Goal: Information Seeking & Learning: Check status

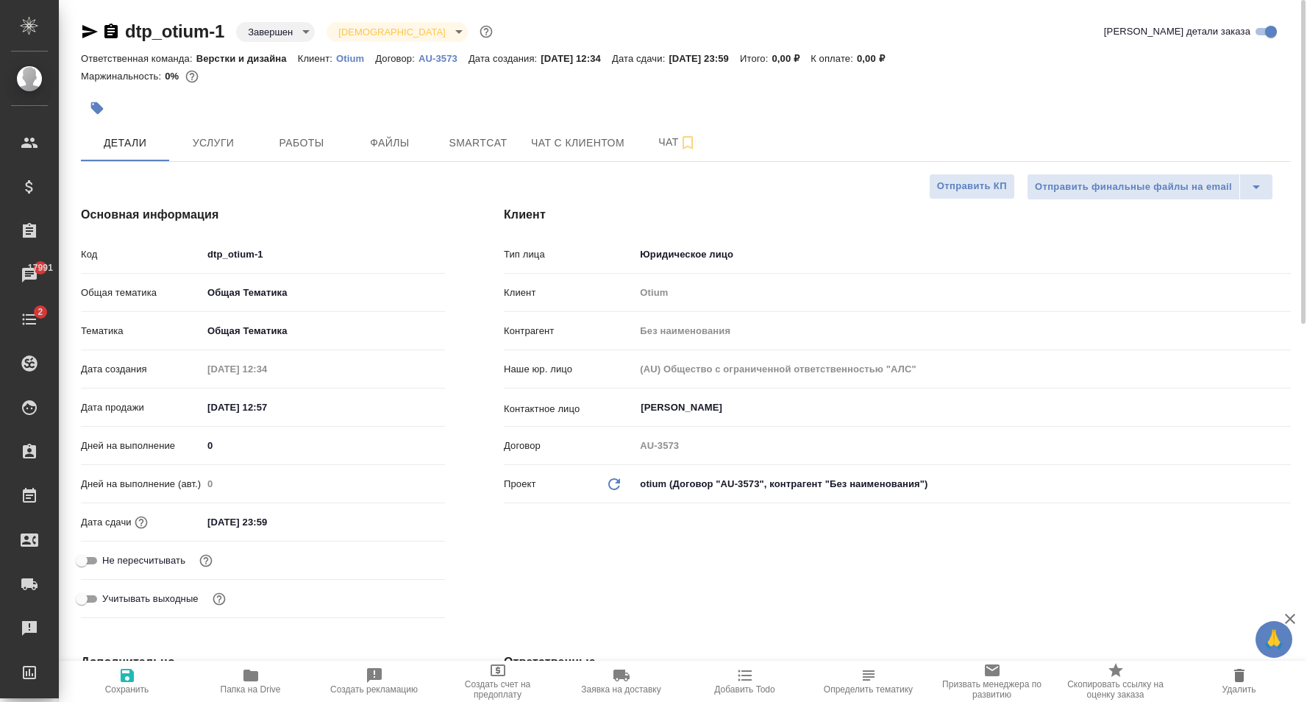
select select "RU"
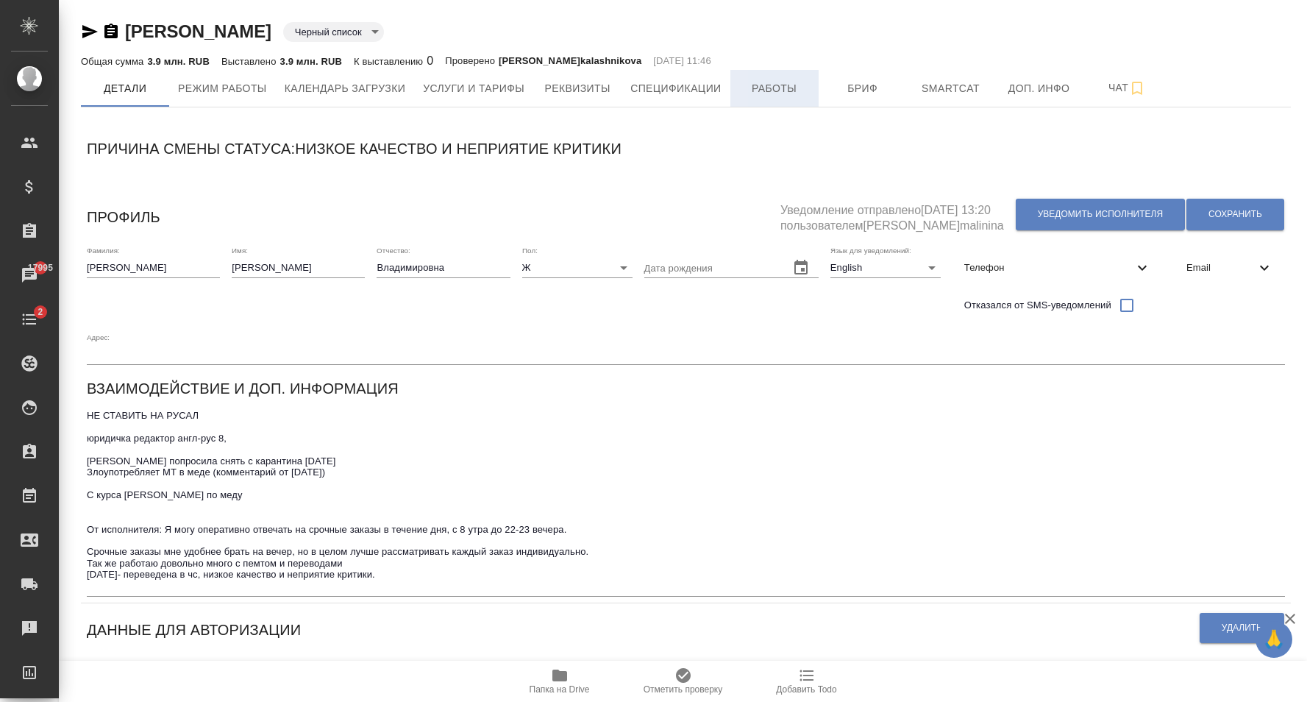
click at [766, 96] on span "Работы" at bounding box center [774, 88] width 71 height 18
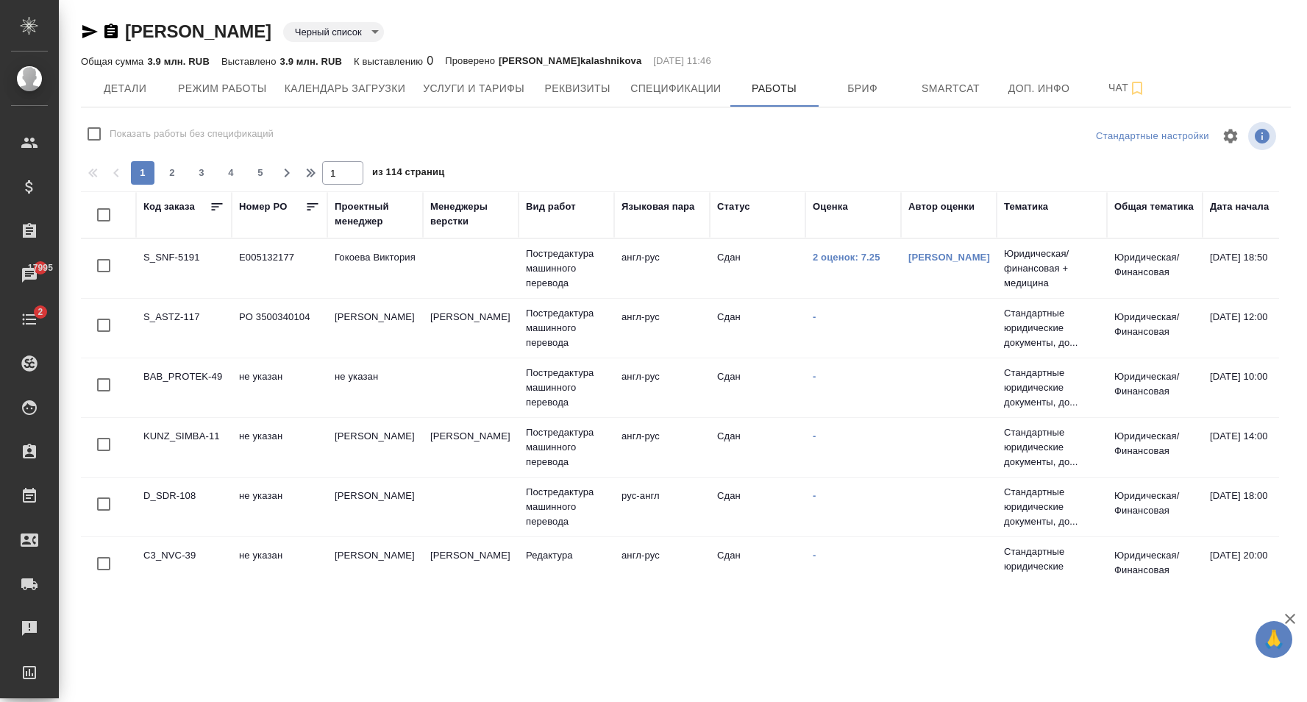
click at [1229, 199] on div "Дата начала" at bounding box center [1239, 206] width 59 height 15
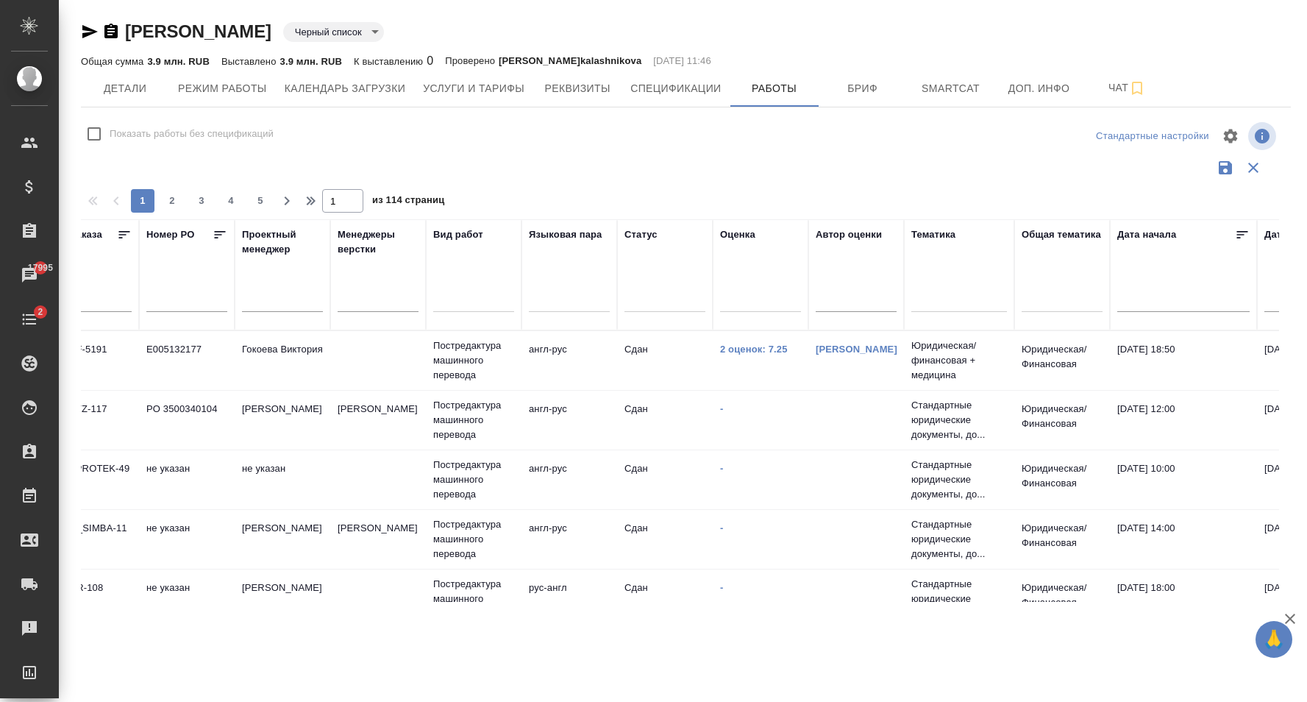
scroll to position [0, 185]
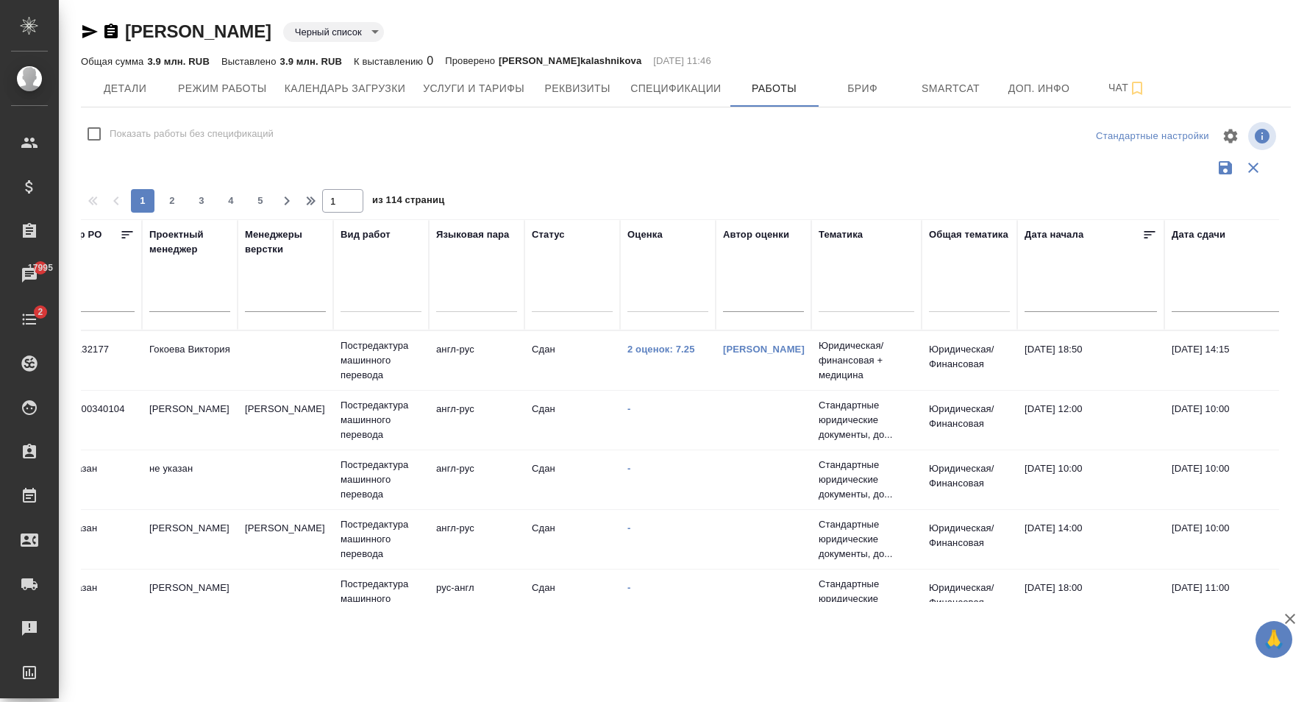
click at [1143, 238] on icon at bounding box center [1149, 234] width 15 height 15
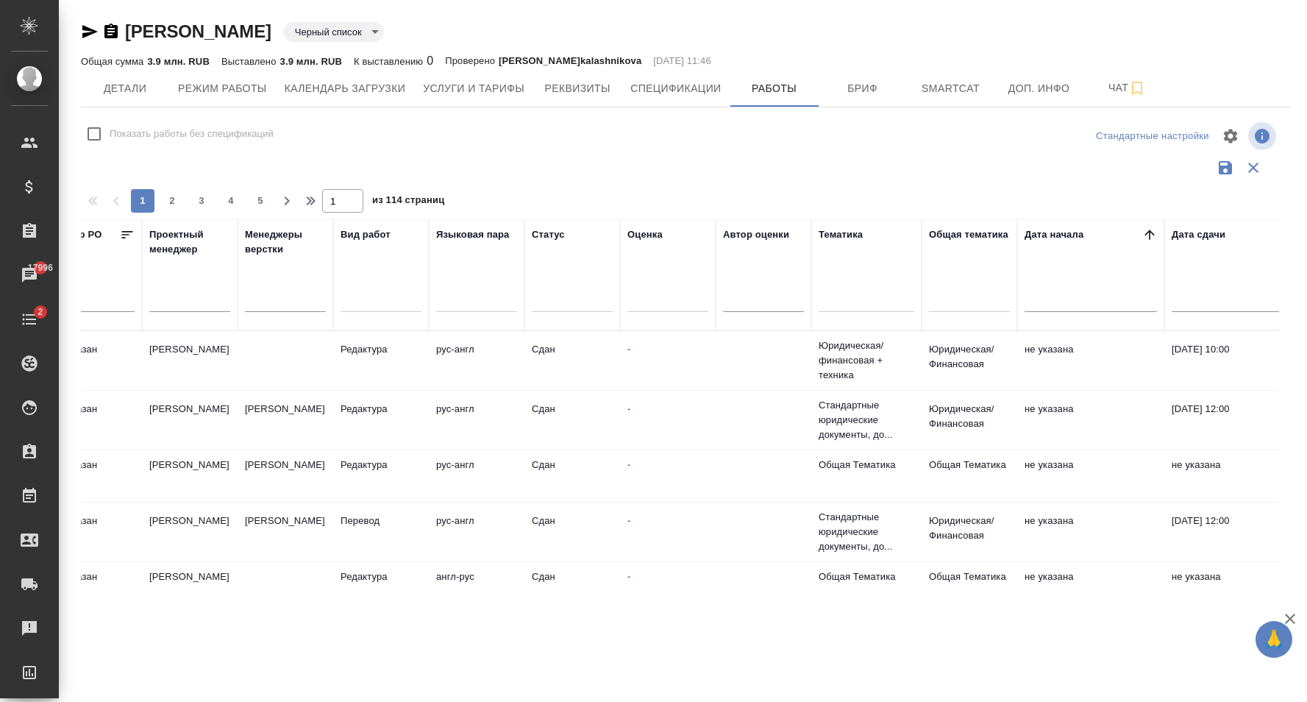
click at [1154, 232] on icon at bounding box center [1149, 234] width 15 height 15
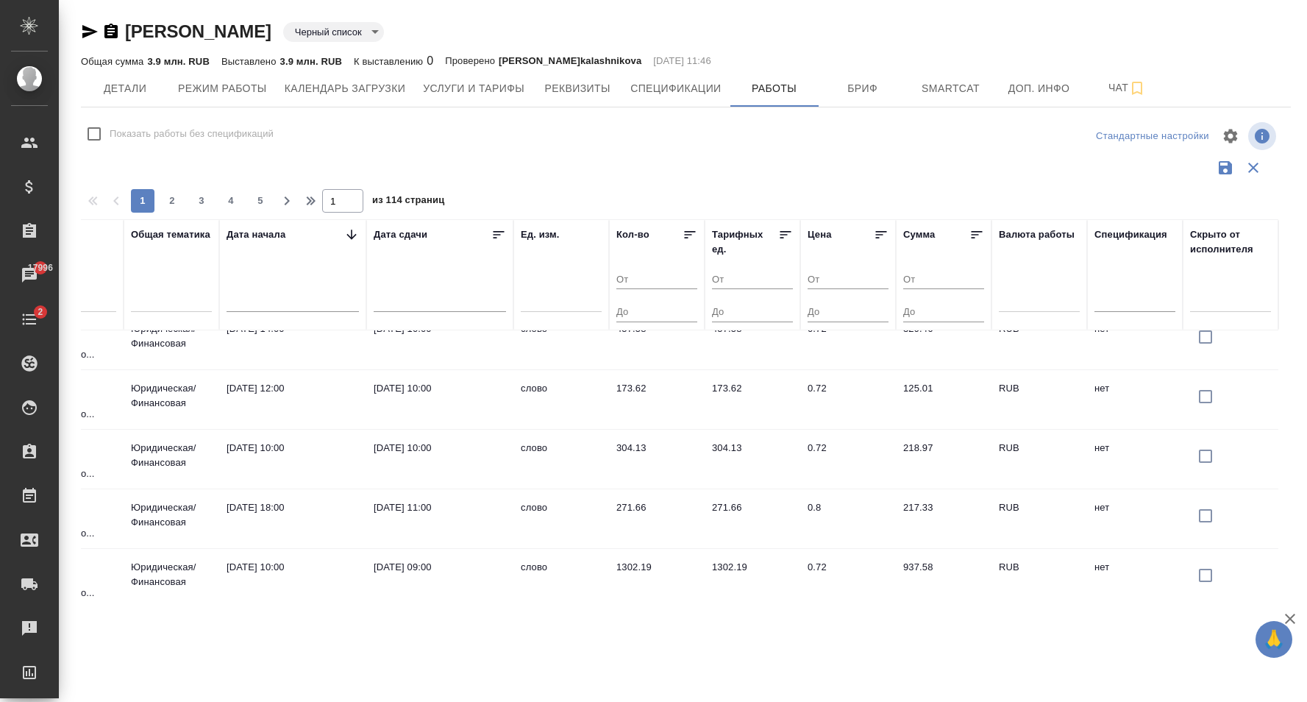
scroll to position [0, 996]
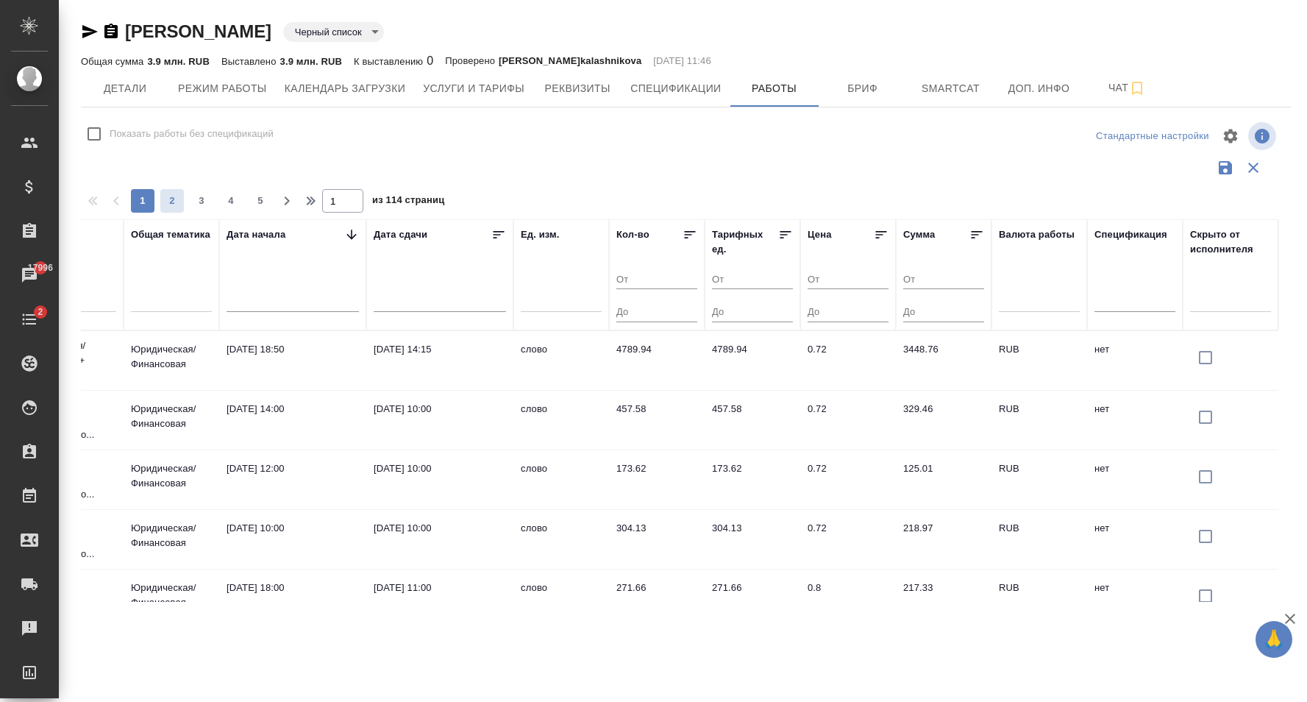
click at [172, 199] on span "2" at bounding box center [172, 200] width 24 height 15
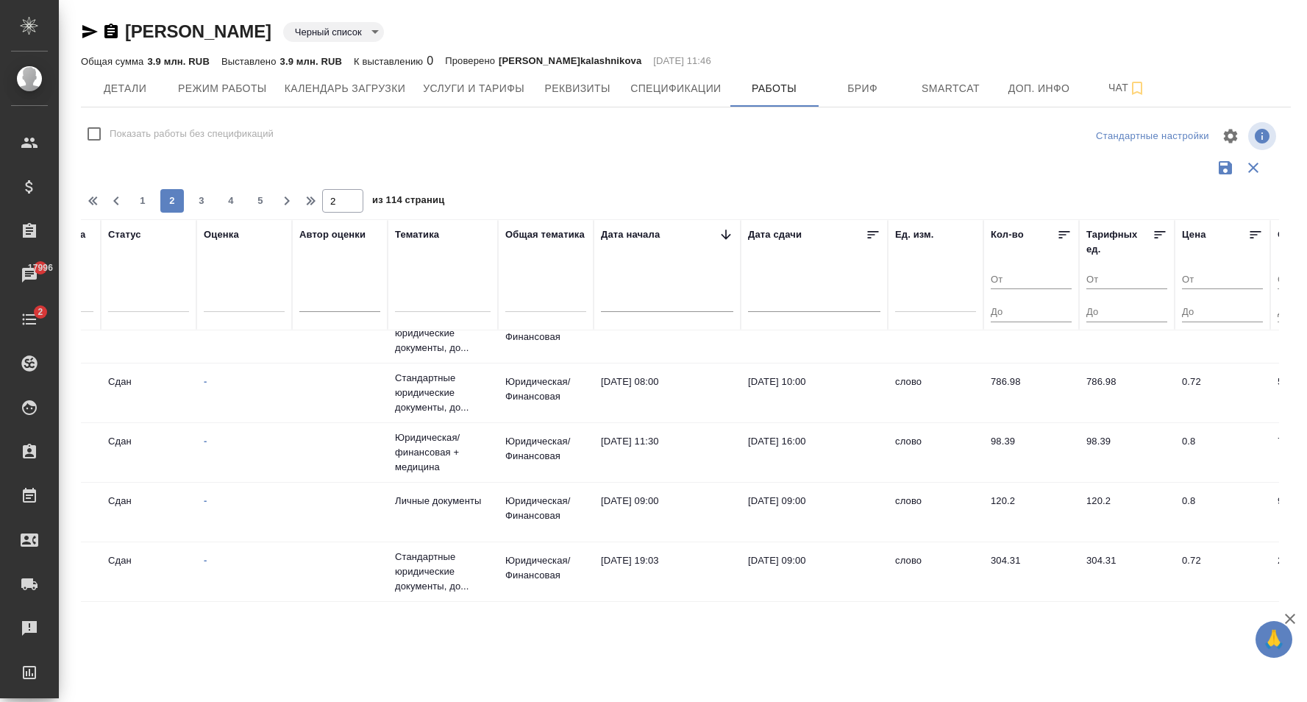
scroll to position [1231, 996]
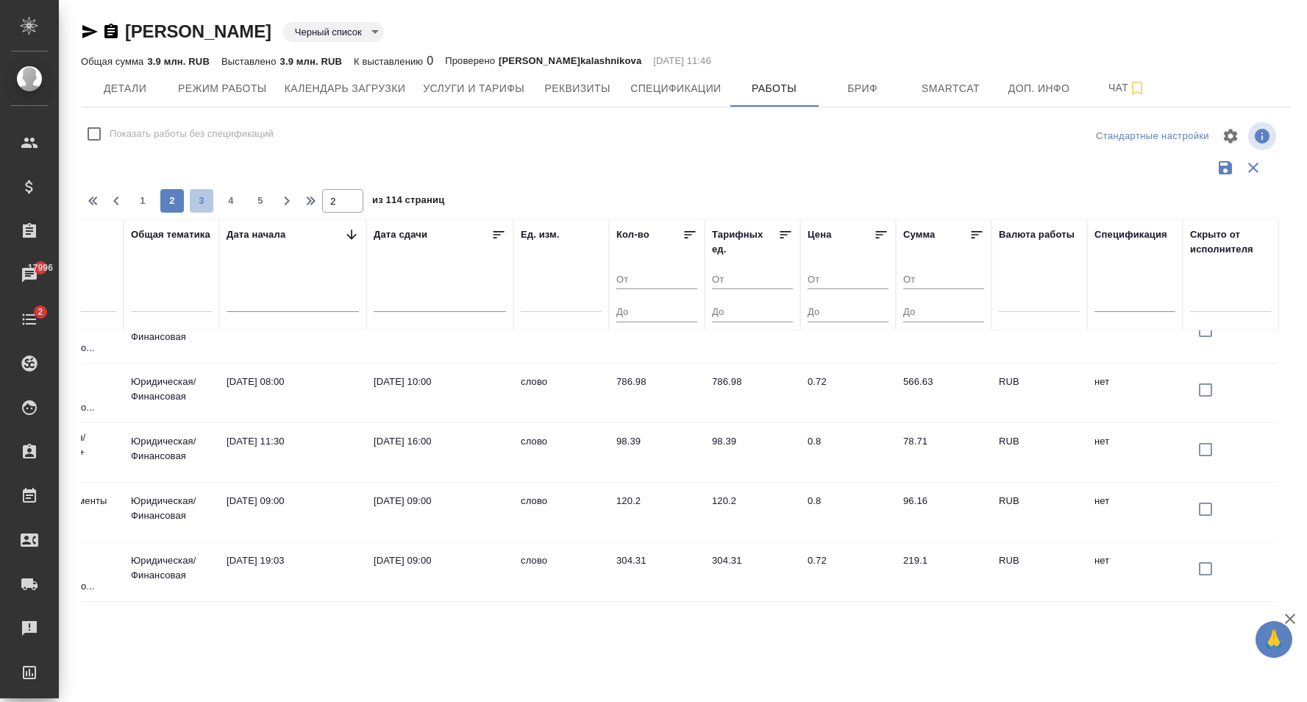
click at [204, 204] on span "3" at bounding box center [202, 200] width 24 height 15
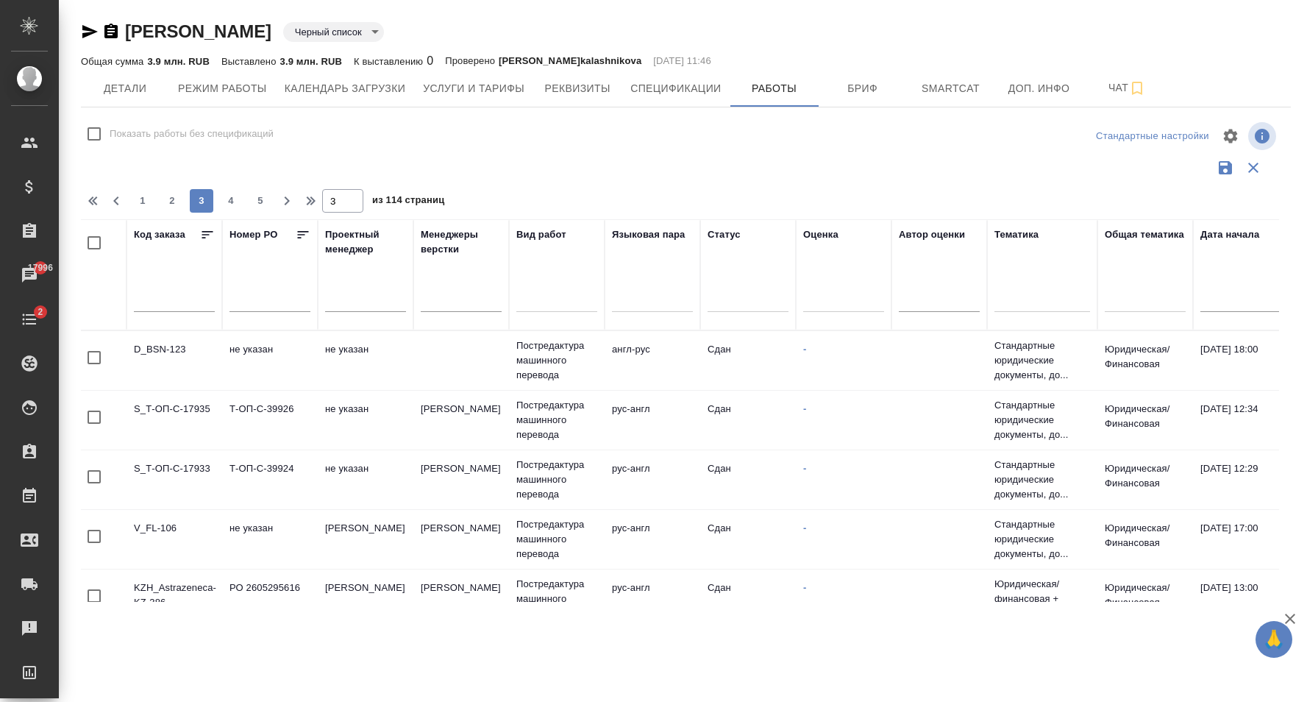
scroll to position [0, 0]
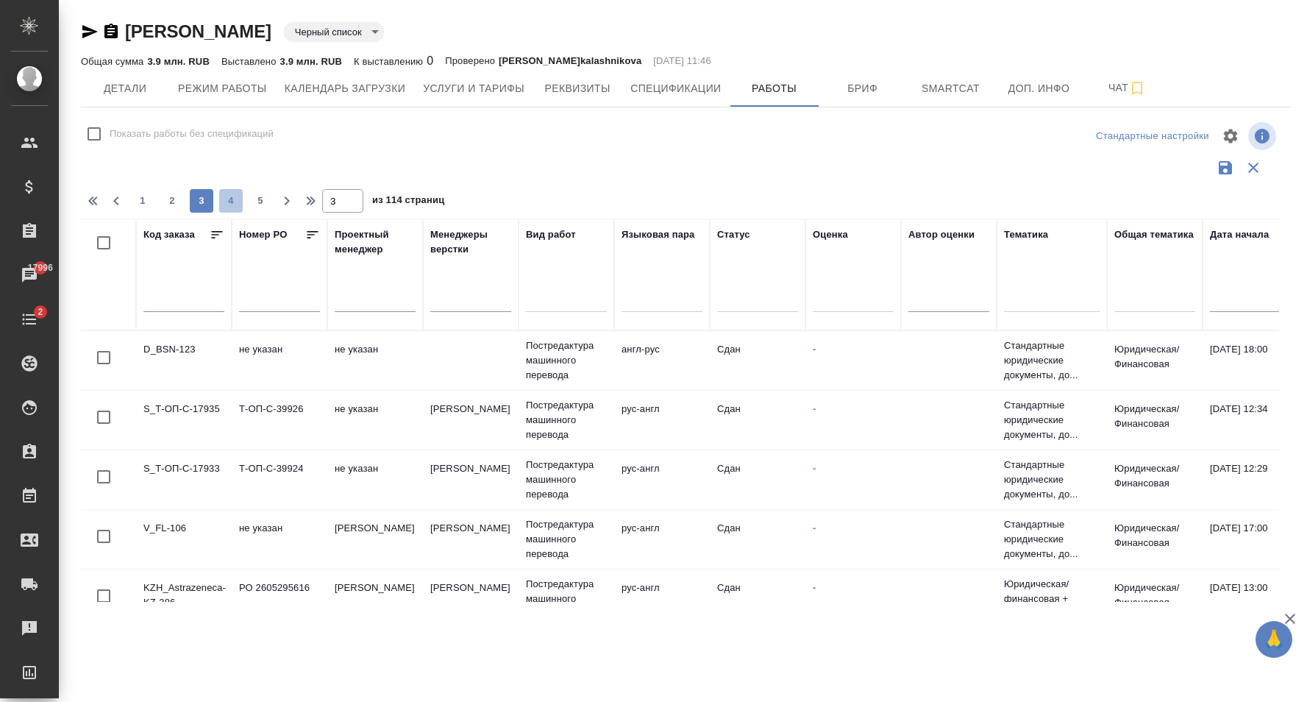
click at [224, 201] on span "4" at bounding box center [231, 200] width 24 height 15
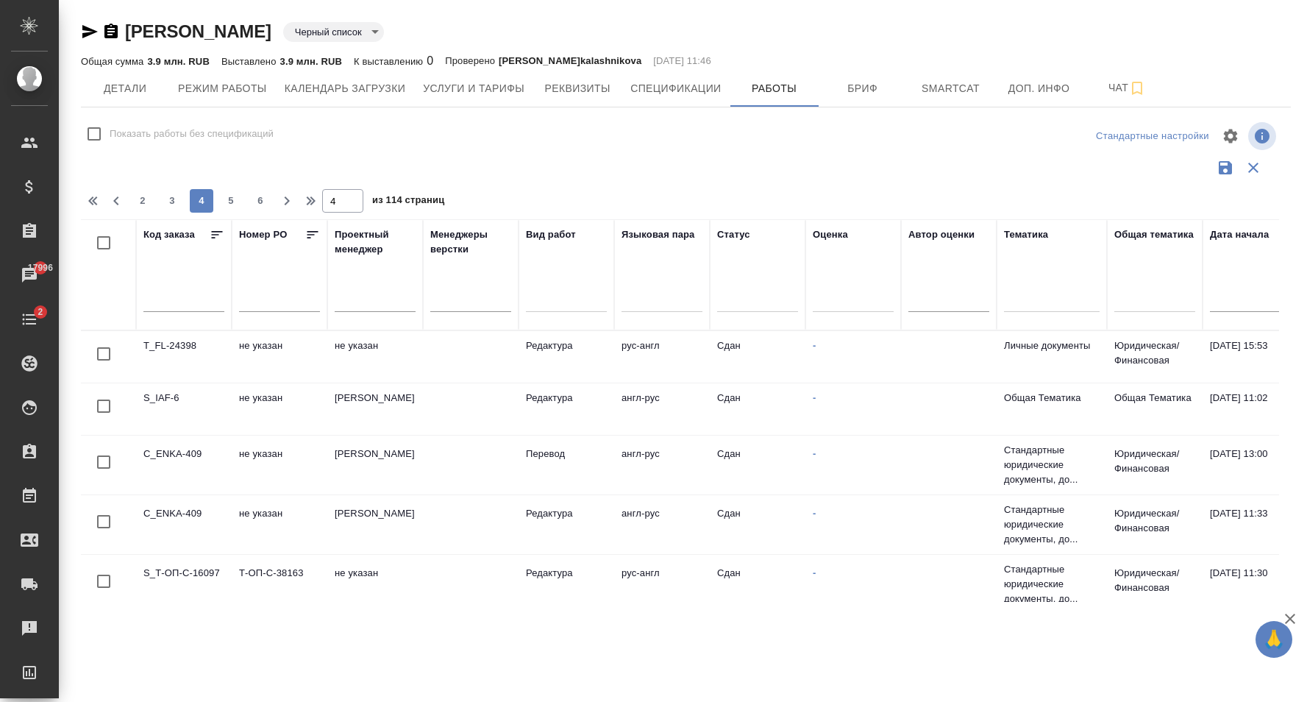
scroll to position [0, 996]
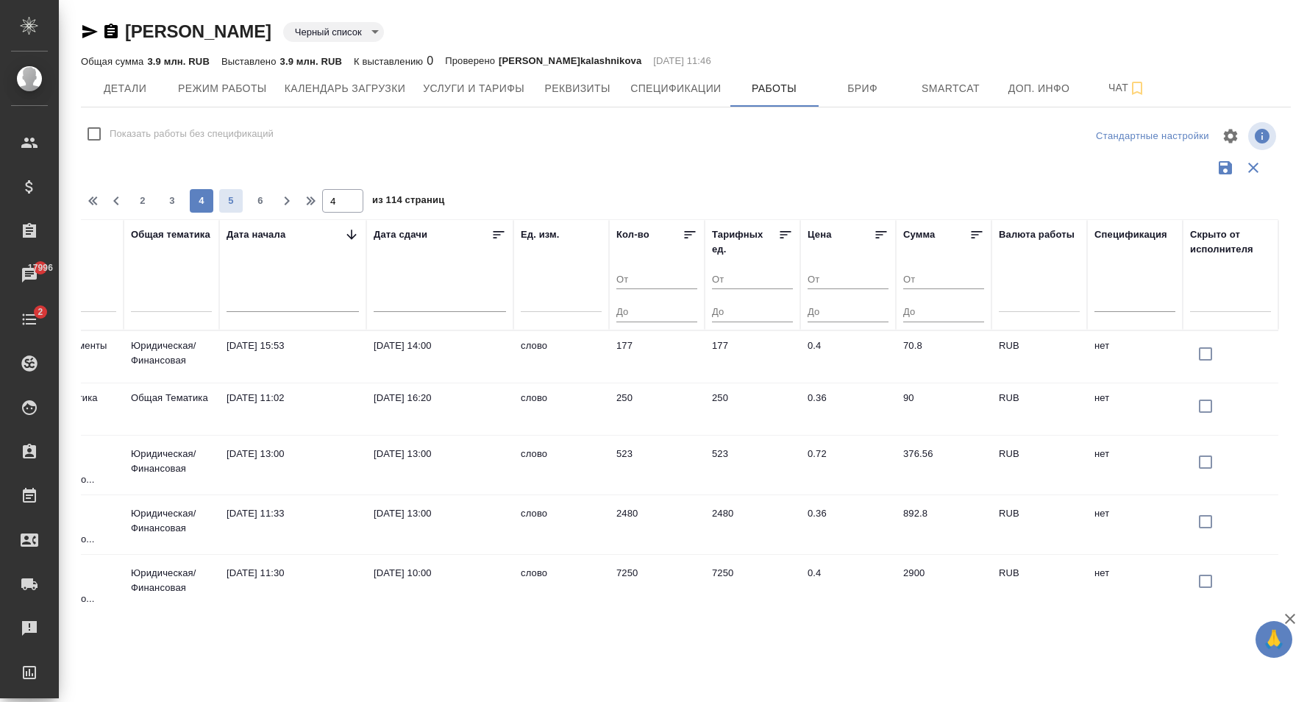
click at [228, 199] on span "5" at bounding box center [231, 200] width 24 height 15
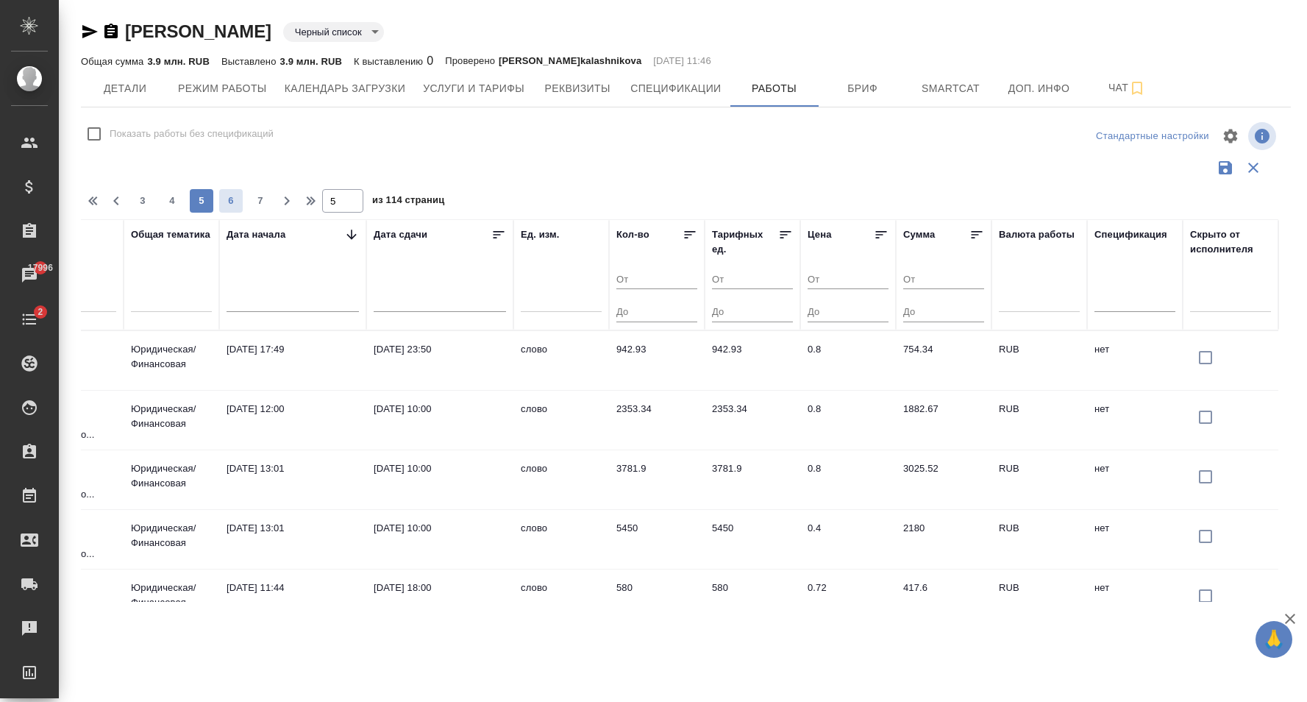
click at [230, 204] on span "6" at bounding box center [231, 200] width 24 height 15
type input "6"
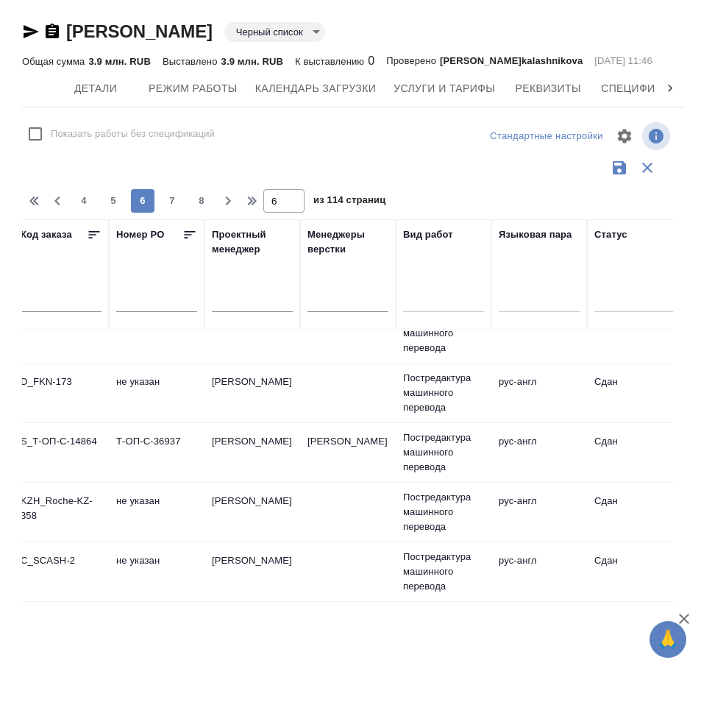
scroll to position [1231, 0]
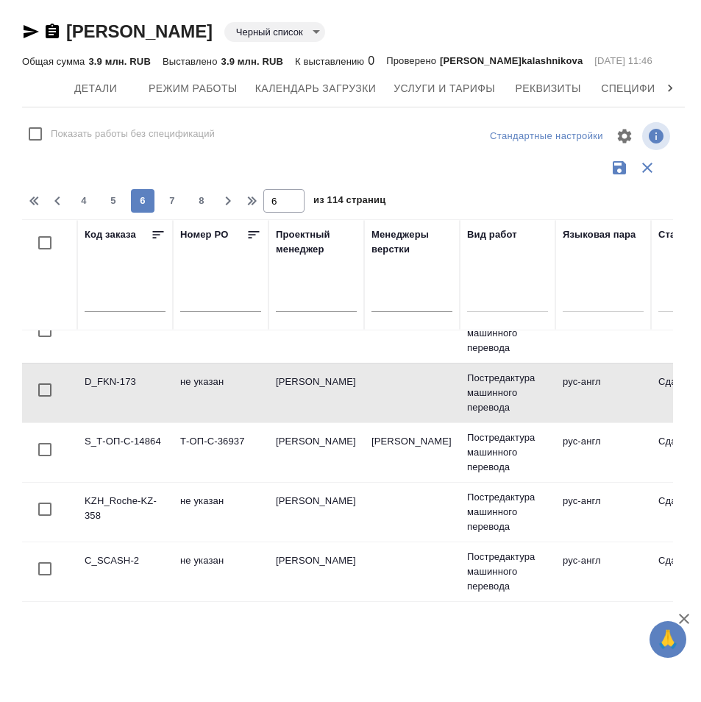
click at [95, 107] on button "Детали" at bounding box center [95, 88] width 88 height 37
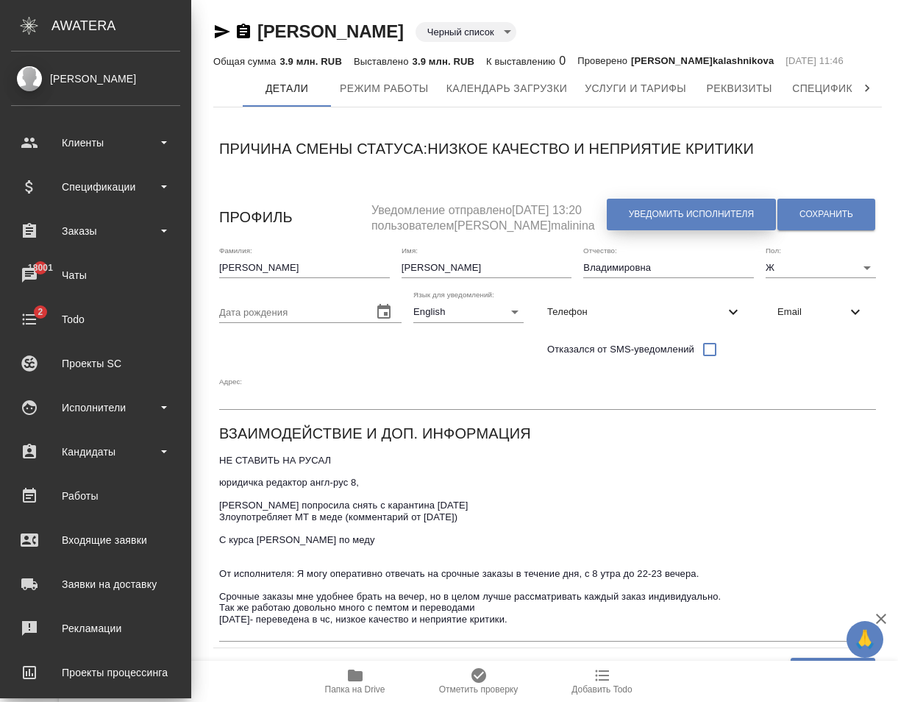
click at [721, 221] on span "Уведомить исполнителя" at bounding box center [691, 214] width 125 height 13
type textarea "Dear Наталья! You can find full details of completed works in the account at ht…"
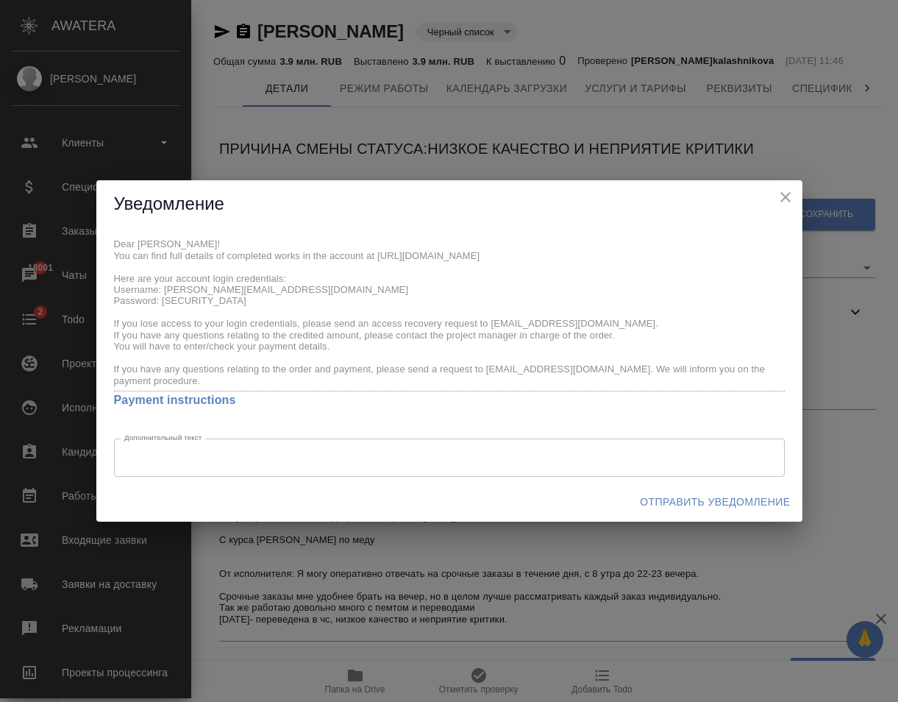
click at [788, 197] on icon "close" at bounding box center [786, 197] width 18 height 18
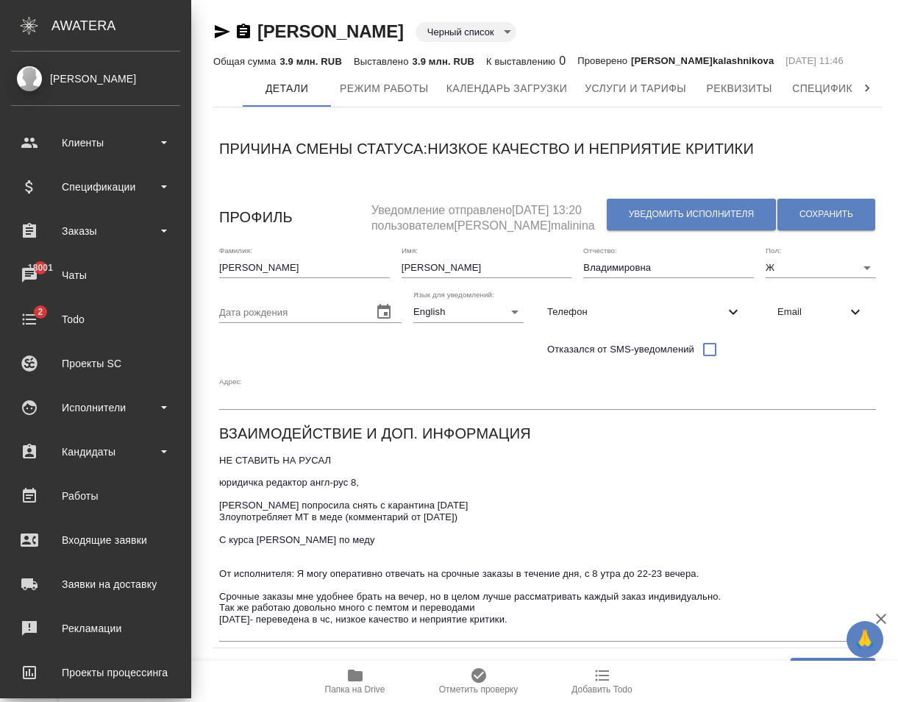
click at [750, 160] on h6 "Причина смены статуса: Низкое качество и неприятие критики" at bounding box center [486, 149] width 535 height 24
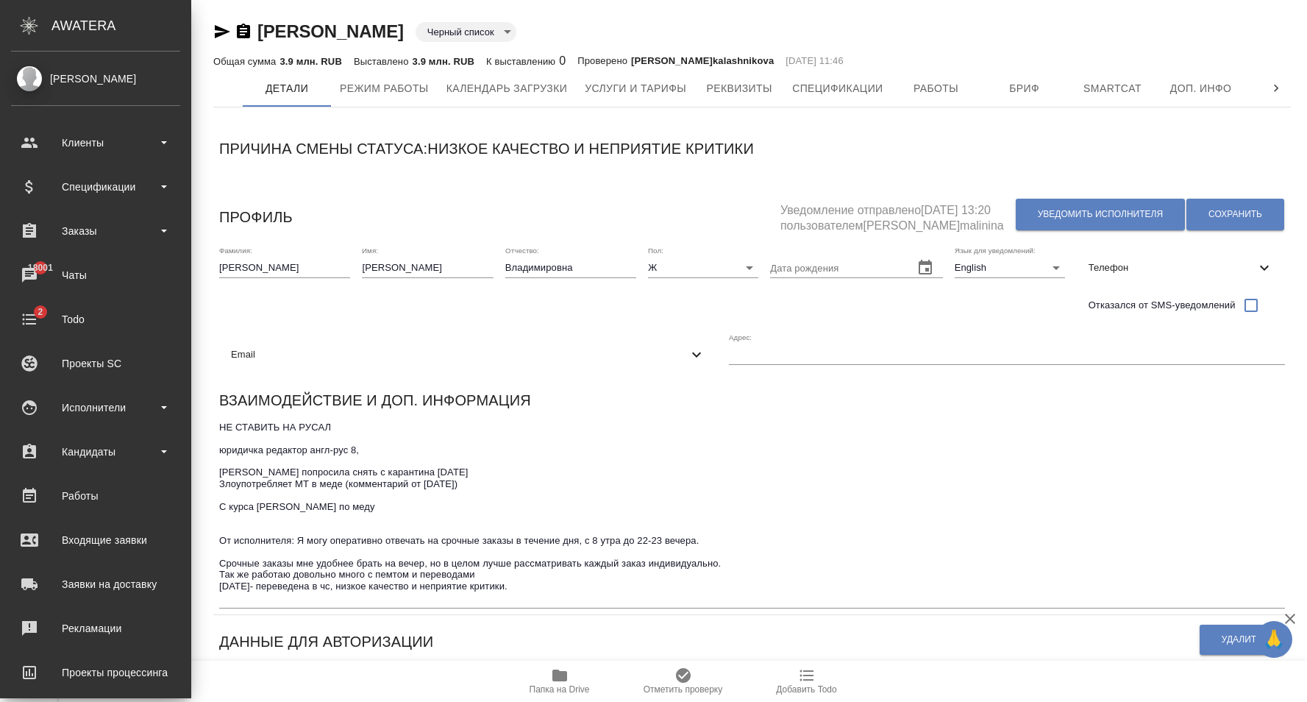
scroll to position [225, 0]
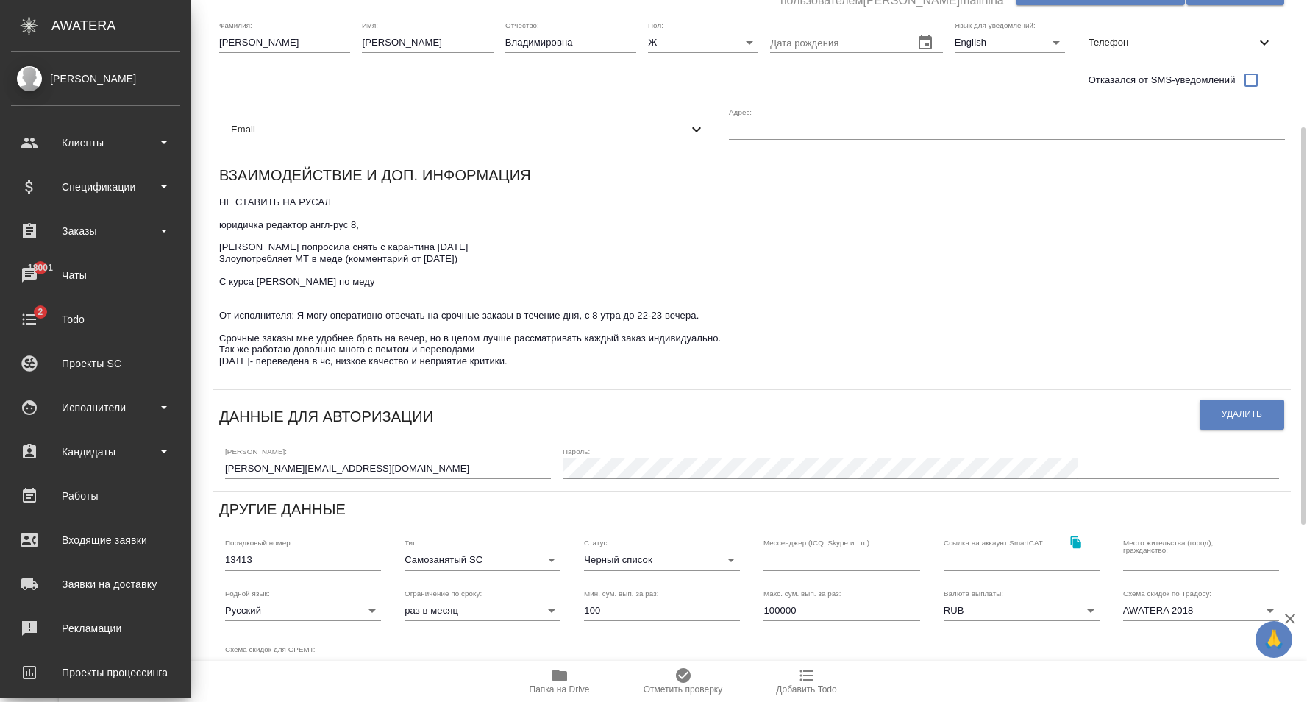
click at [829, 457] on div "Пароль:" at bounding box center [921, 462] width 717 height 32
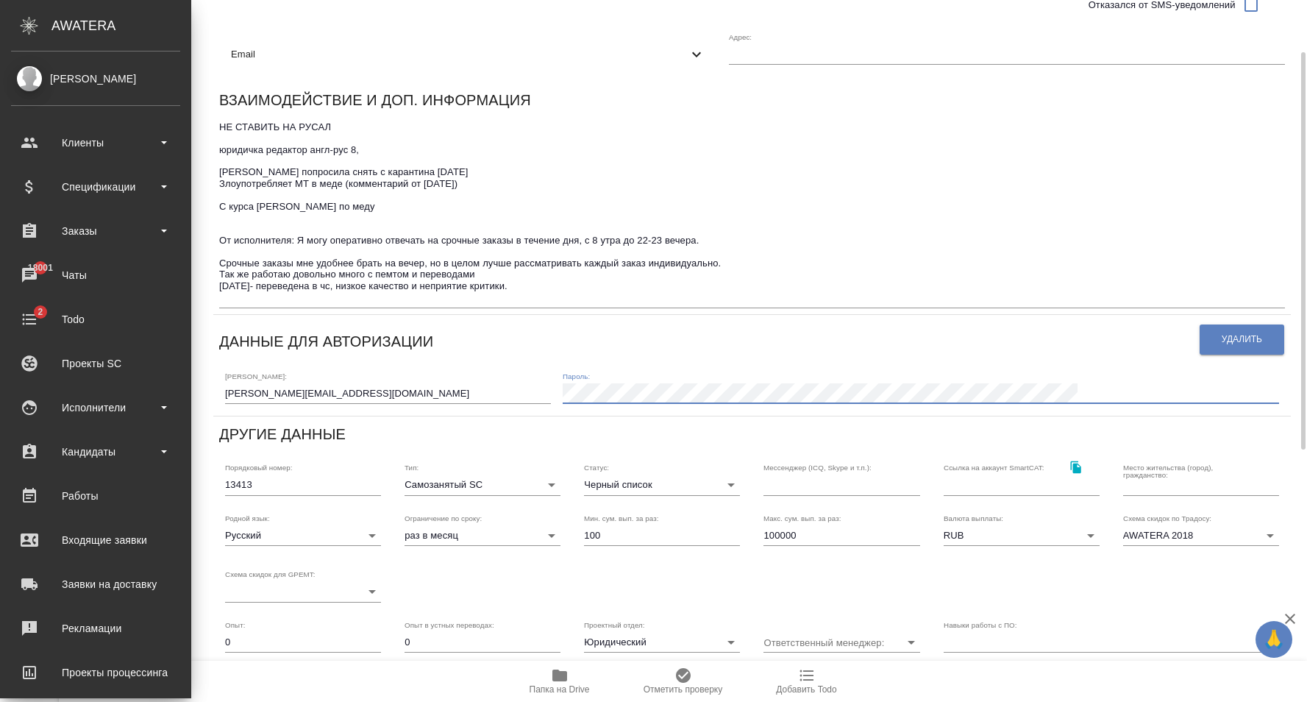
scroll to position [0, 0]
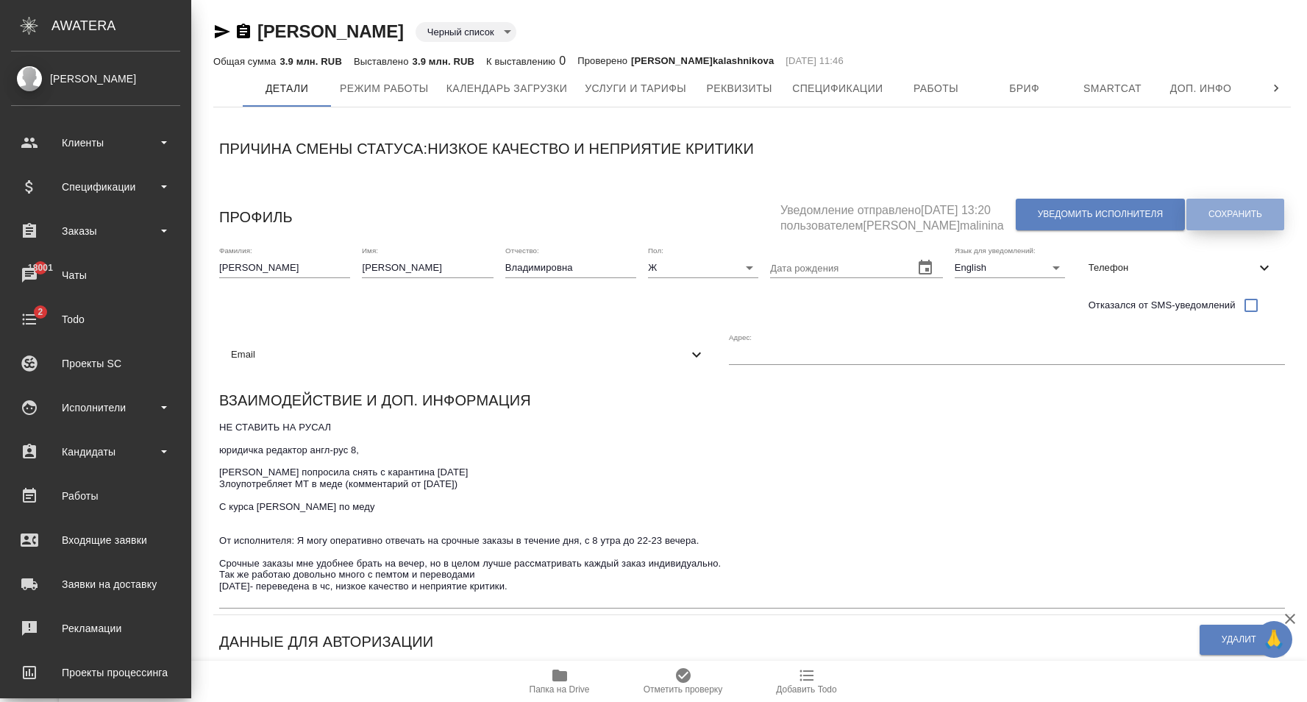
click at [1208, 212] on span "Сохранить" at bounding box center [1235, 214] width 54 height 13
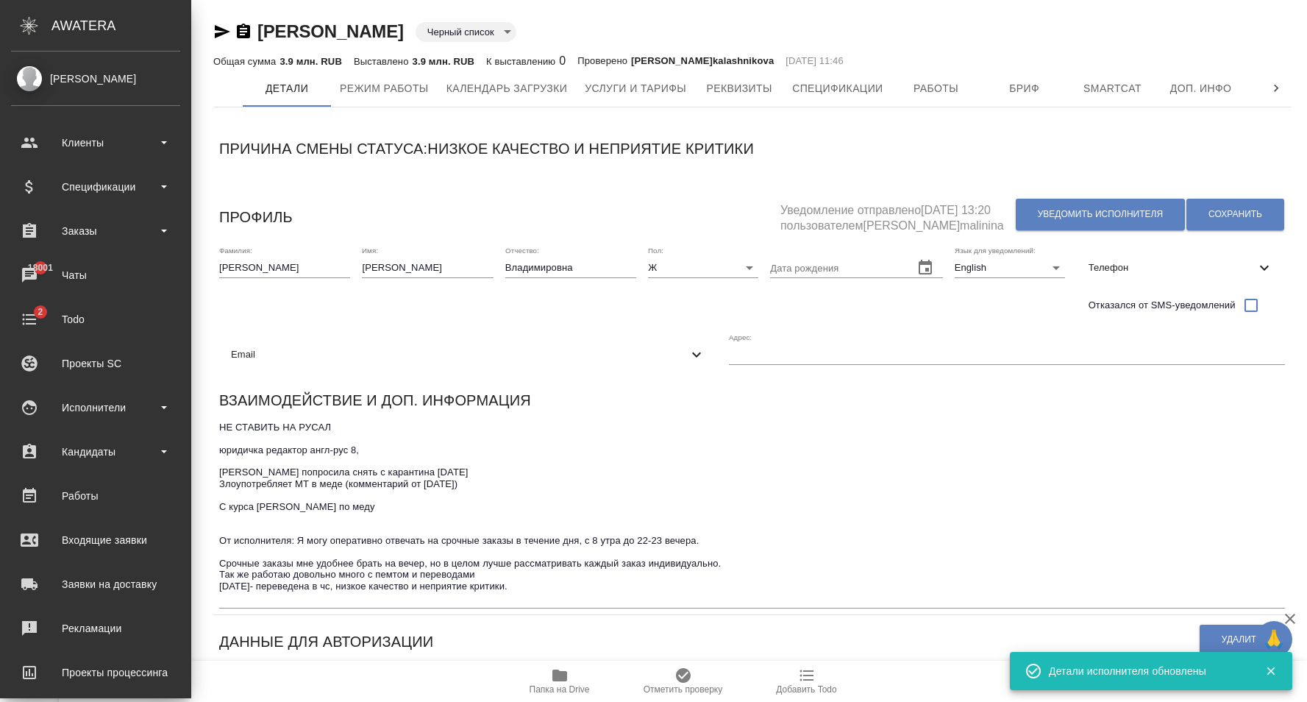
type input "Юридический"
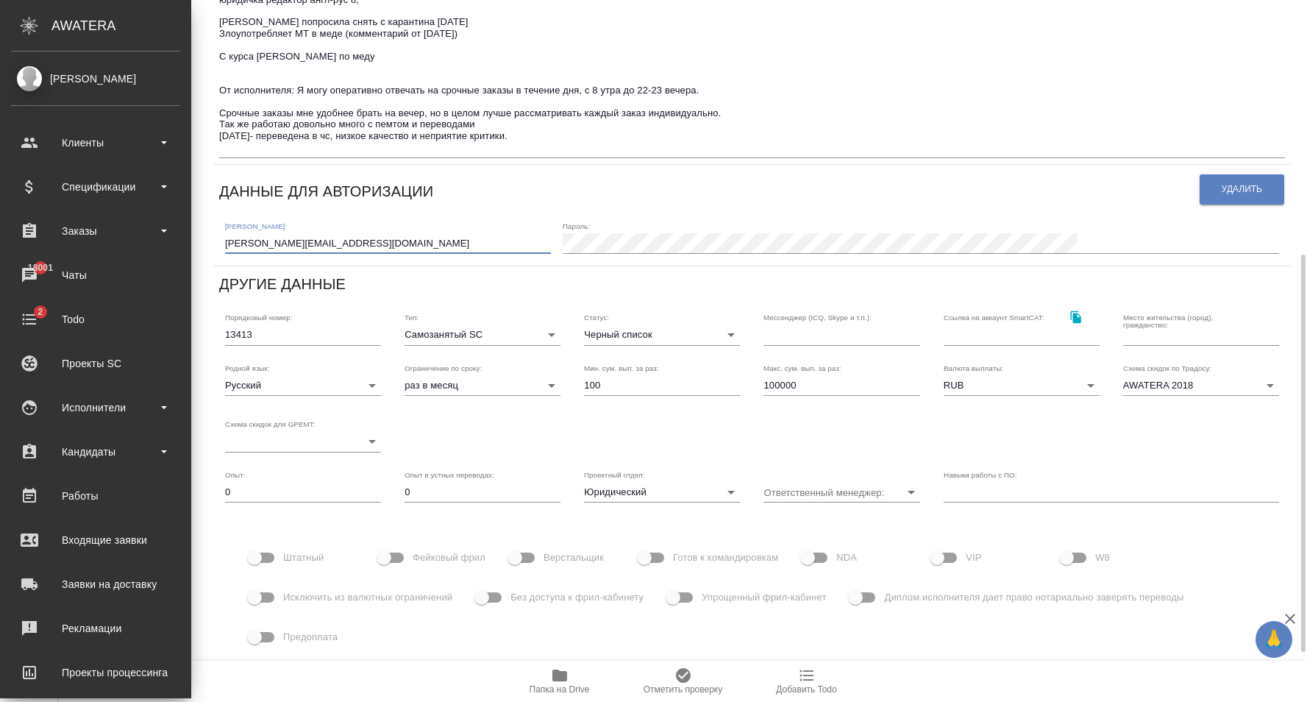
click at [384, 243] on input "natalia.demchenko@gmail.com" at bounding box center [388, 243] width 326 height 21
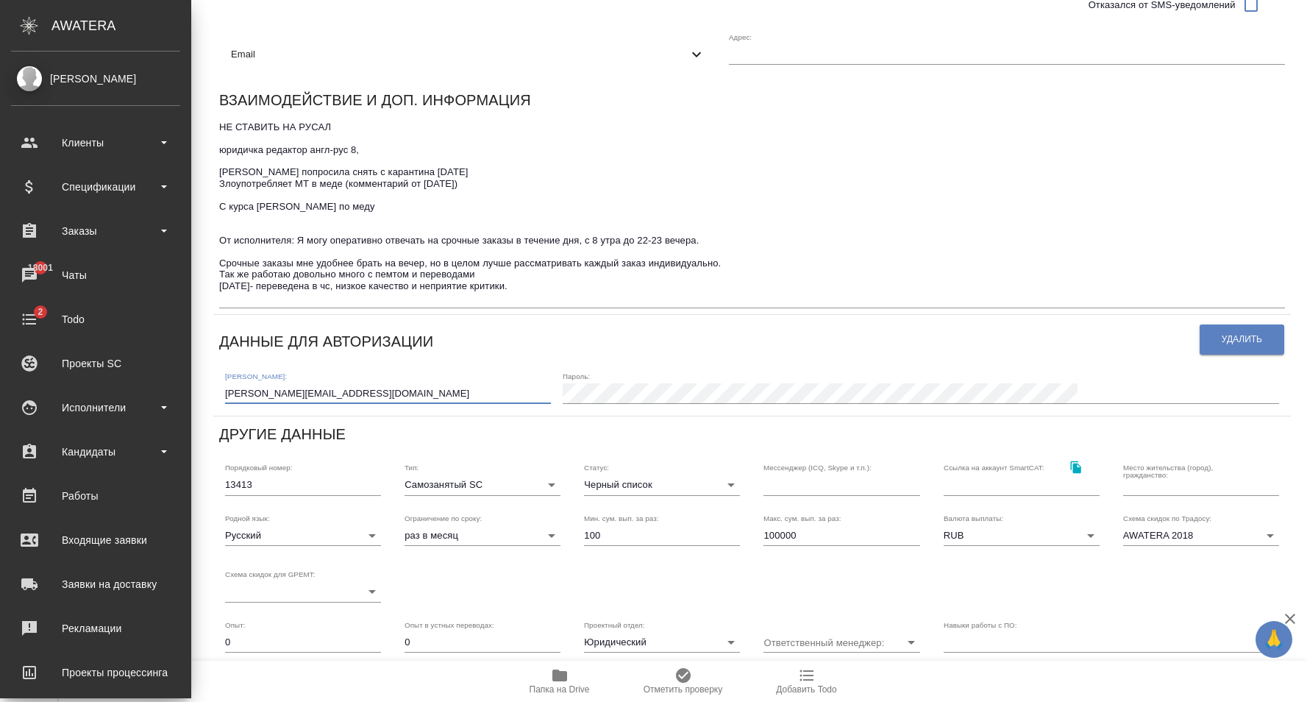
scroll to position [0, 0]
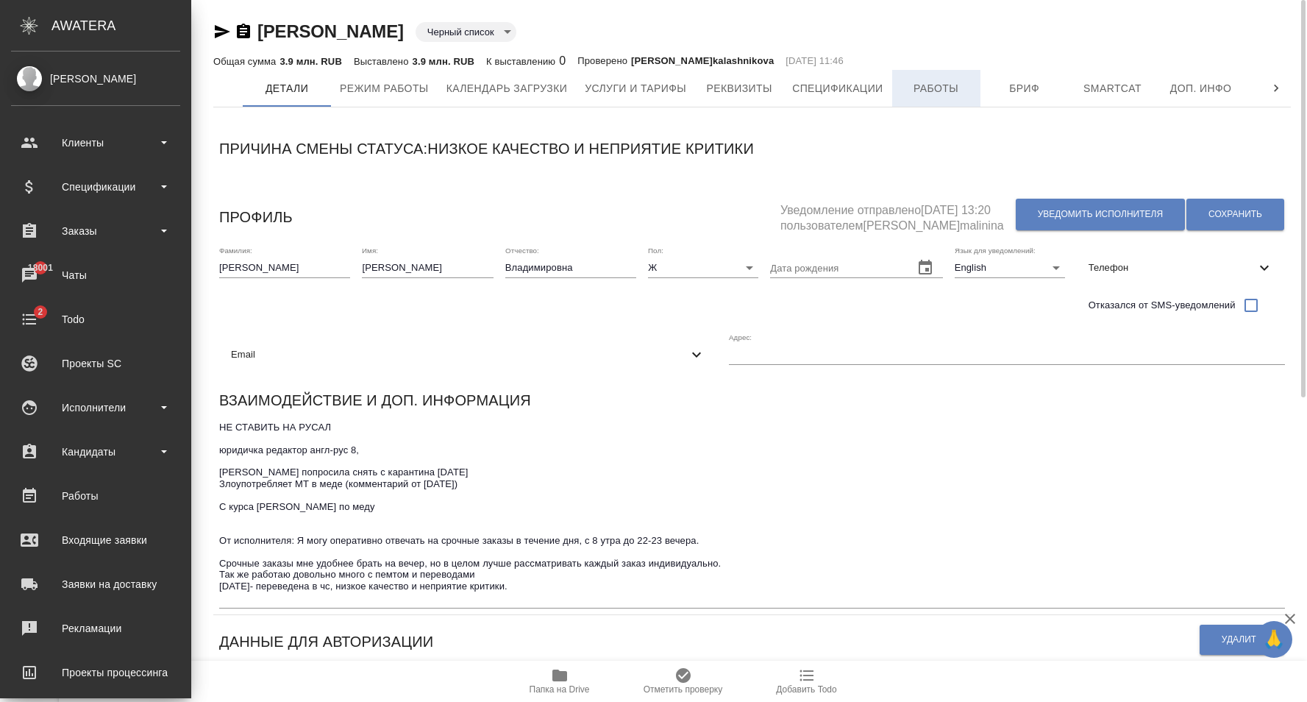
click at [922, 98] on button "Работы" at bounding box center [936, 88] width 88 height 37
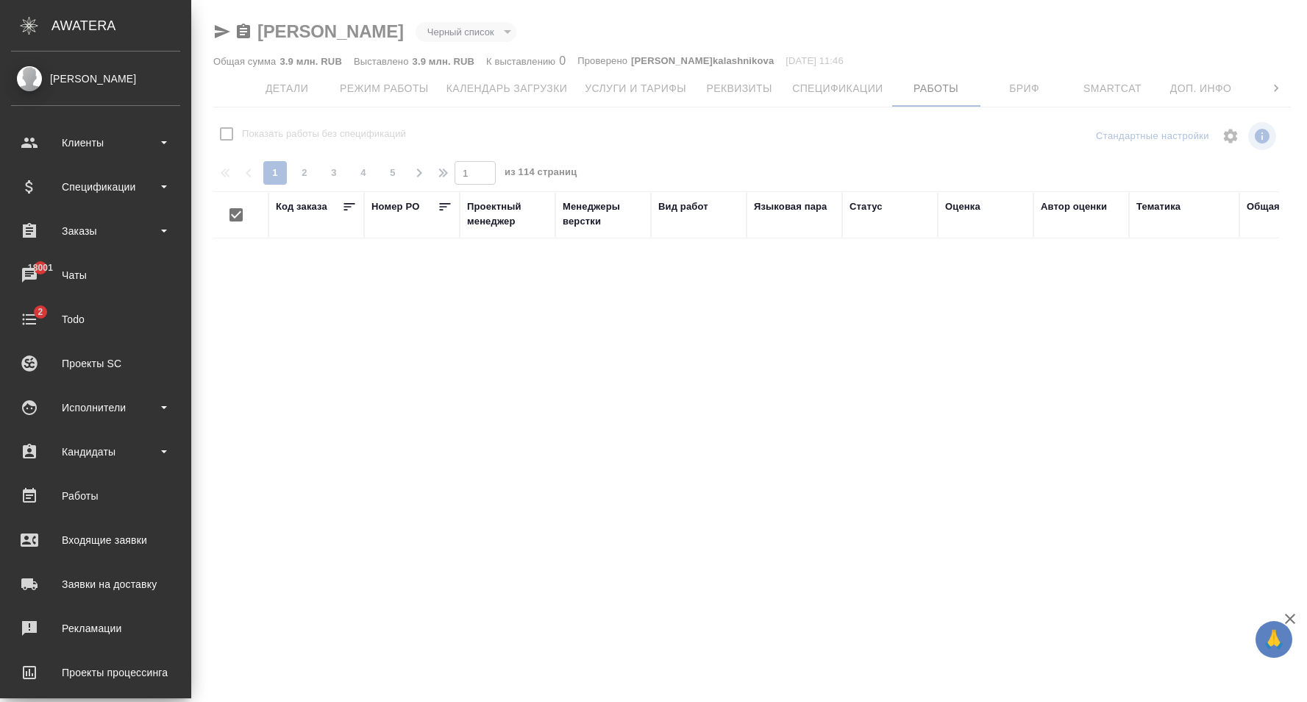
checkbox input "false"
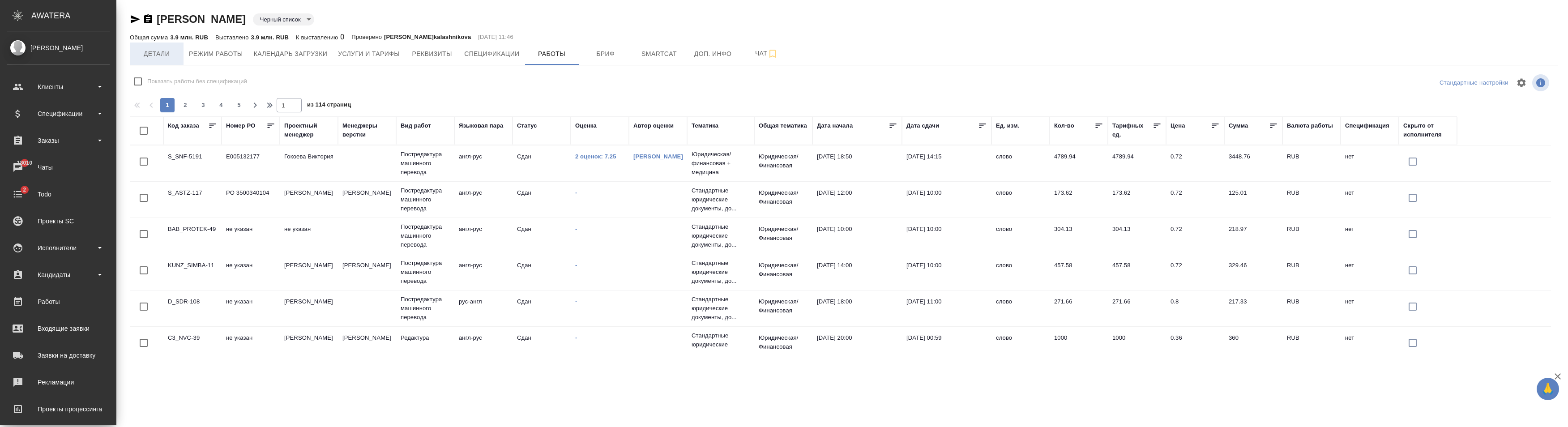
click at [150, 54] on span "Детали" at bounding box center [156, 54] width 43 height 11
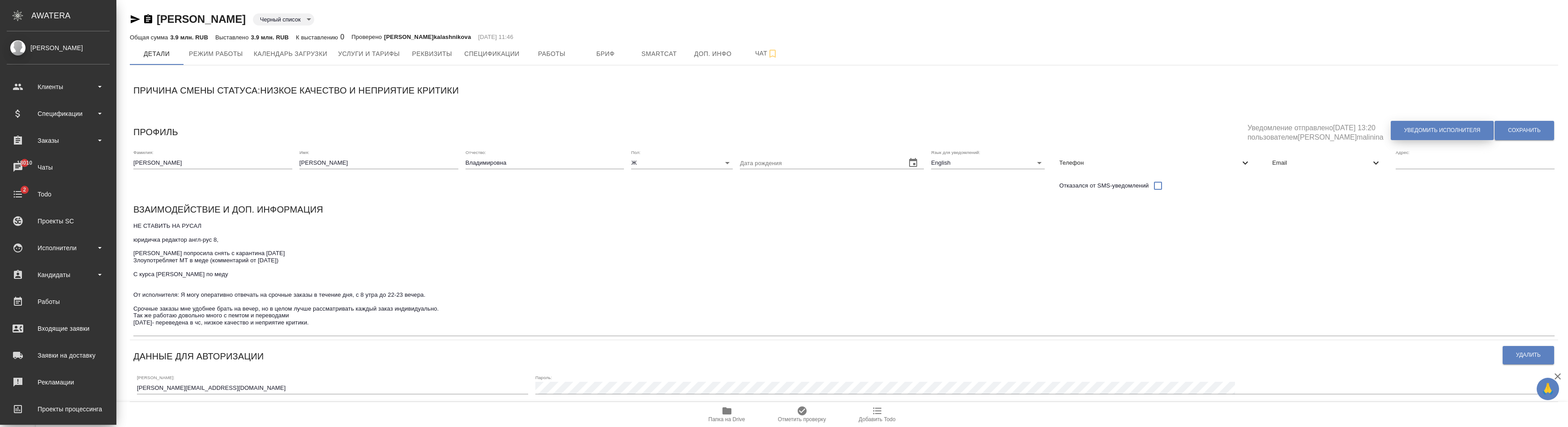
click at [795, 133] on span "Уведомить исполнителя" at bounding box center [1442, 130] width 76 height 8
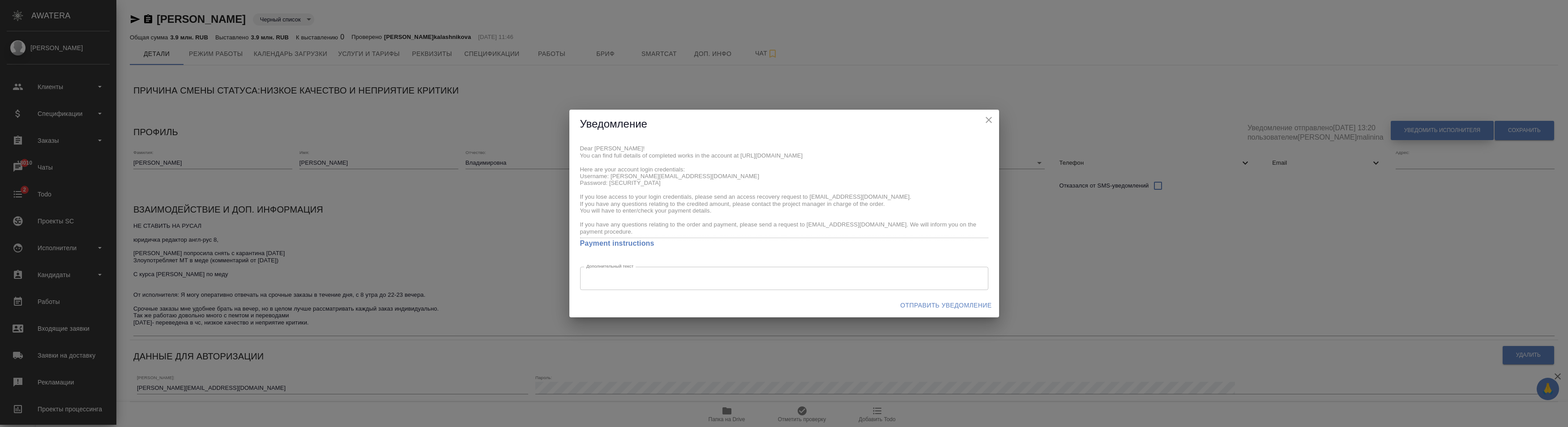
type textarea "Dear Наталья! You can find full details of completed works in the account at ht…"
click at [795, 119] on icon "close" at bounding box center [988, 120] width 6 height 6
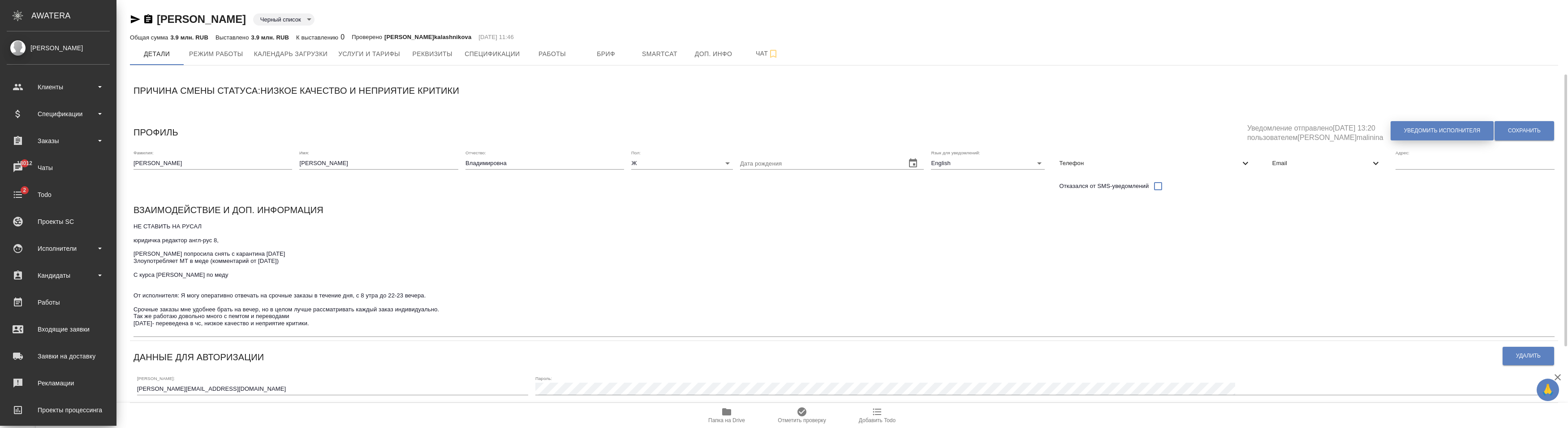
scroll to position [183, 0]
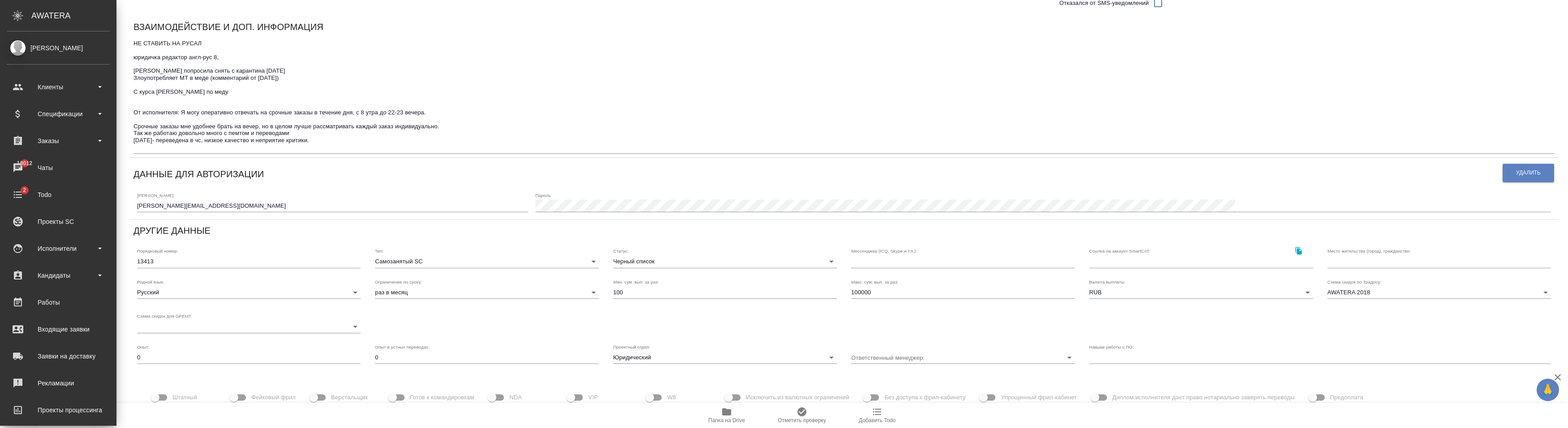
click at [796, 195] on div "Пароль:" at bounding box center [1043, 202] width 1015 height 20
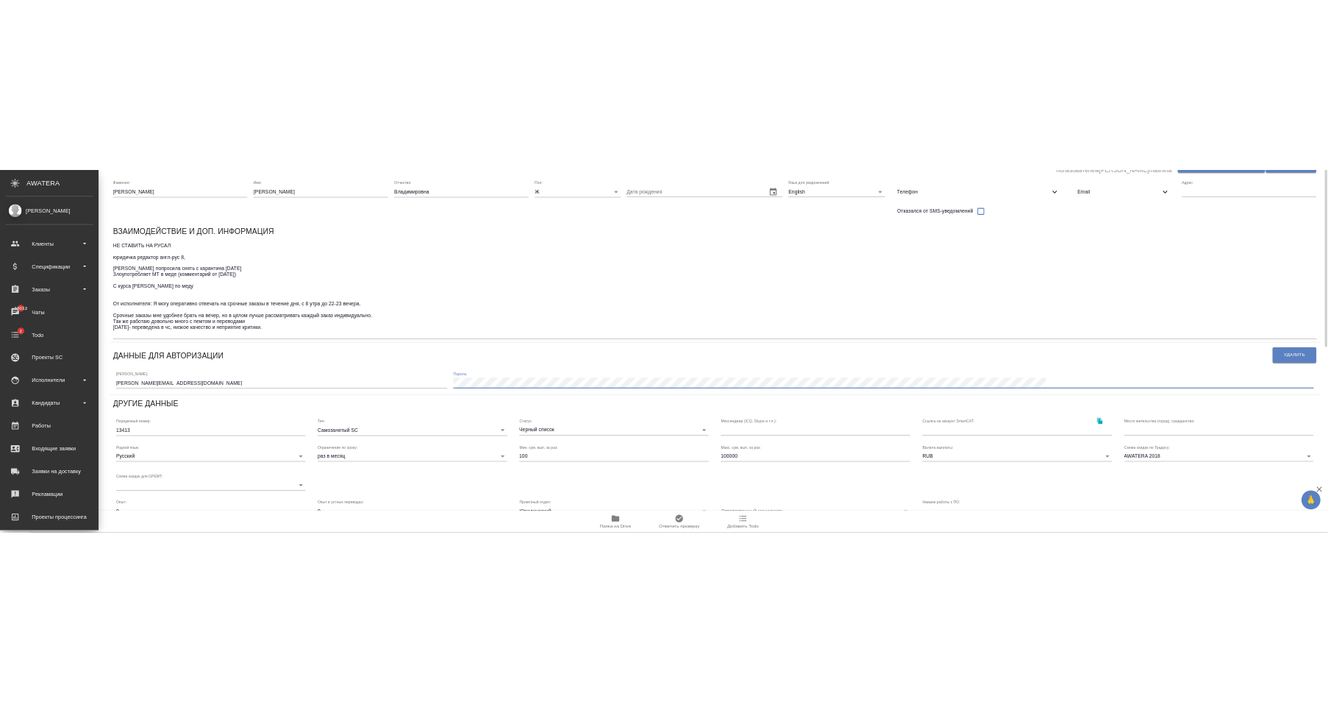
scroll to position [0, 0]
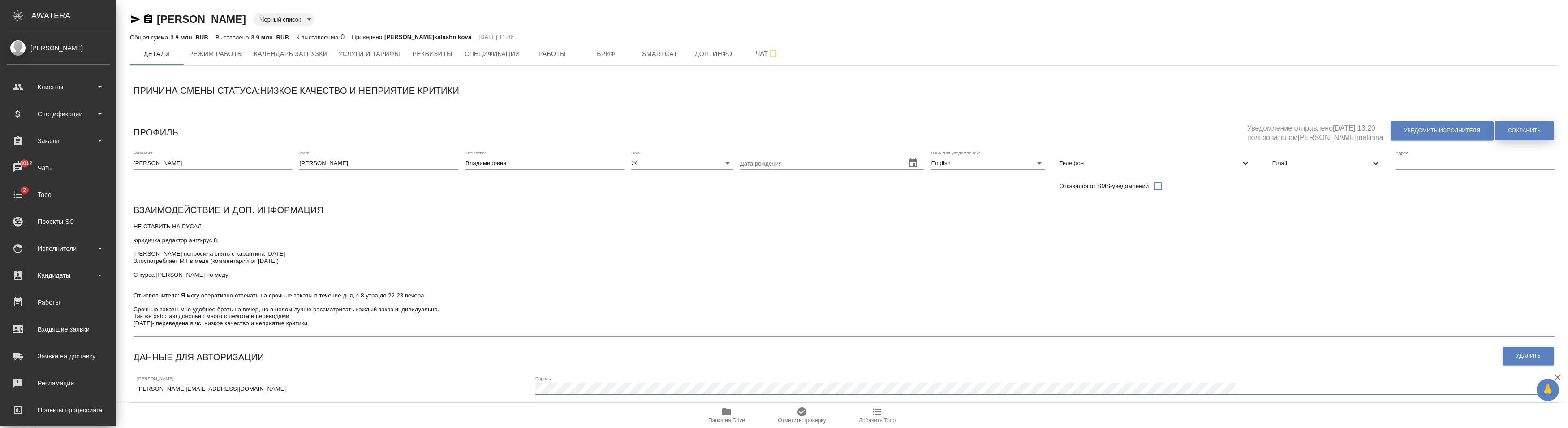
click at [796, 127] on span "Сохранить" at bounding box center [1524, 130] width 33 height 8
click at [250, 382] on div "Логин: natalia.demchenko@gmail.com" at bounding box center [333, 385] width 391 height 20
click at [250, 384] on input "[PERSON_NAME][EMAIL_ADDRESS][PERSON_NAME][DOMAIN_NAME]" at bounding box center [333, 388] width 391 height 13
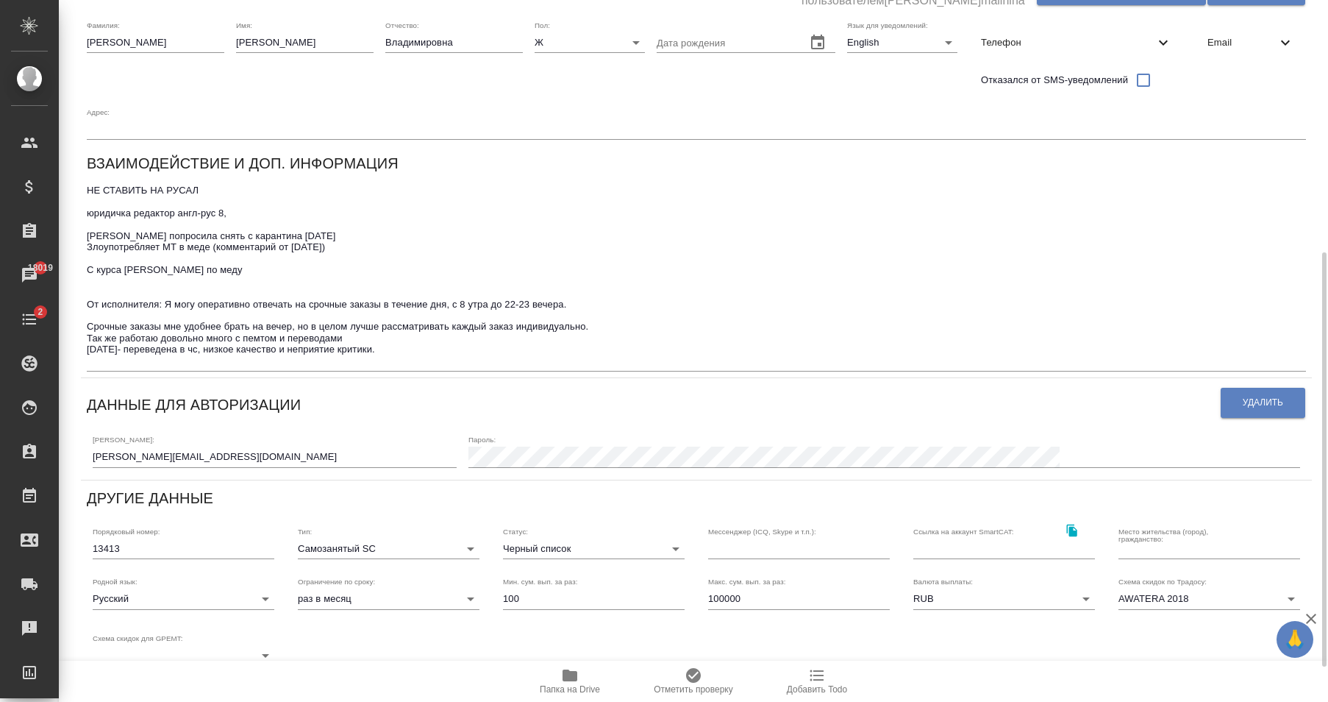
scroll to position [300, 0]
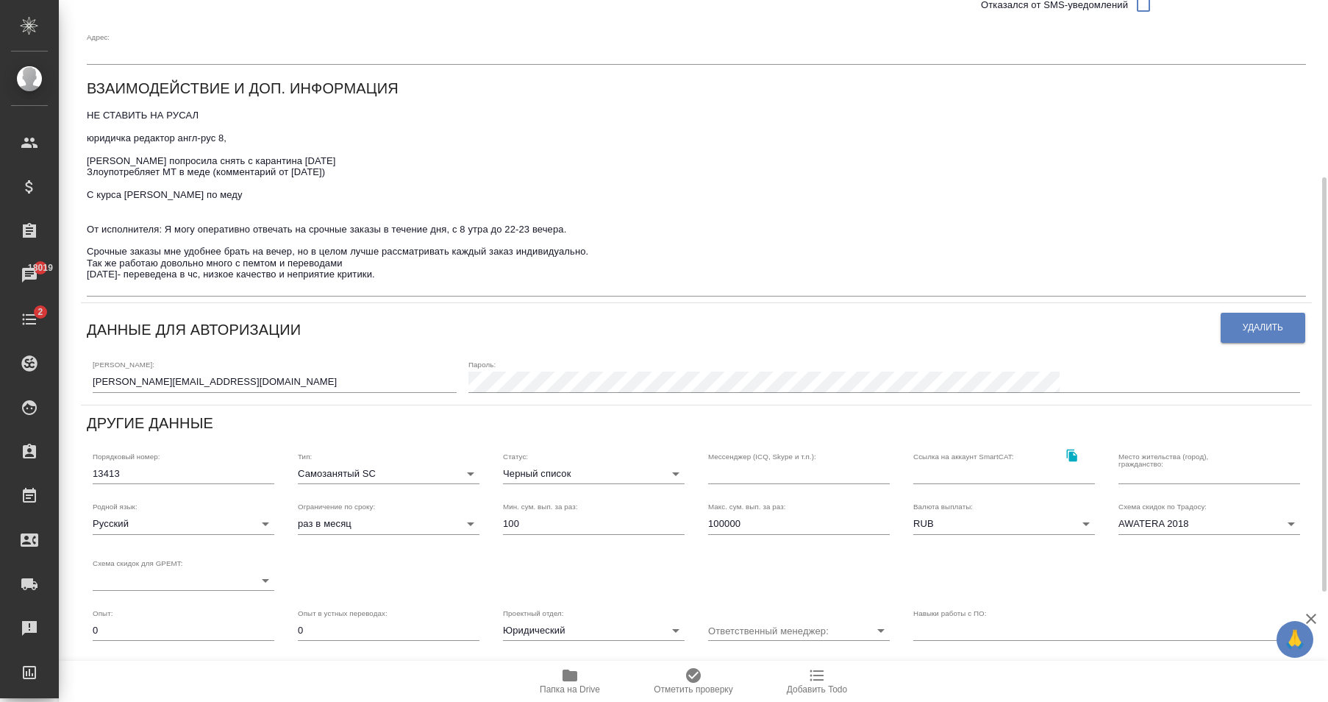
click at [296, 378] on input "[PERSON_NAME][EMAIL_ADDRESS][PERSON_NAME][DOMAIN_NAME]" at bounding box center [275, 381] width 364 height 21
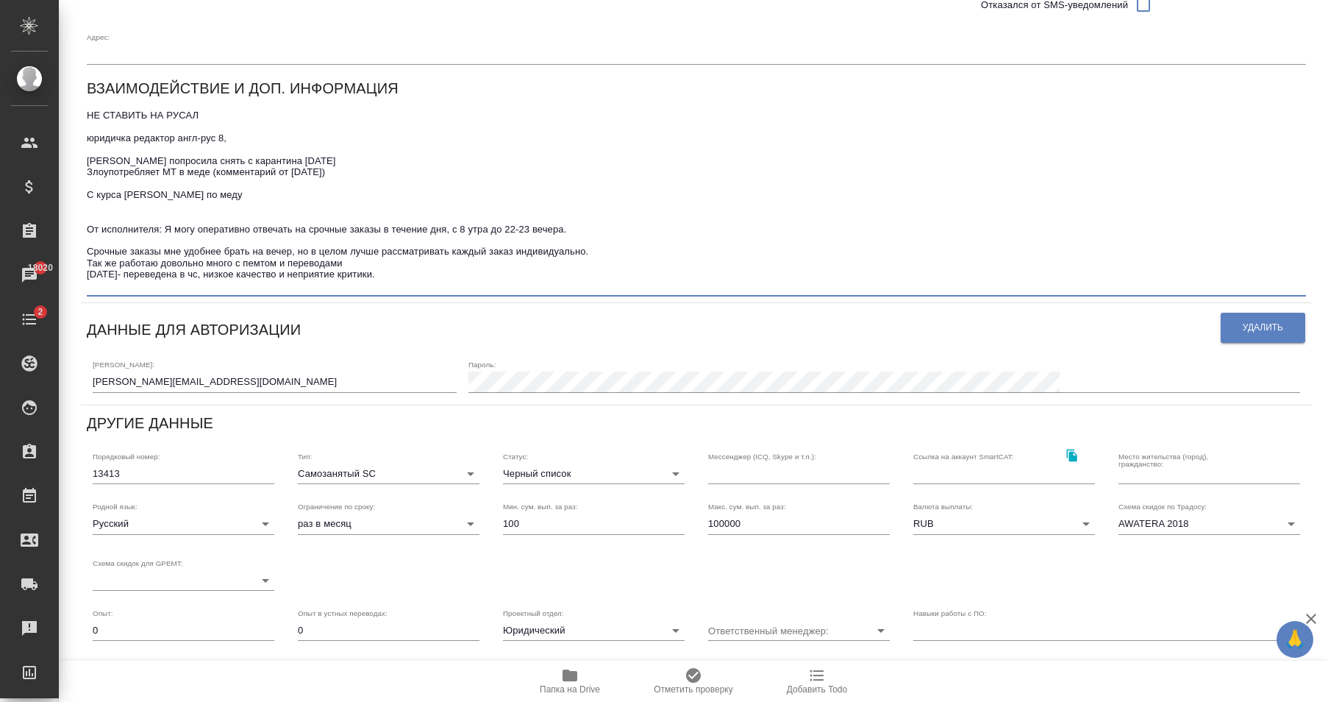
click at [769, 160] on textarea "НЕ СТАВИТЬ НА РУСАЛ юридичка редактор англ-рус 8, Yulia Mulikova попросила снят…" at bounding box center [696, 201] width 1219 height 182
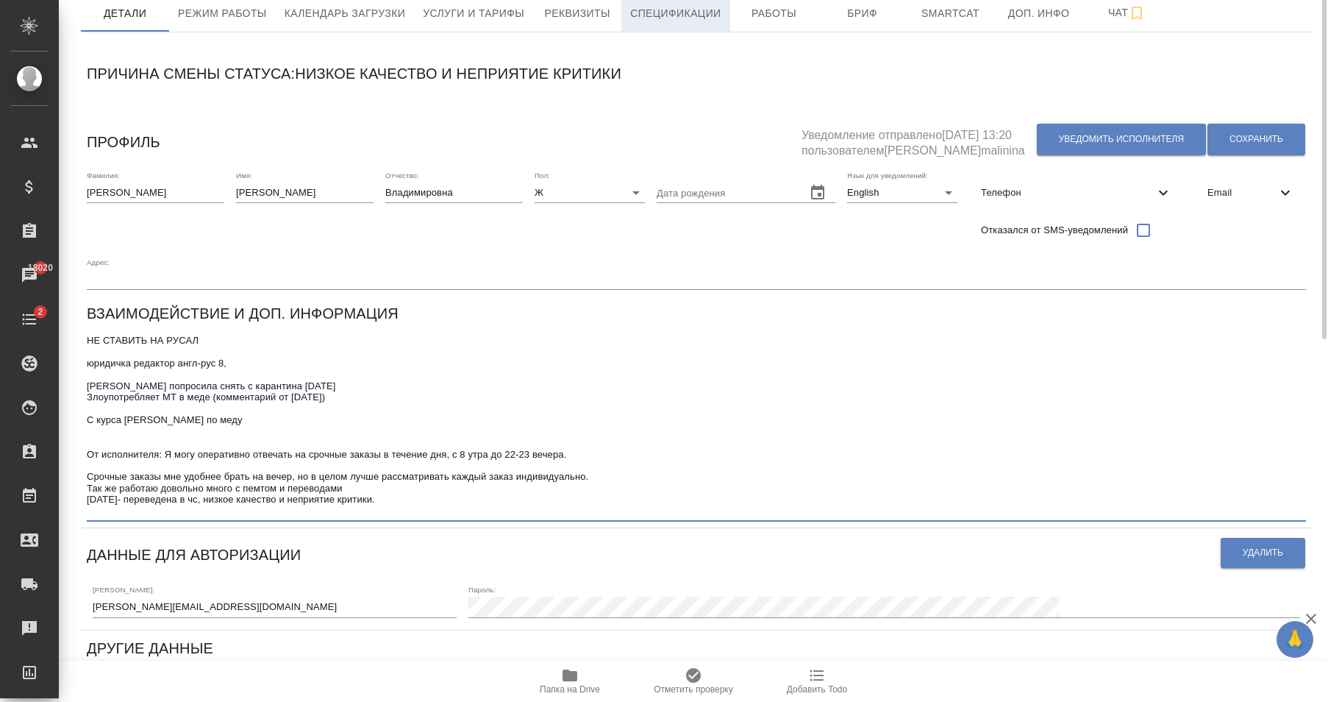
scroll to position [0, 0]
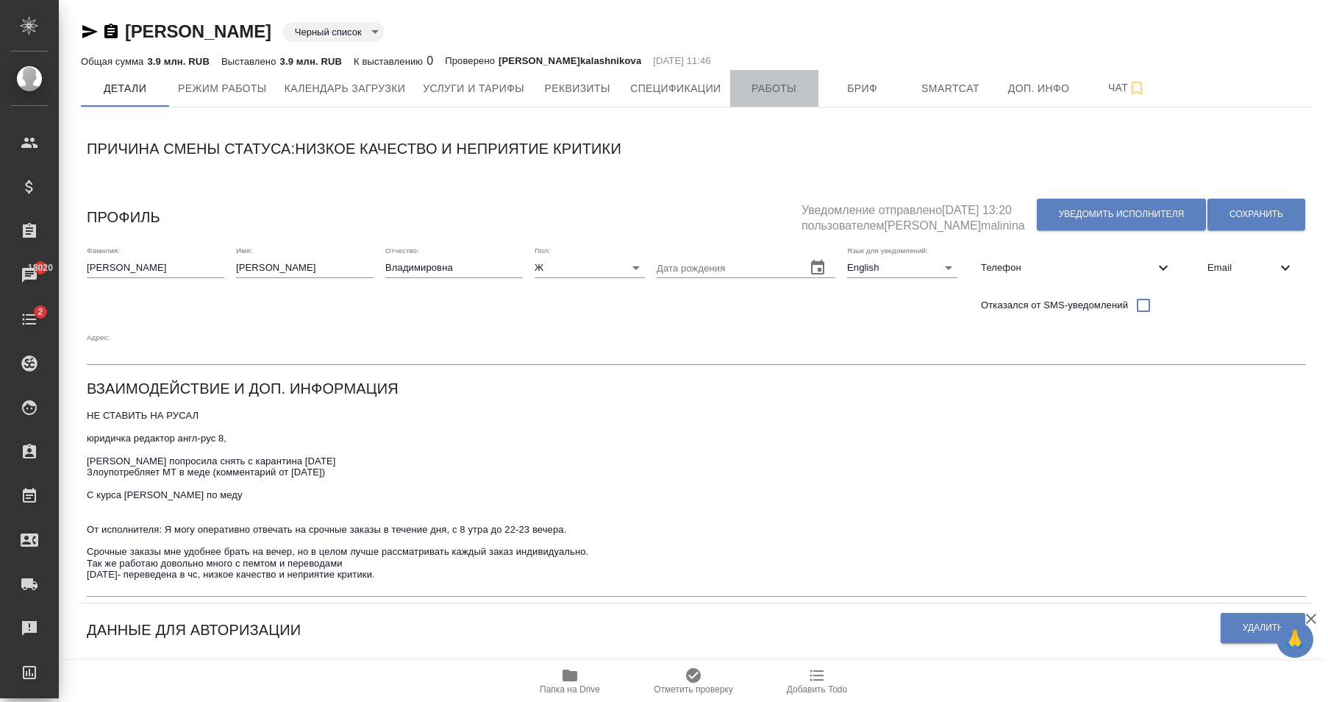
click at [756, 95] on span "Работы" at bounding box center [774, 88] width 71 height 18
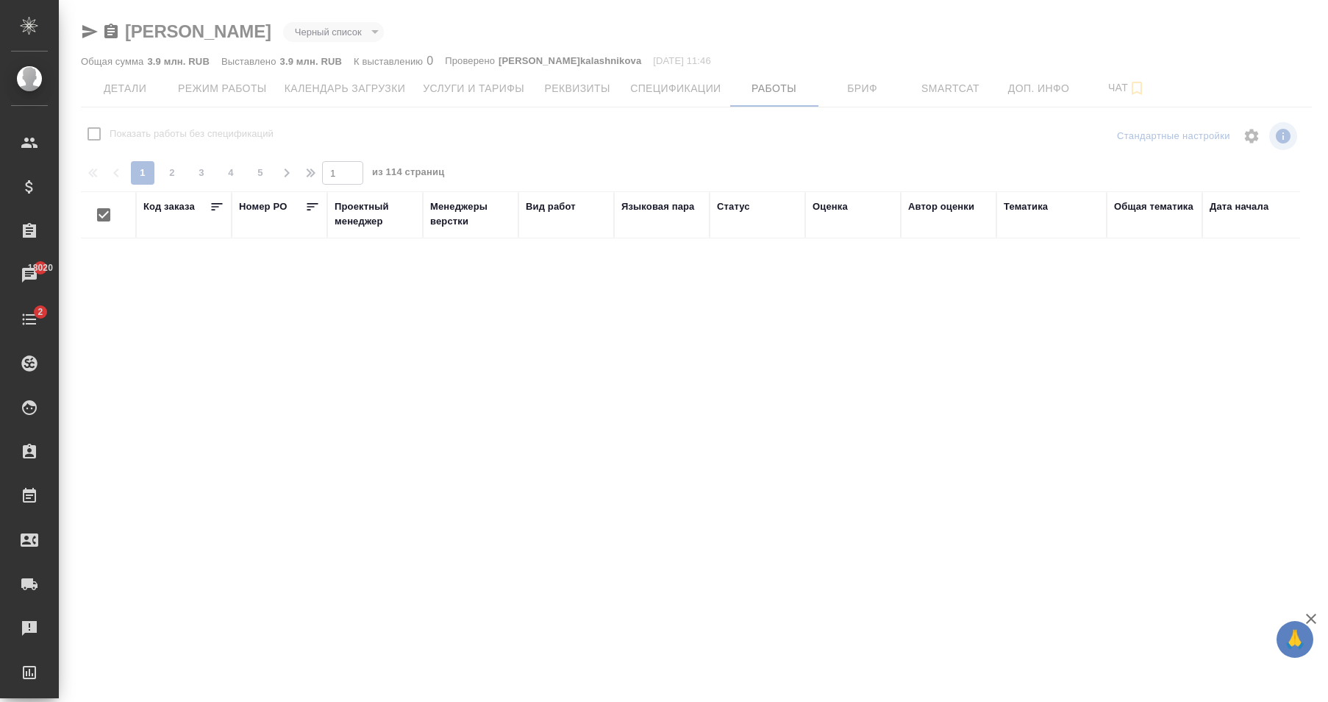
checkbox input "false"
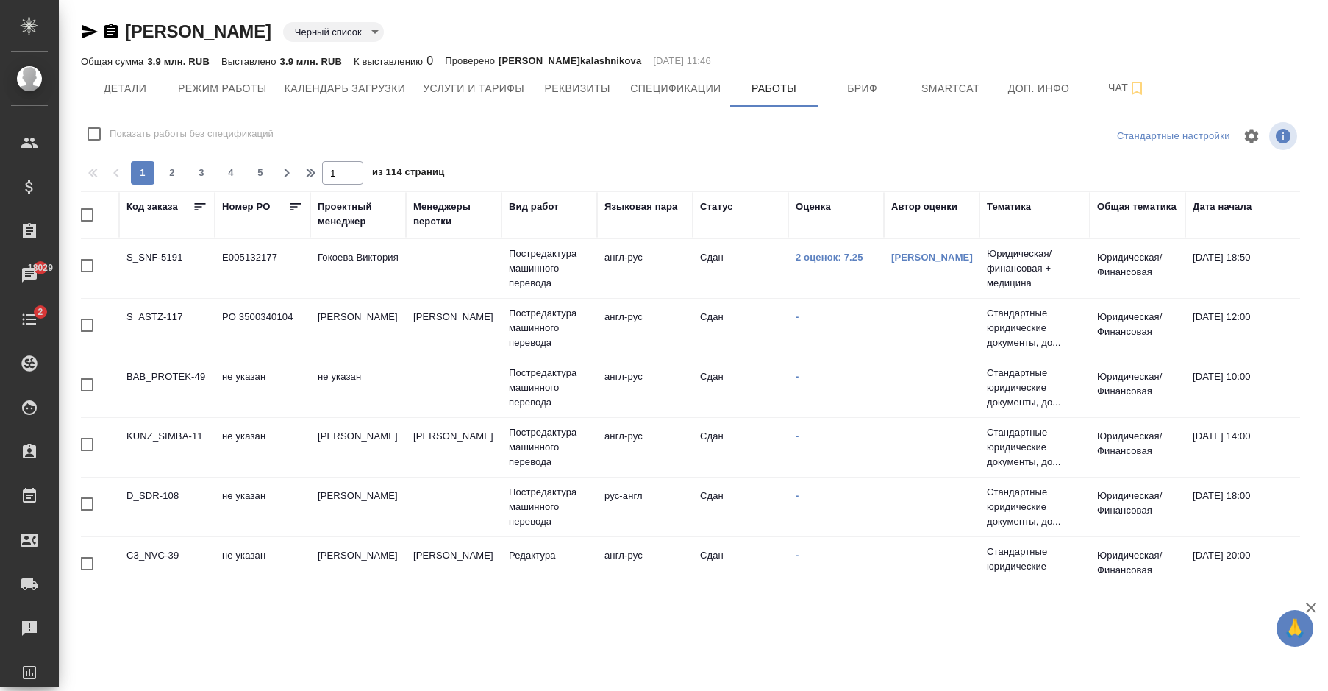
scroll to position [0, 51]
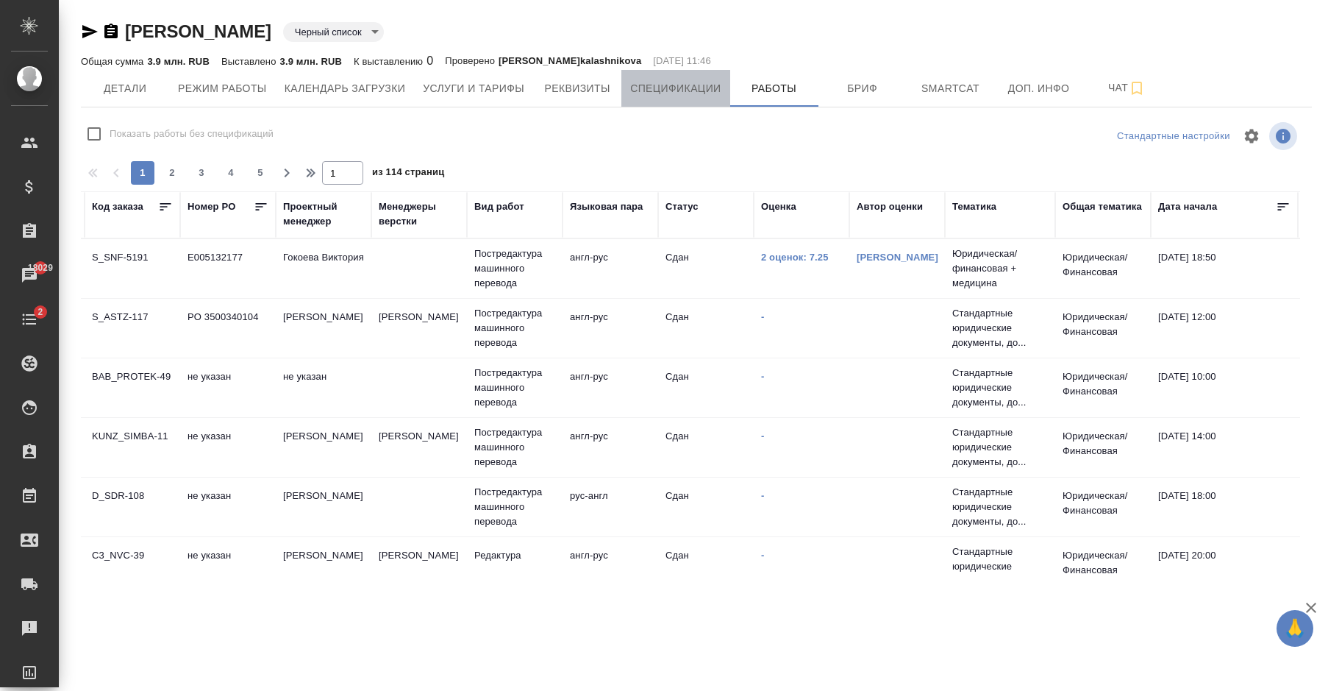
click at [670, 93] on span "Спецификации" at bounding box center [675, 88] width 90 height 18
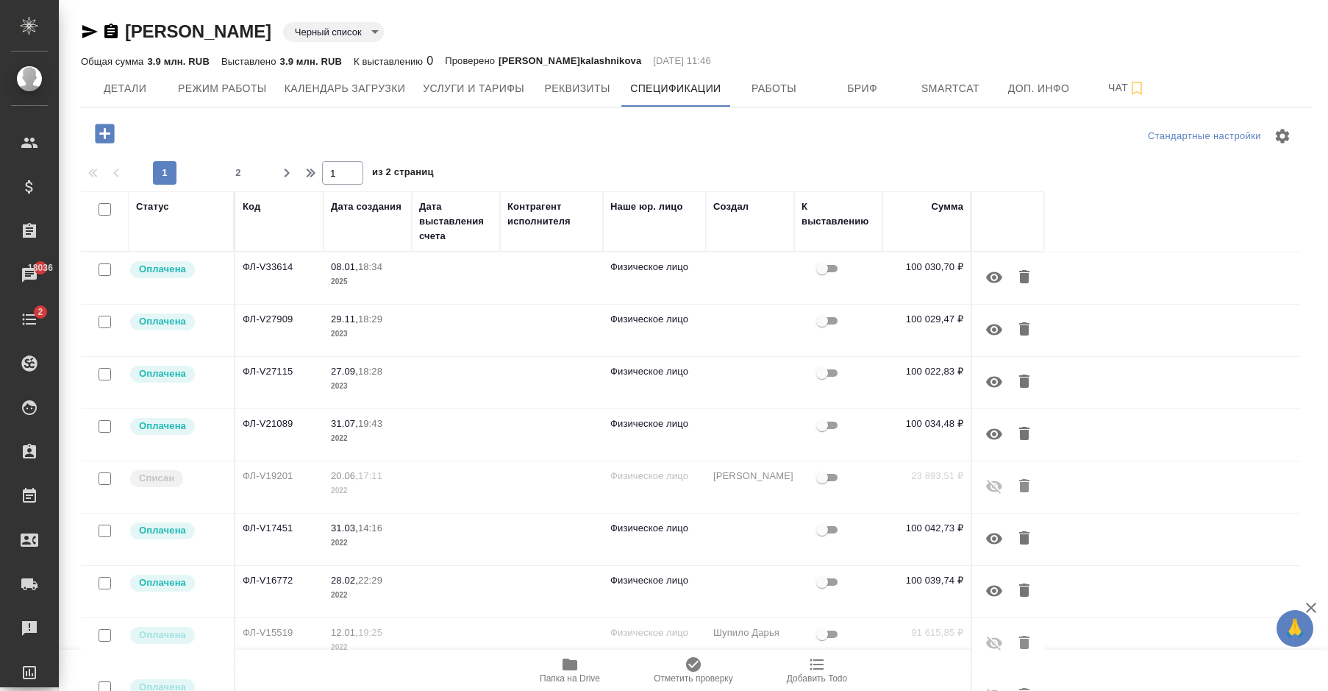
click at [994, 152] on div "Стандартные настройки" at bounding box center [1101, 135] width 399 height 35
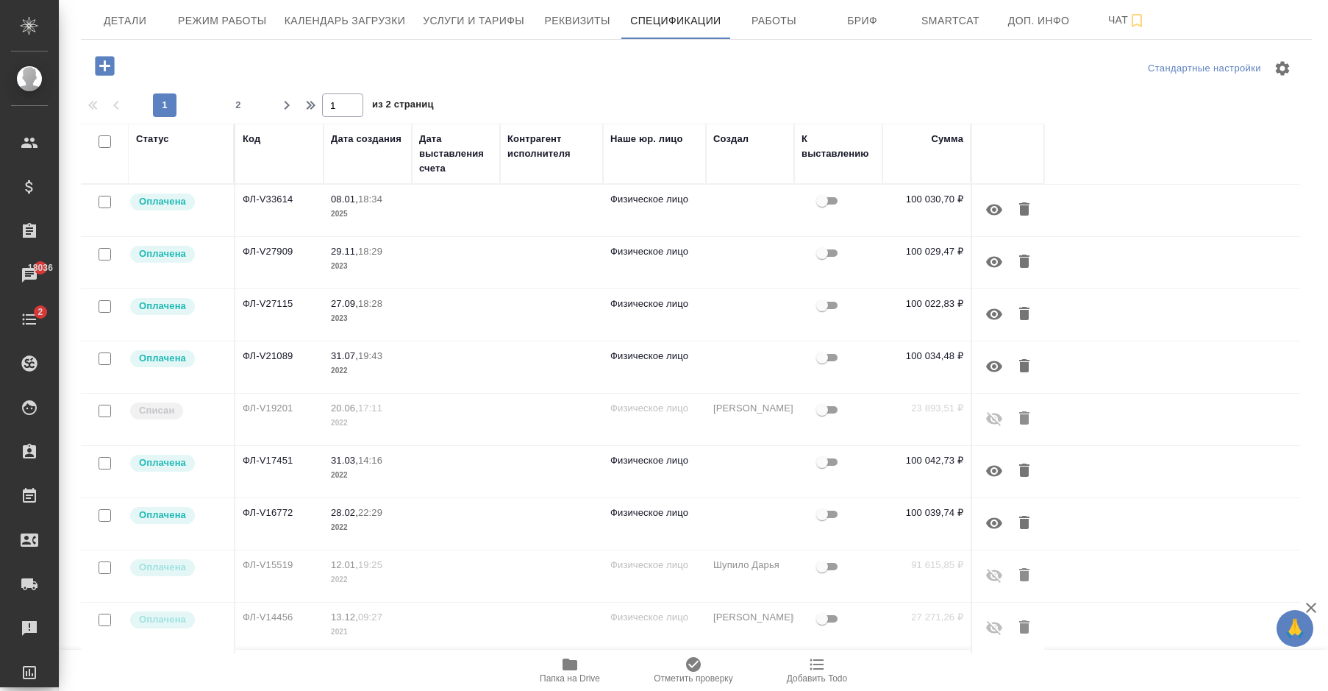
click at [493, 207] on td at bounding box center [456, 210] width 88 height 51
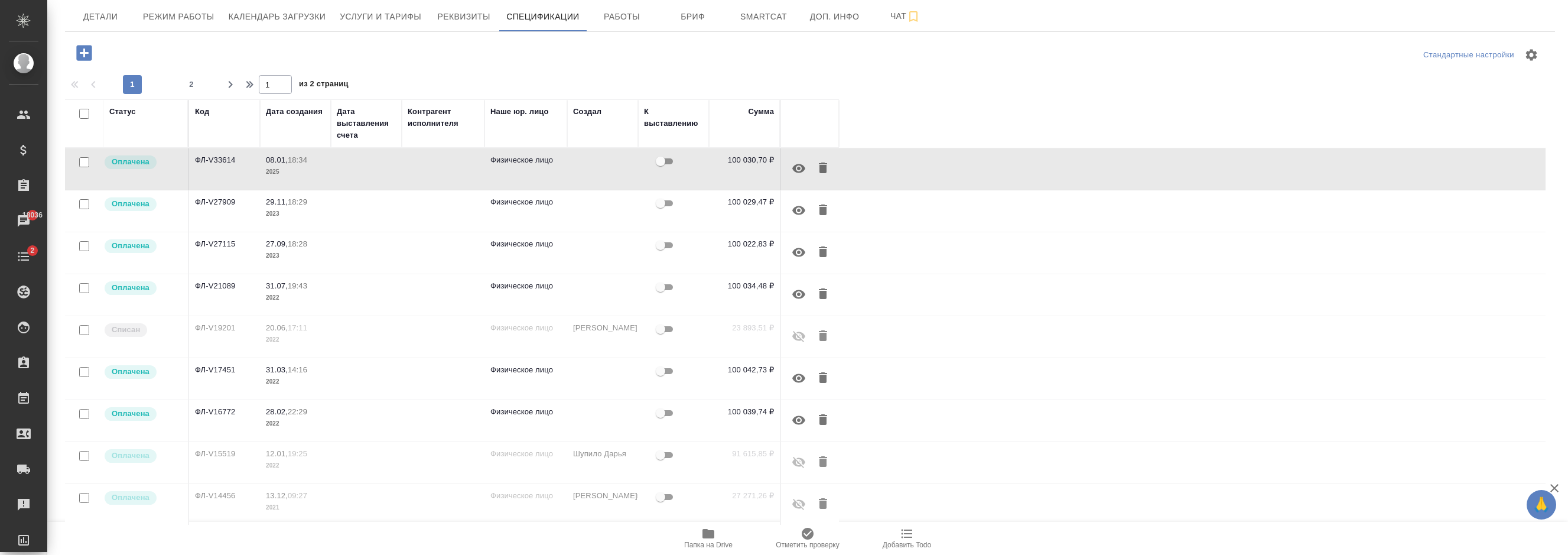
click at [392, 190] on td at bounding box center [366, 169] width 71 height 41
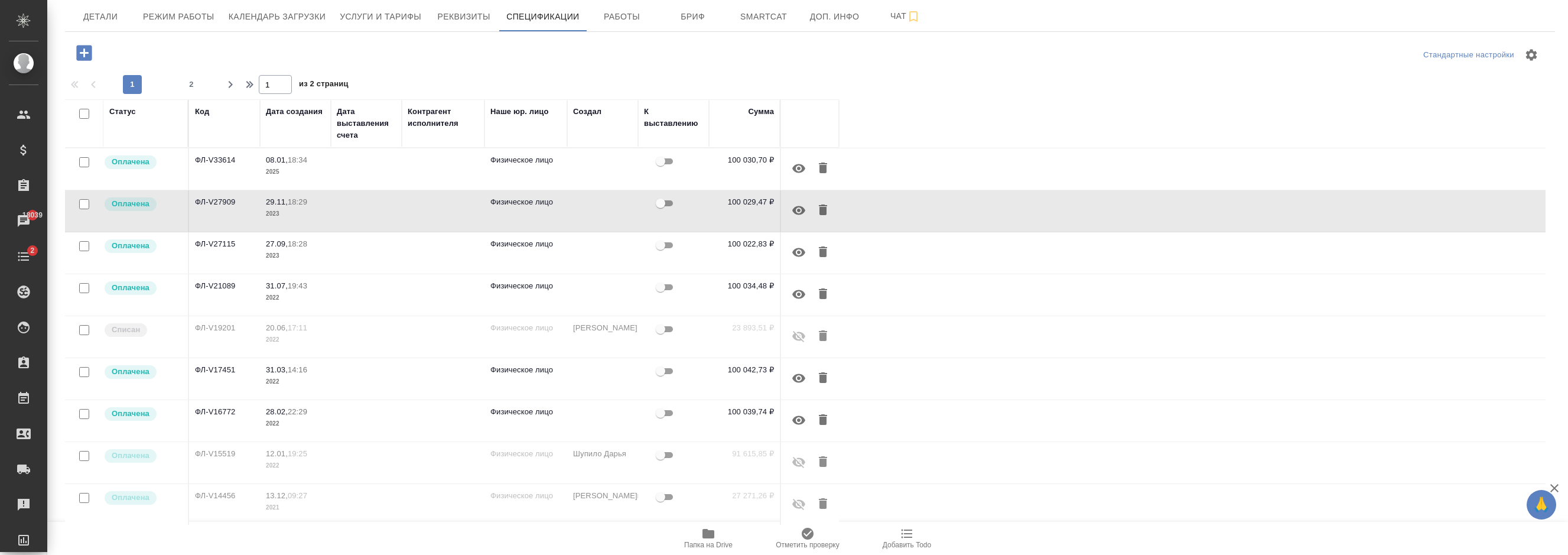
click at [374, 190] on td at bounding box center [366, 169] width 71 height 41
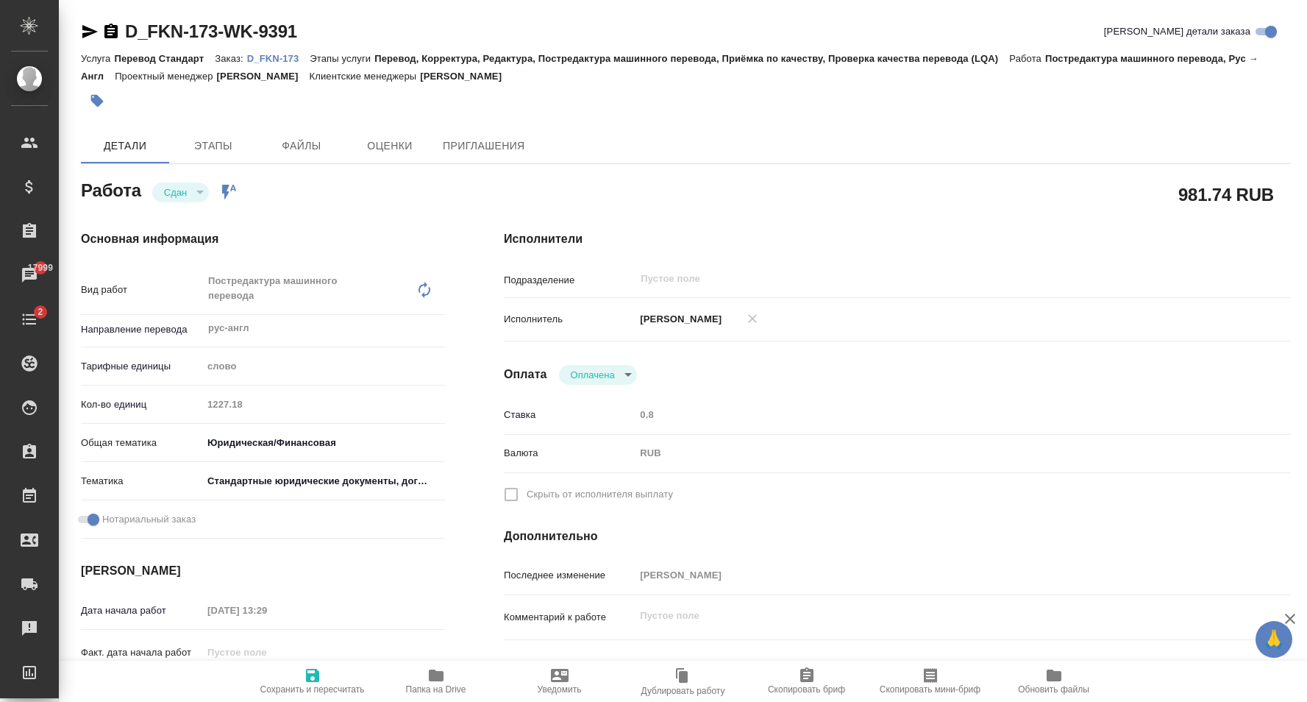
click at [634, 118] on div "D_FKN-173-WK-9391 Кратко детали заказа Услуга Перевод Стандарт Заказ: D_FKN-173…" at bounding box center [686, 642] width 1226 height 1284
click at [516, 490] on label "Скрыть от исполнителя выплату" at bounding box center [888, 494] width 784 height 31
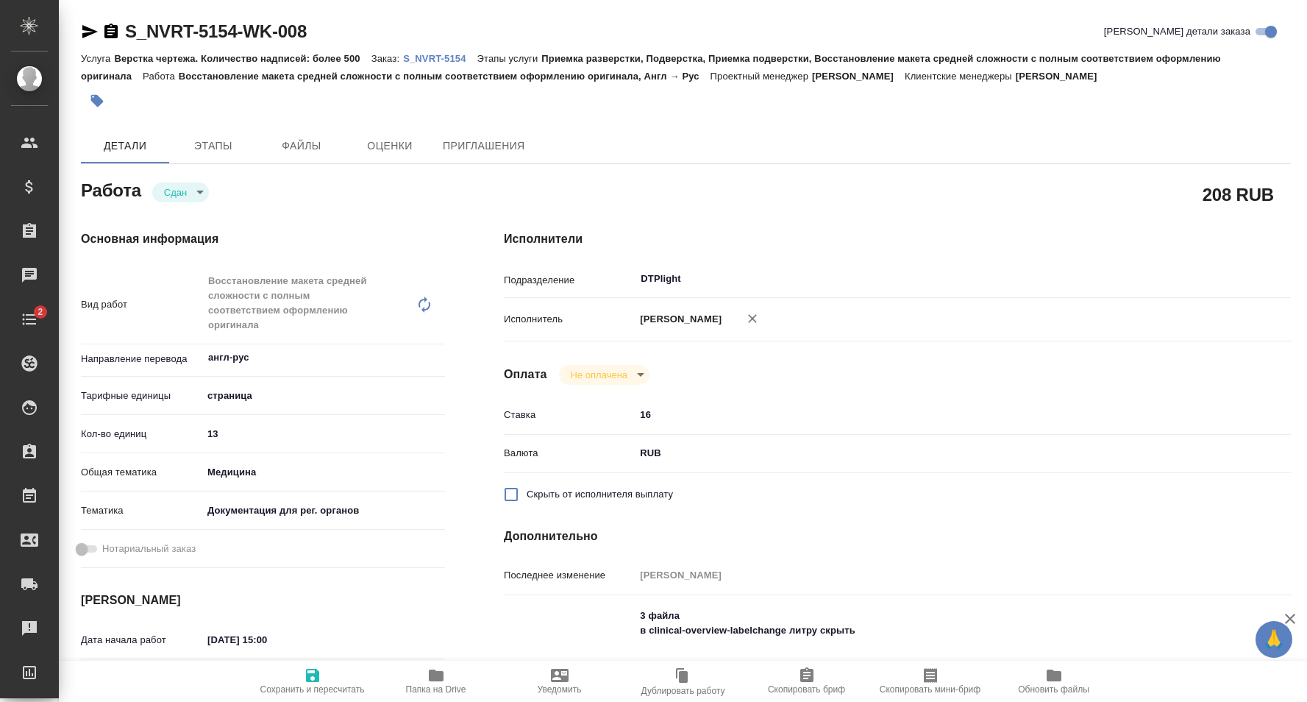
type textarea "x"
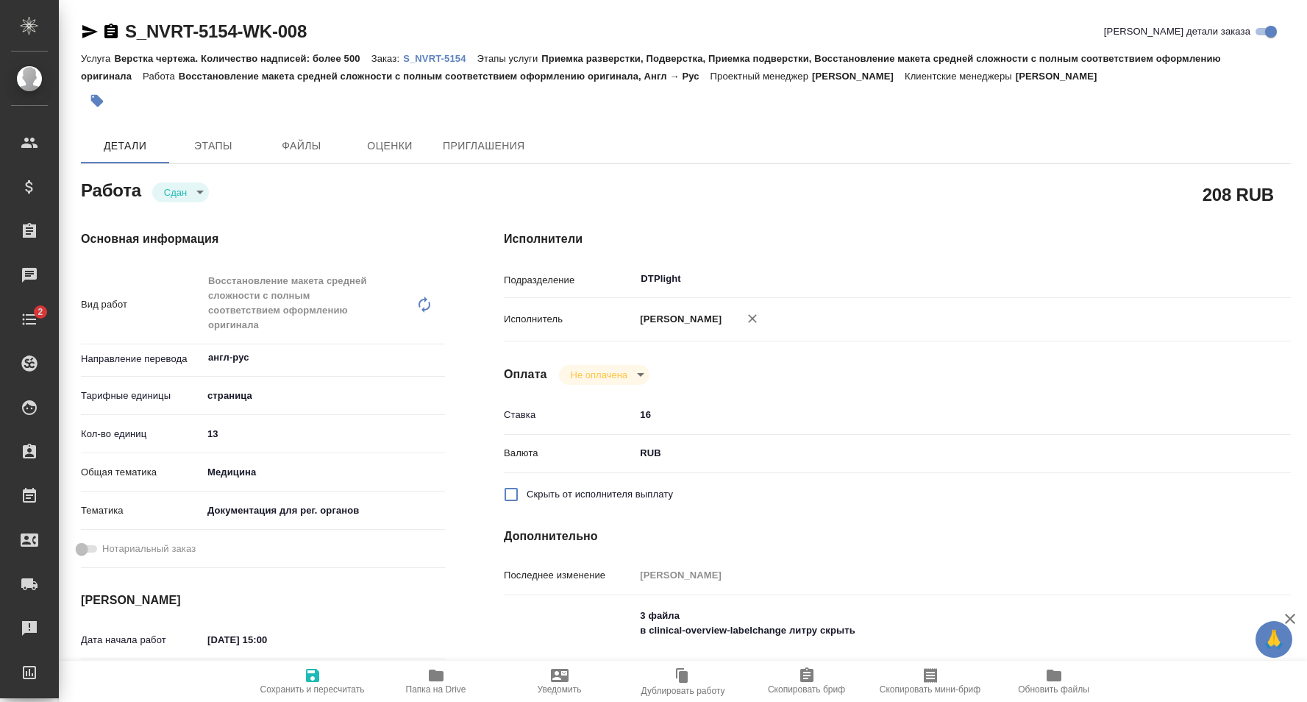
type textarea "x"
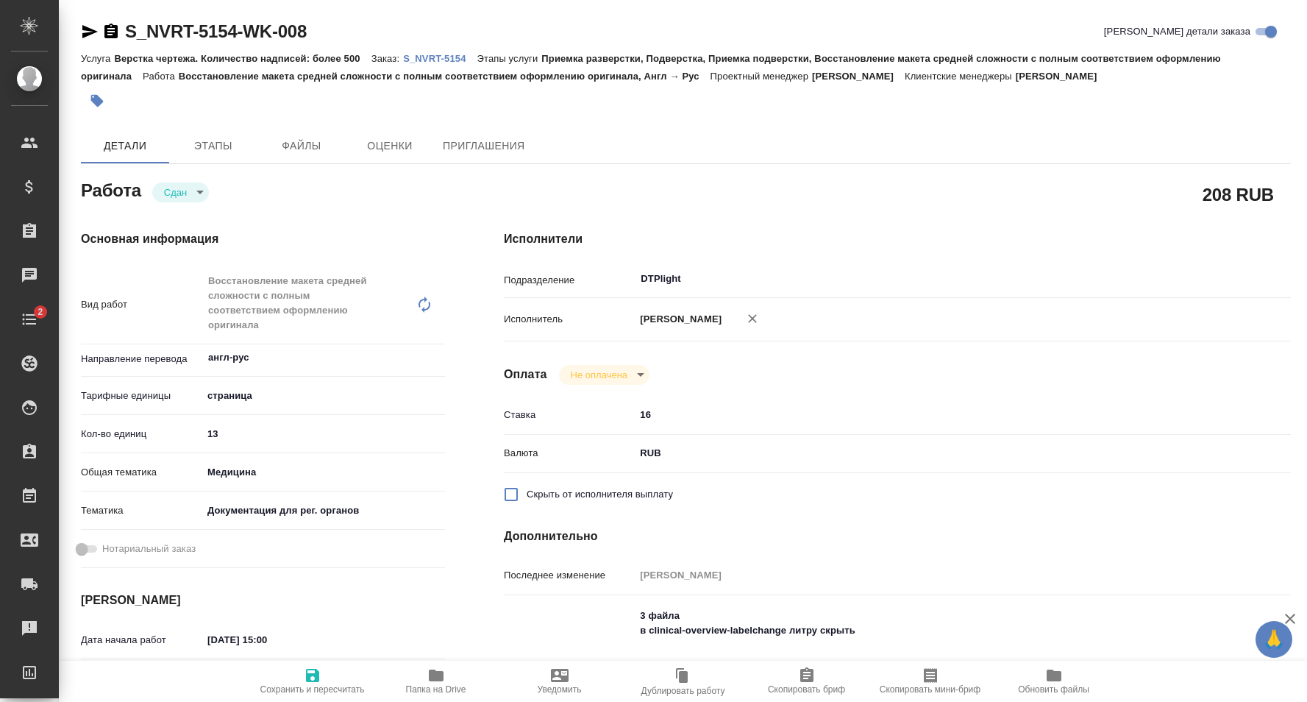
type textarea "x"
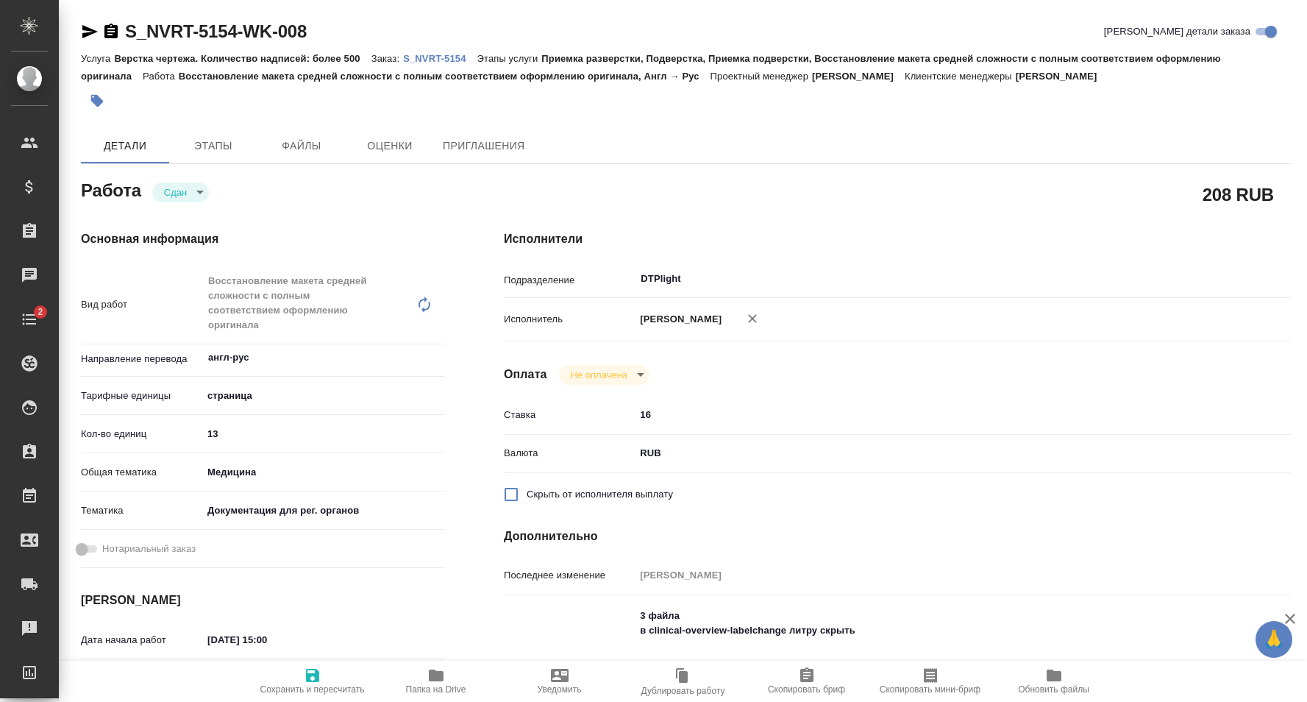
type textarea "x"
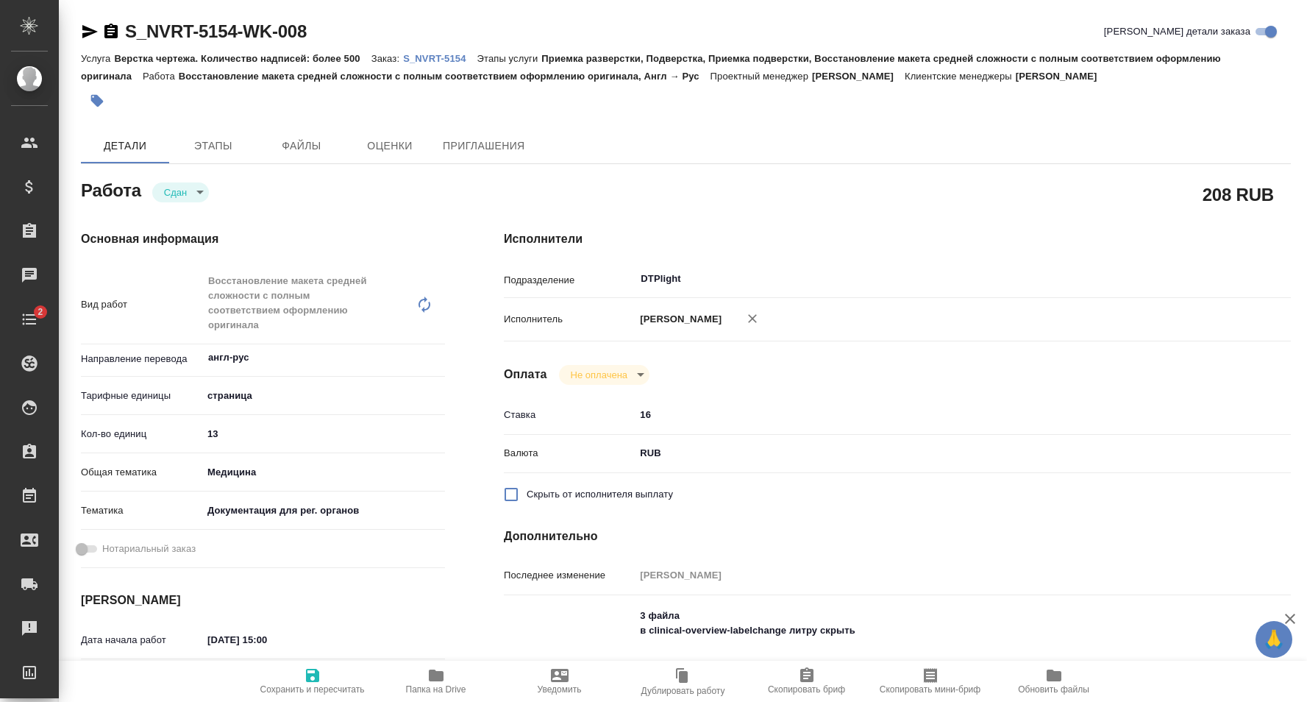
type textarea "x"
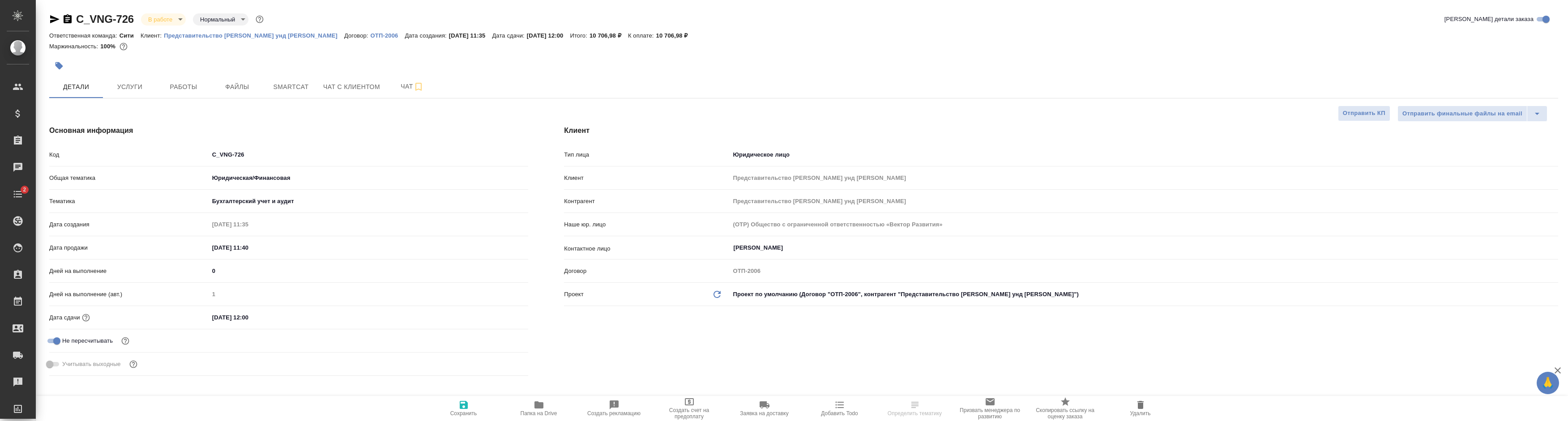
select select "RU"
type input "Баданян Артак"
type input "Matveeva Anastasia"
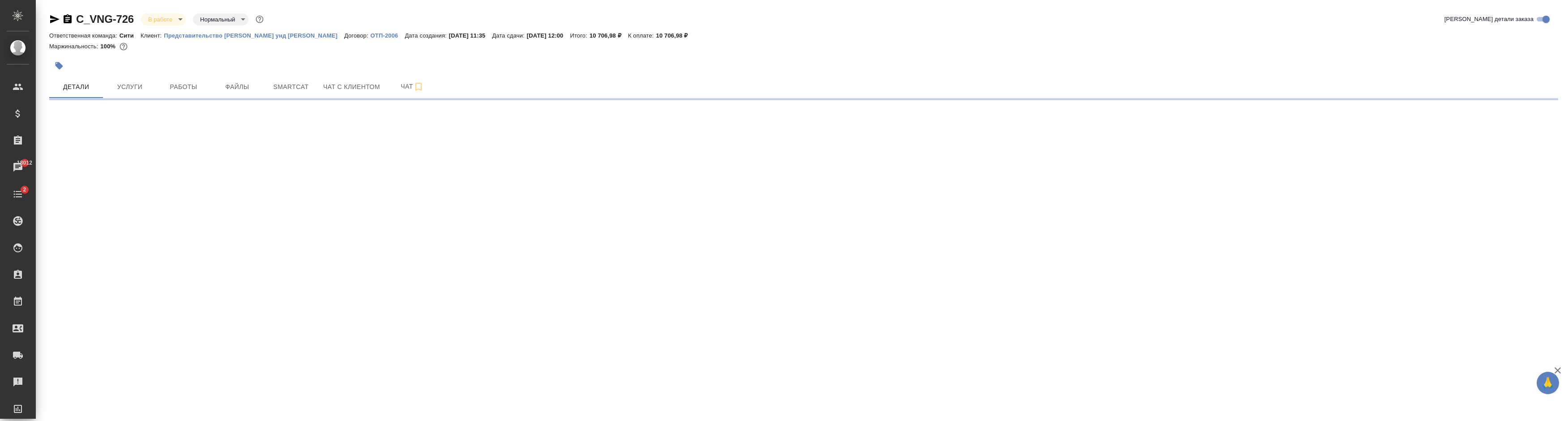
select select "RU"
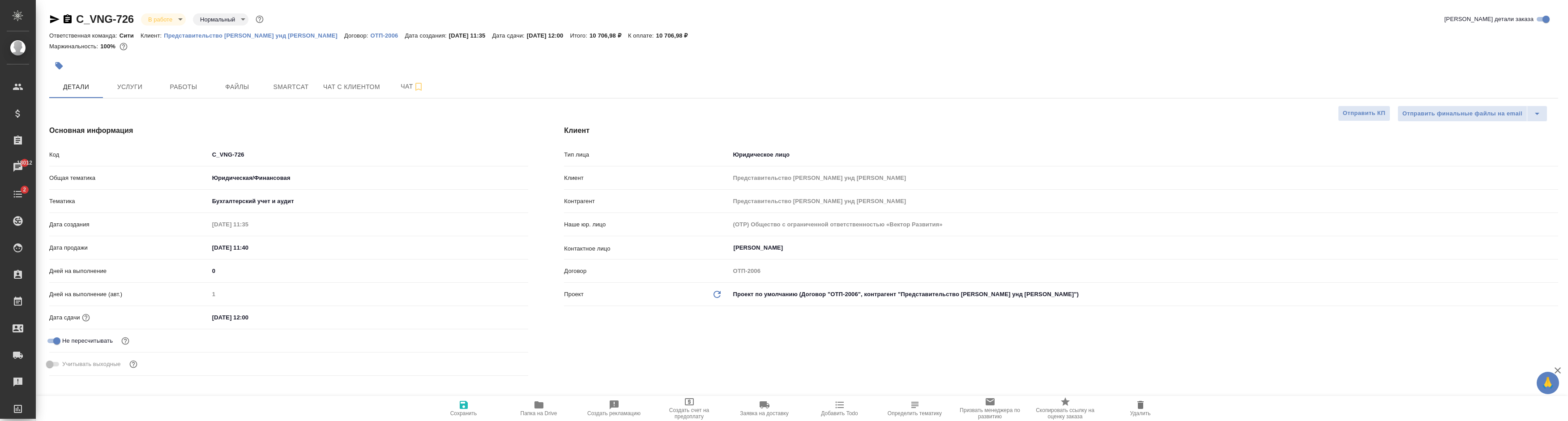
type textarea "x"
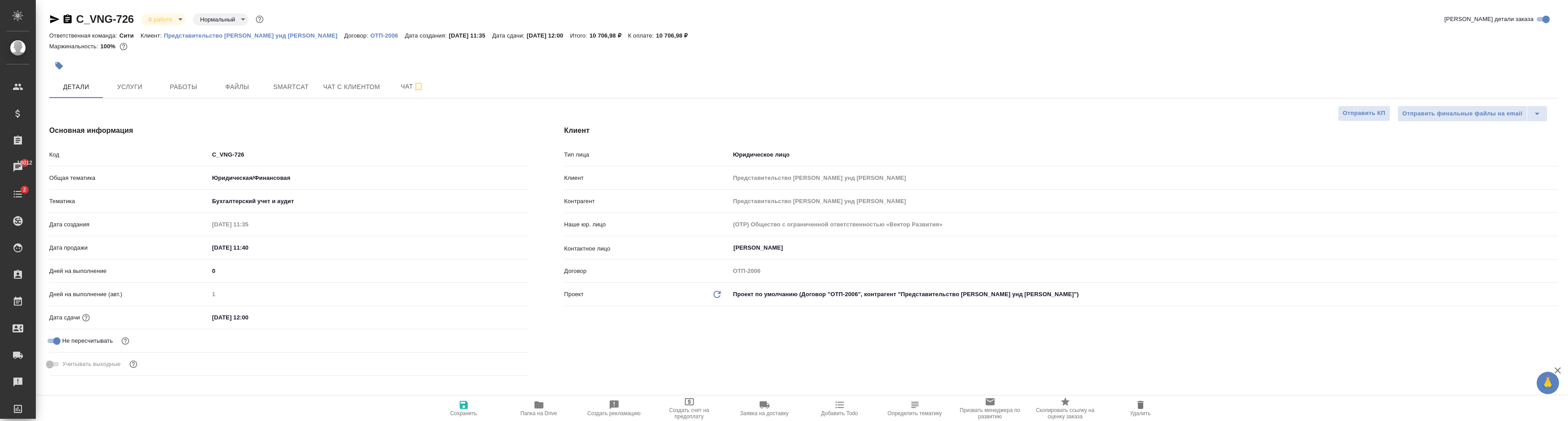
type textarea "x"
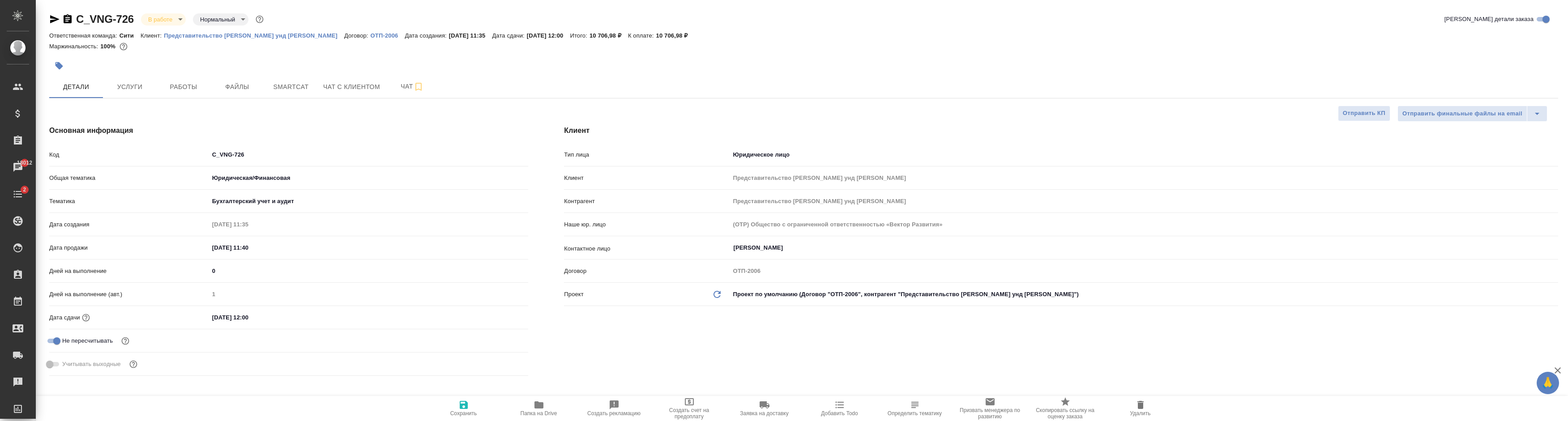
type textarea "x"
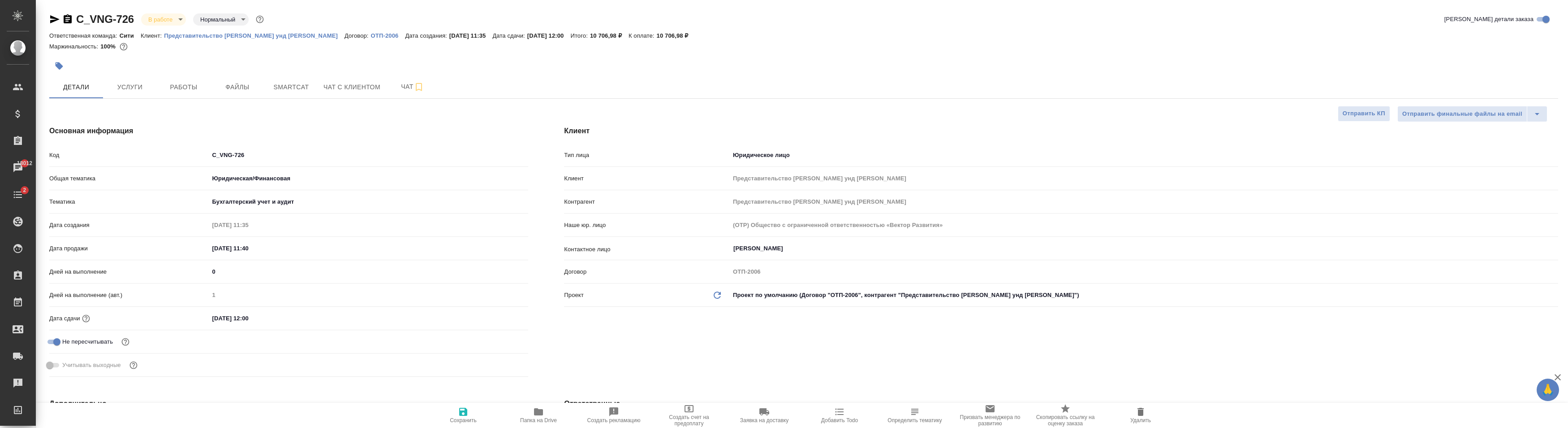
type textarea "x"
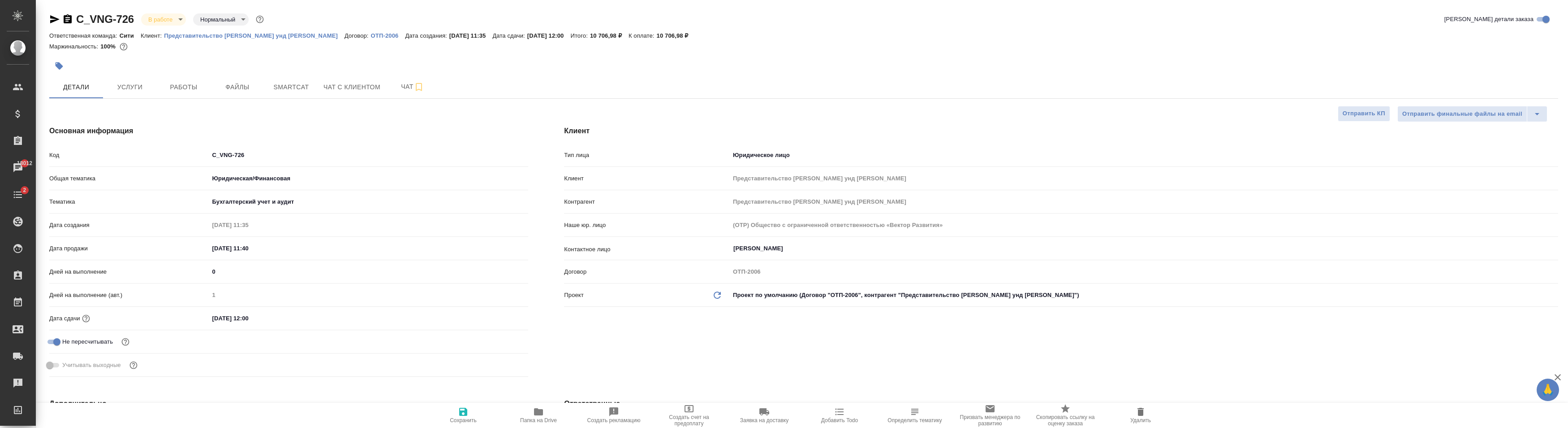
type textarea "x"
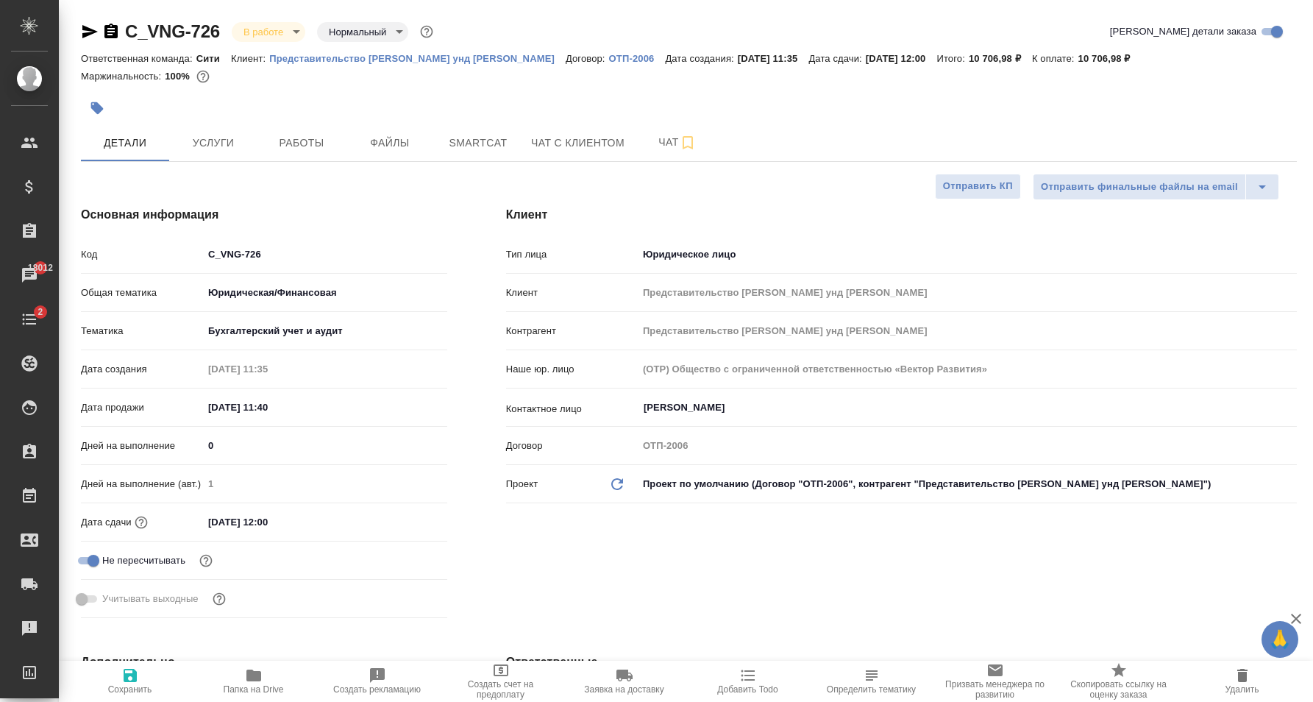
type textarea "x"
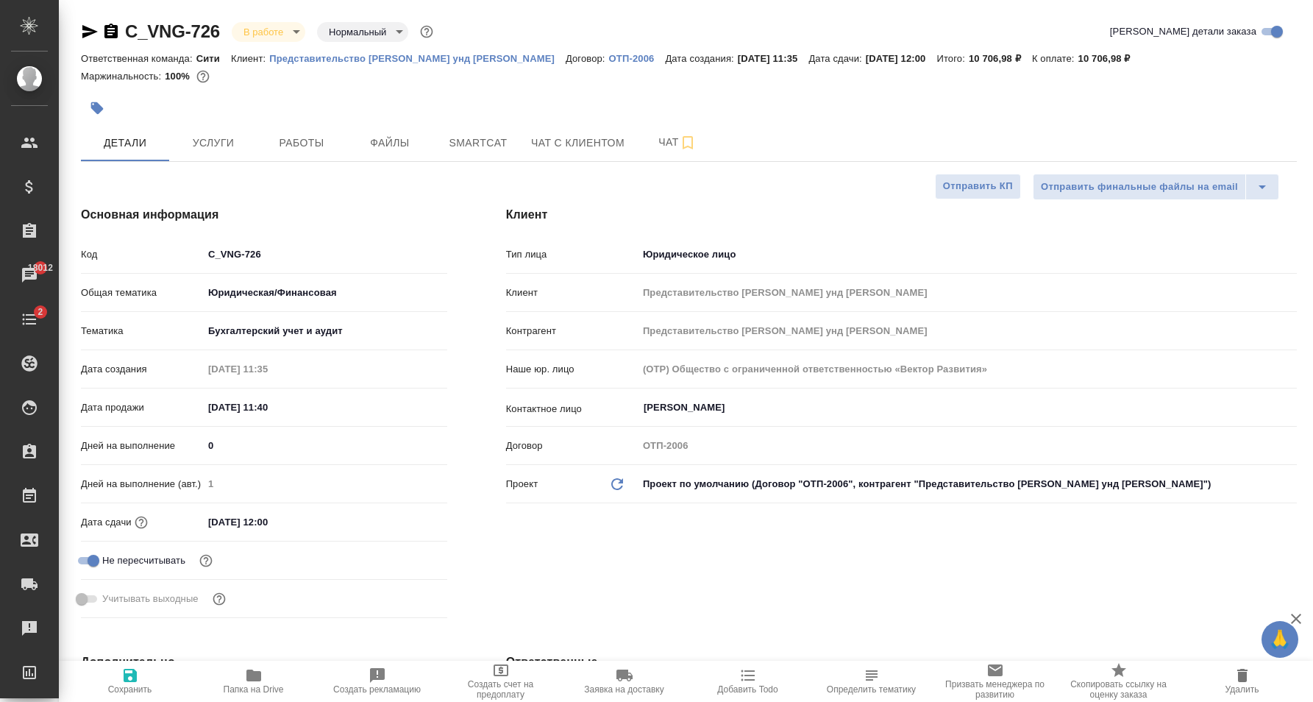
type textarea "x"
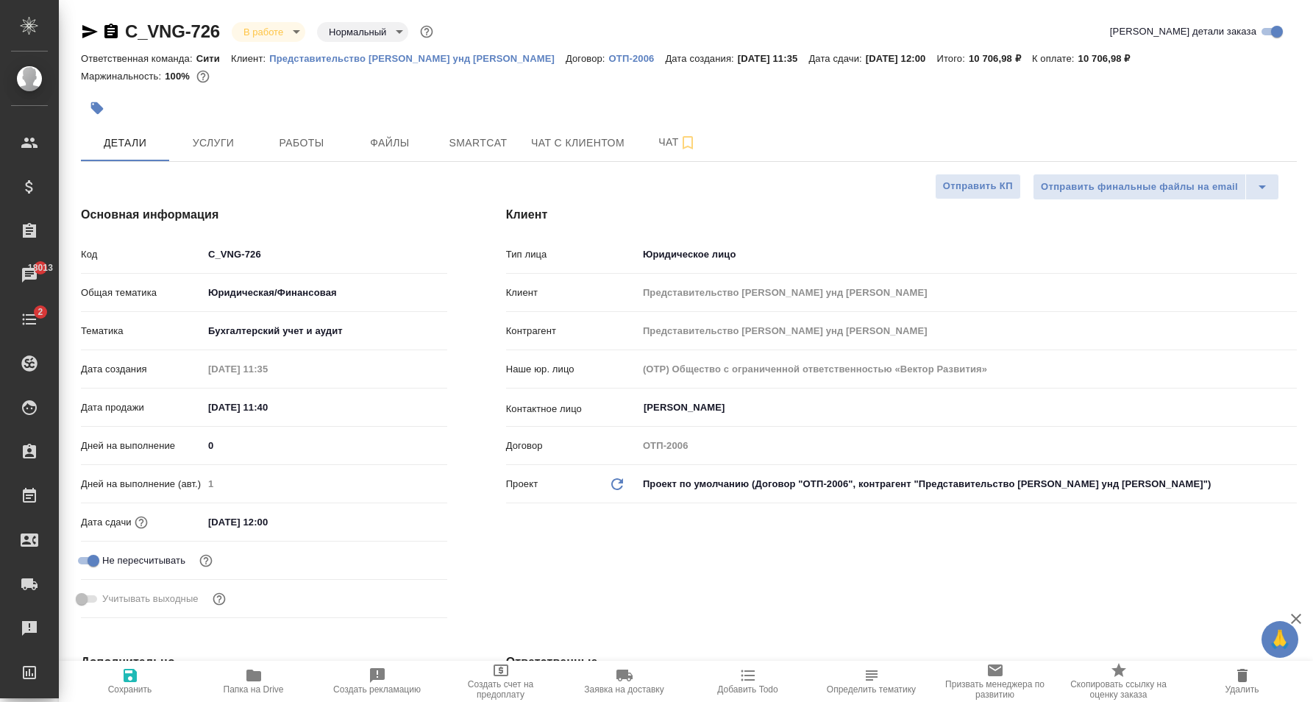
type textarea "x"
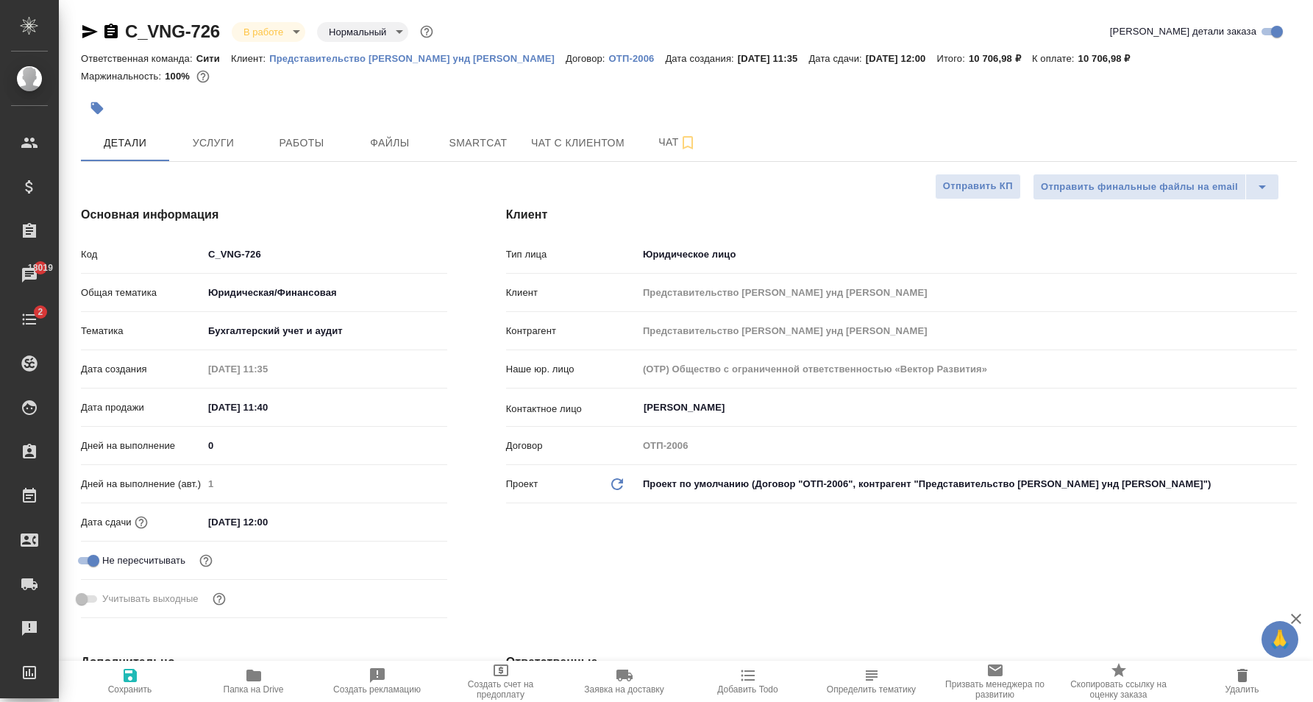
type textarea "x"
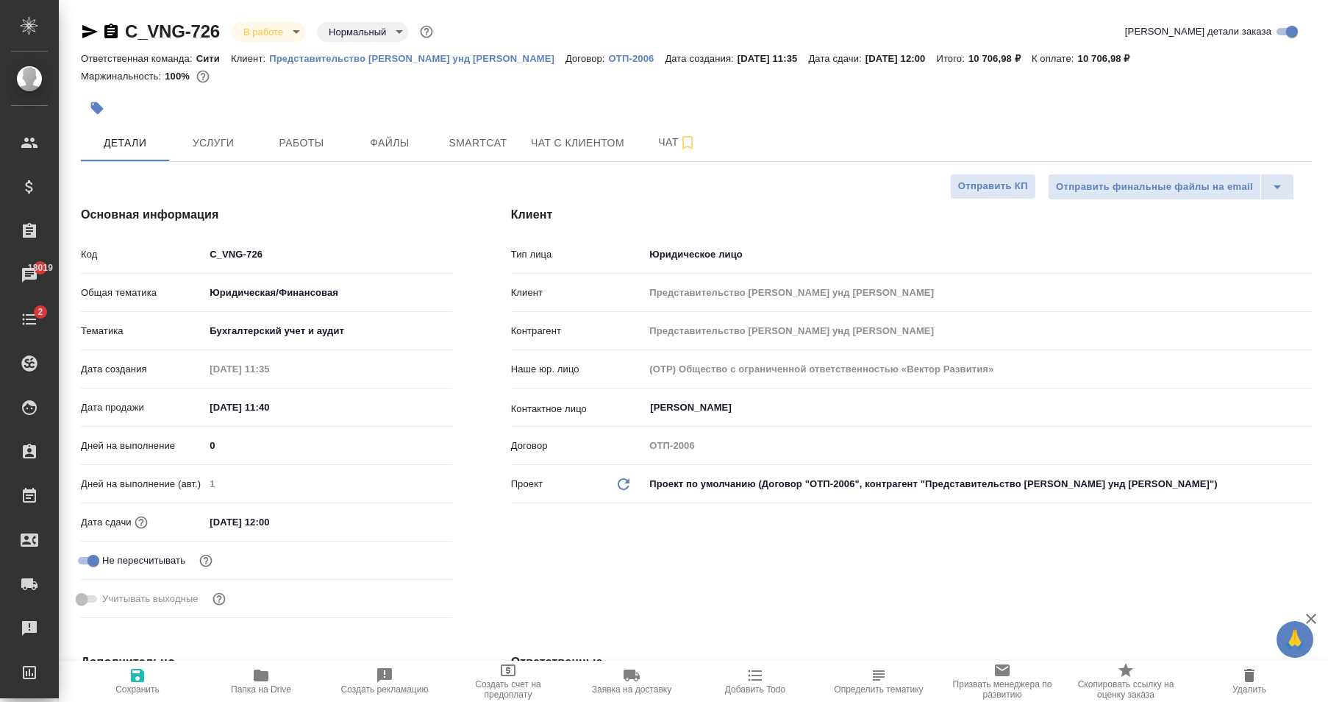
type textarea "x"
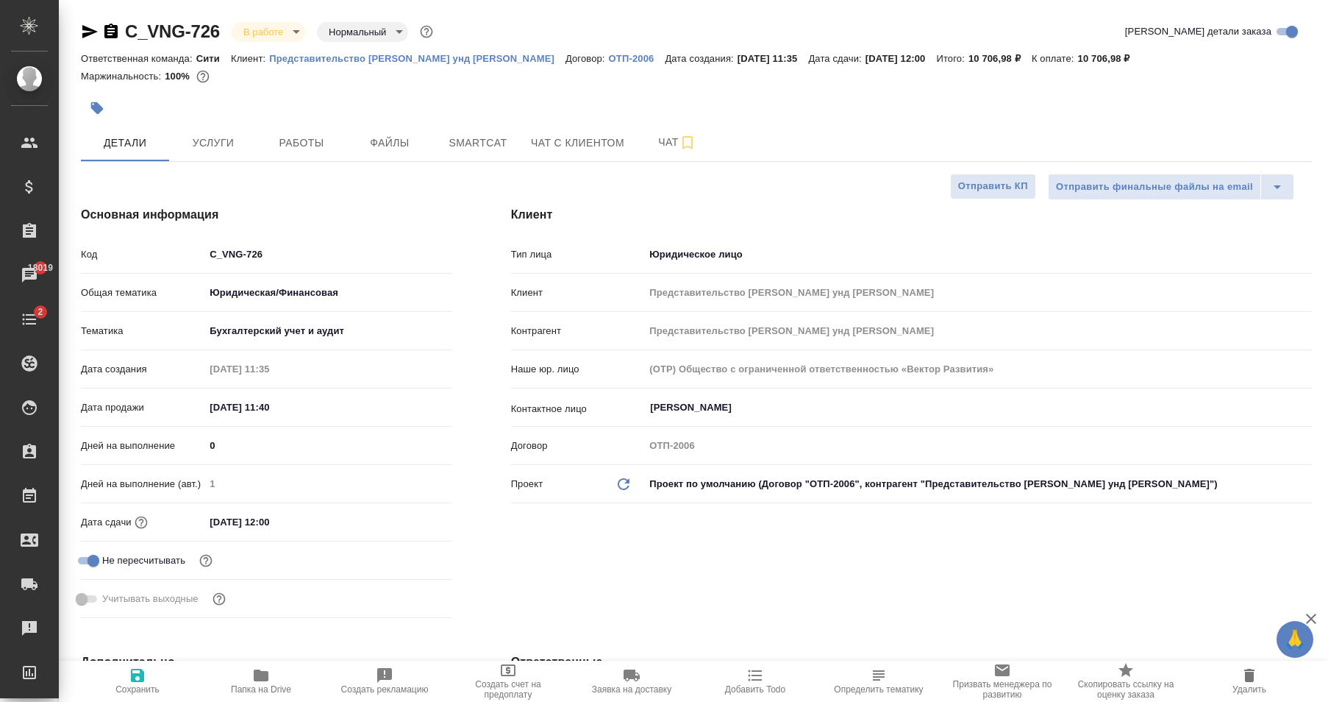
type textarea "x"
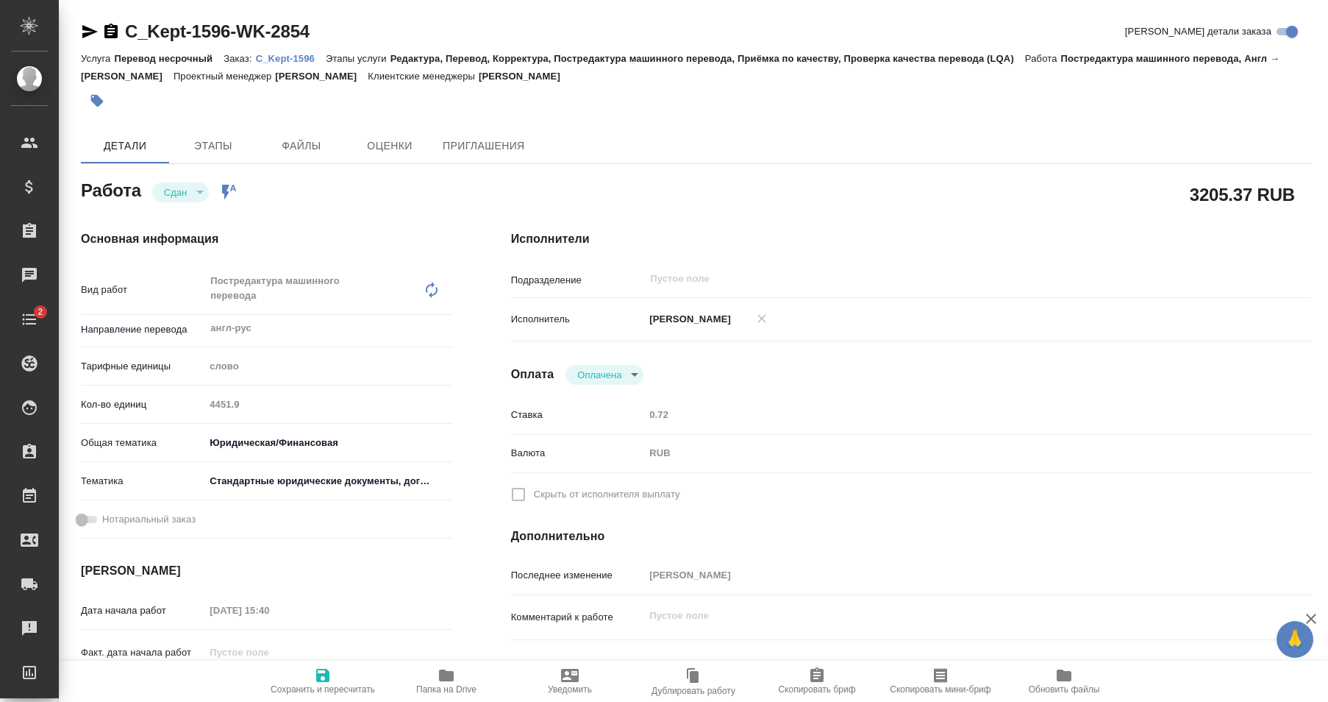
type textarea "x"
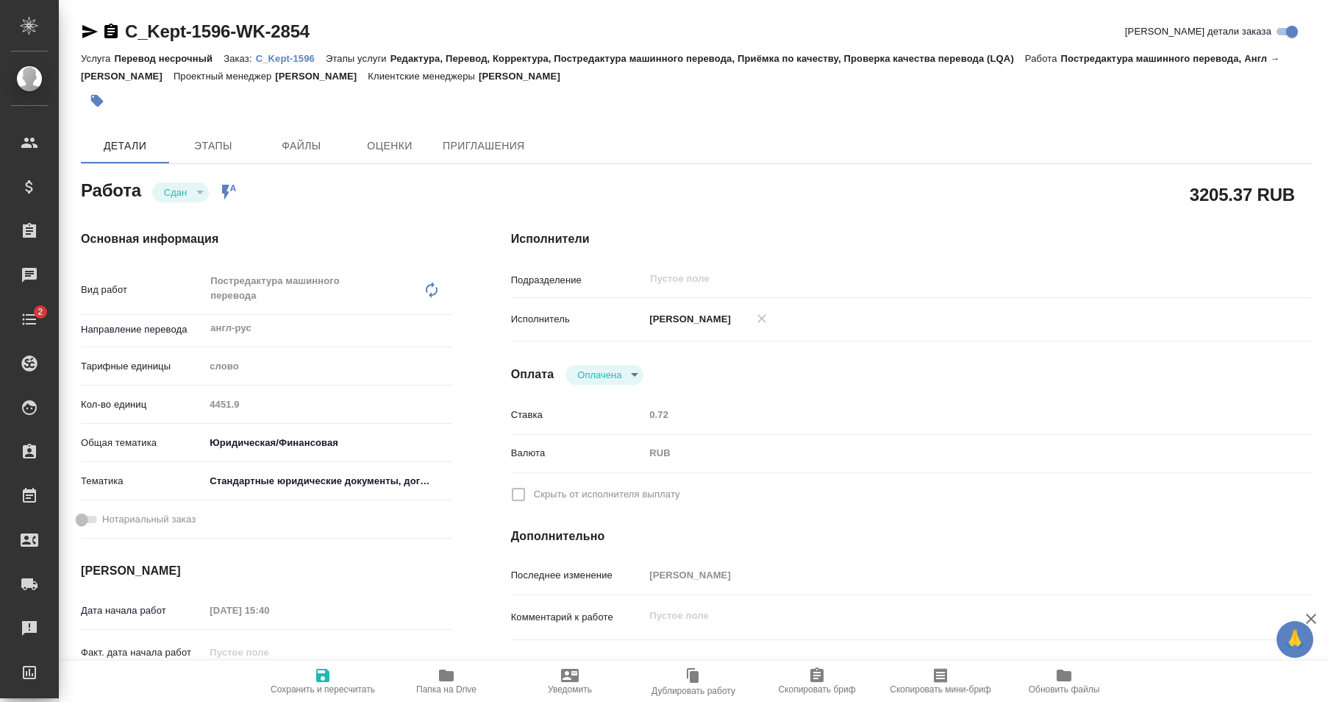
type textarea "x"
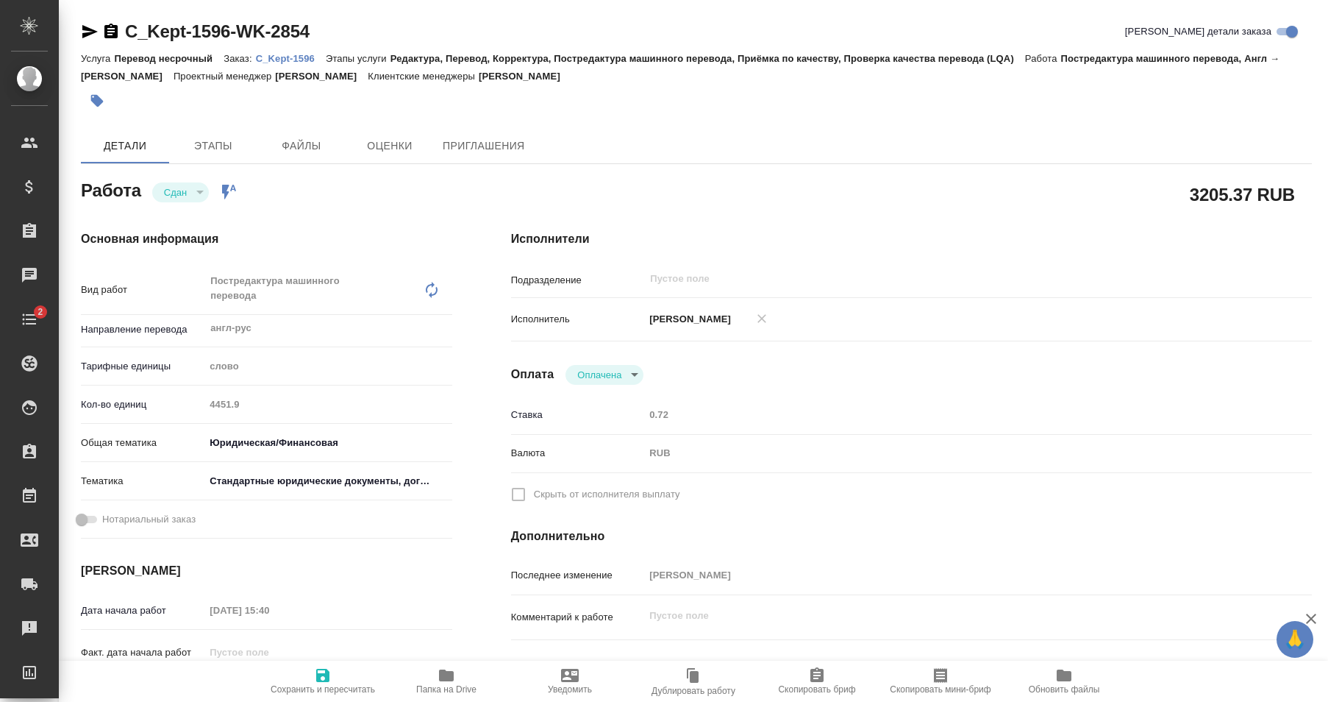
type textarea "x"
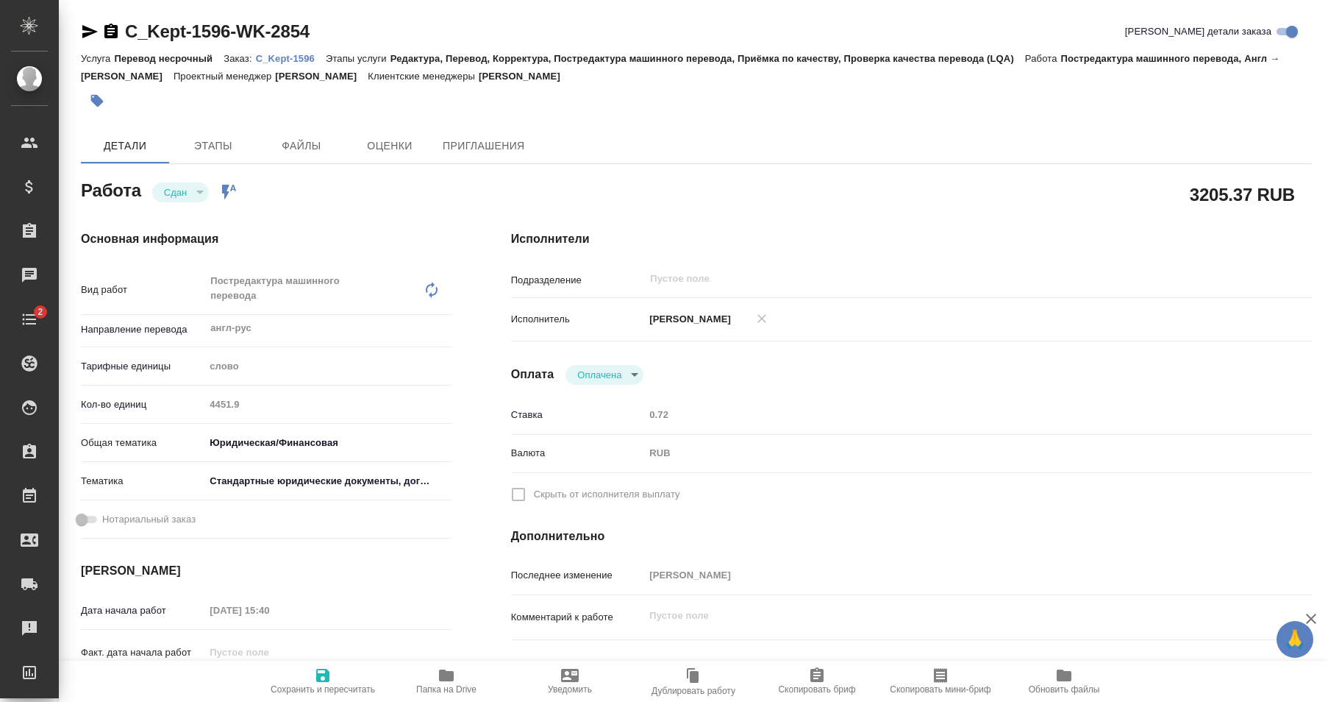
type textarea "x"
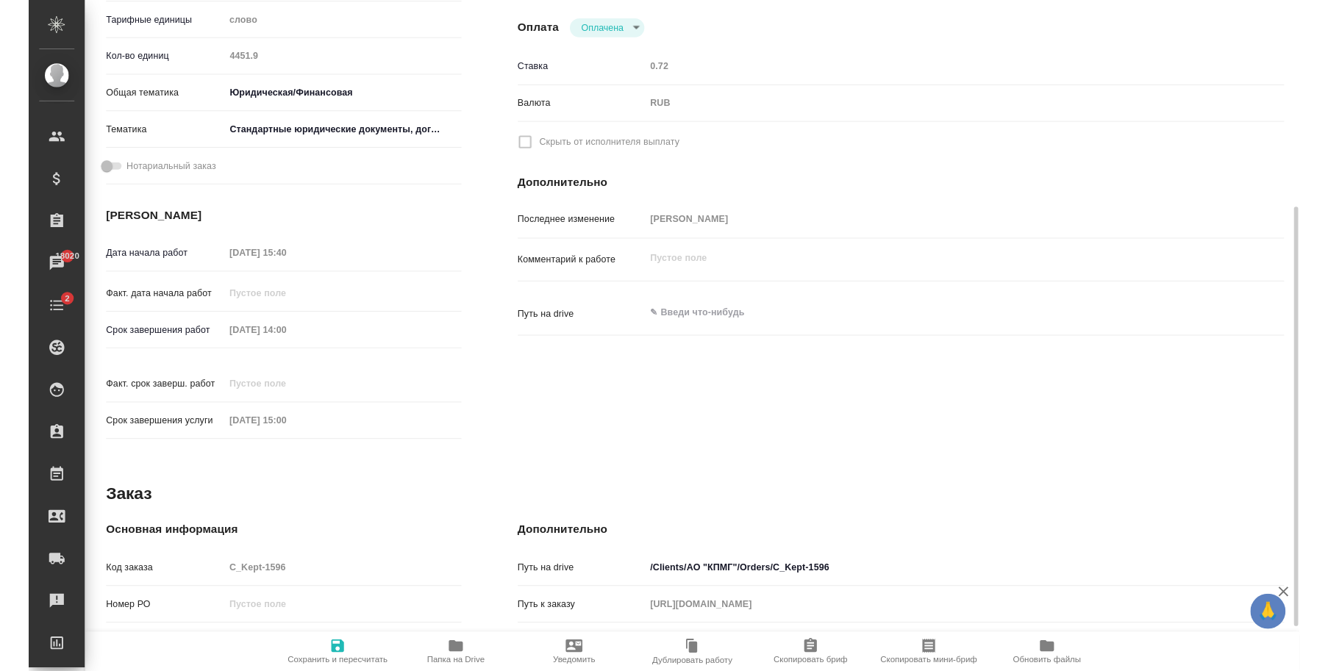
scroll to position [271, 0]
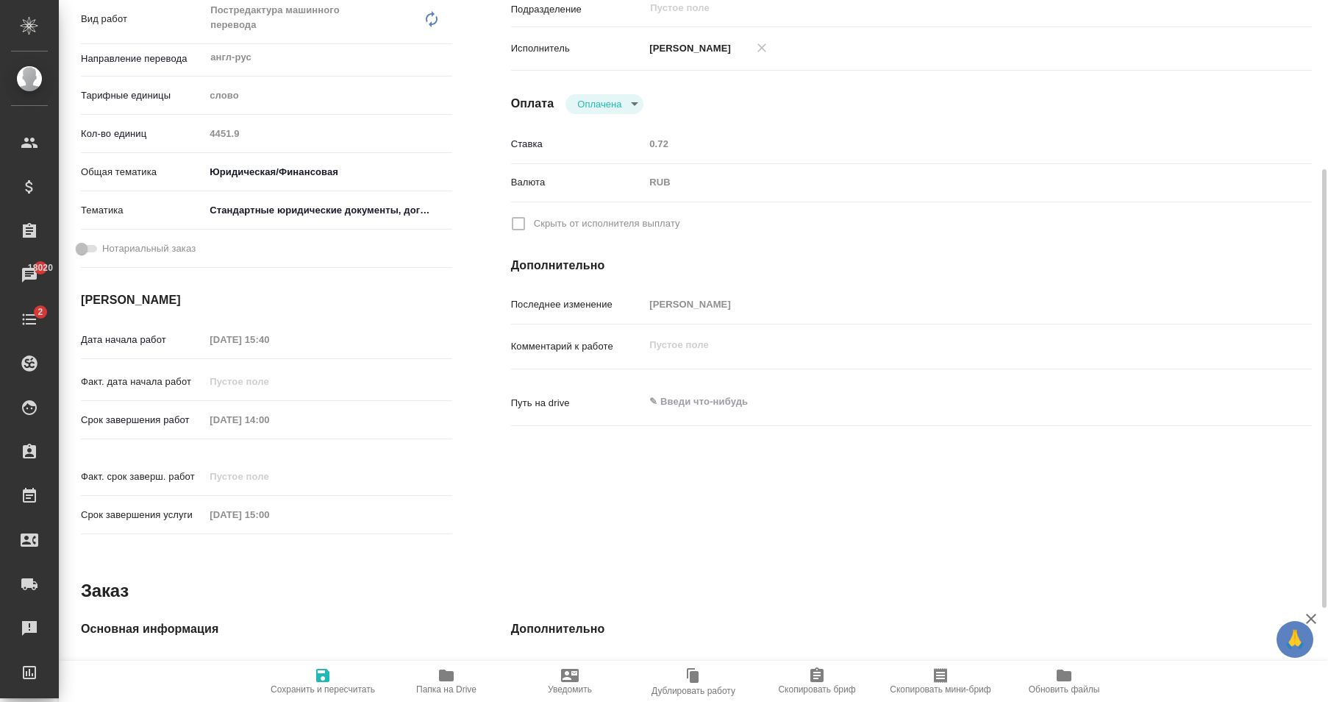
type textarea "x"
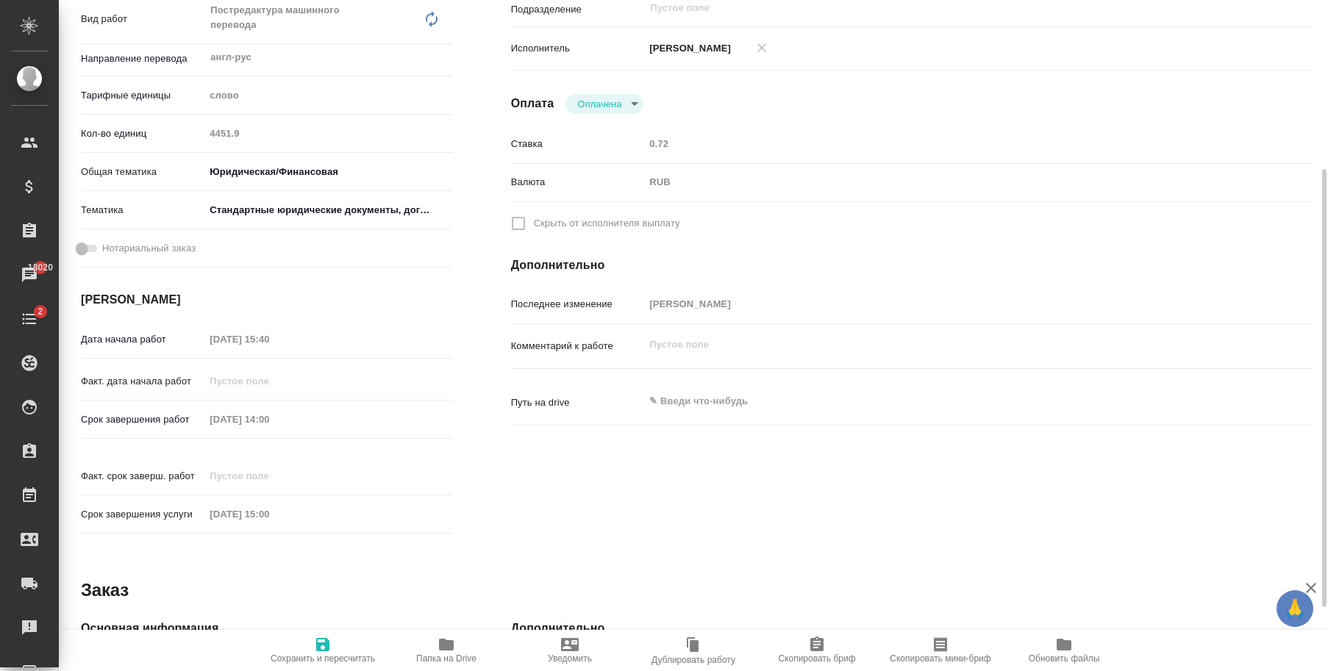
type textarea "x"
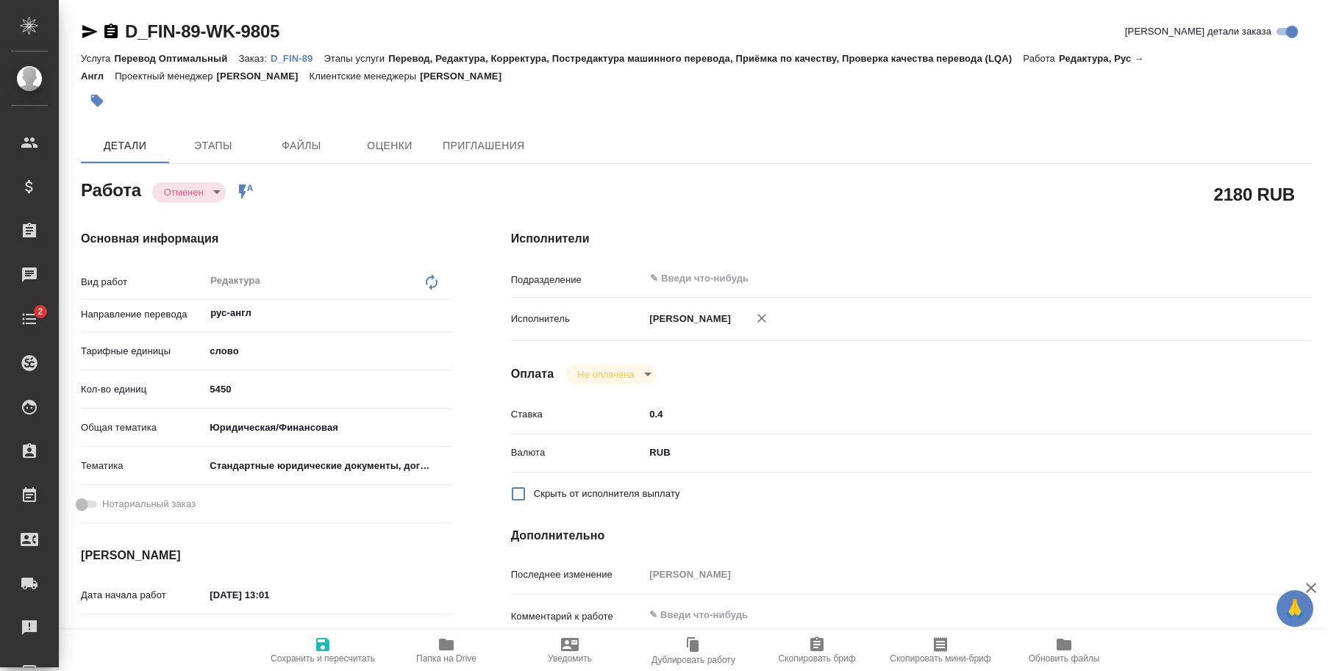
type textarea "x"
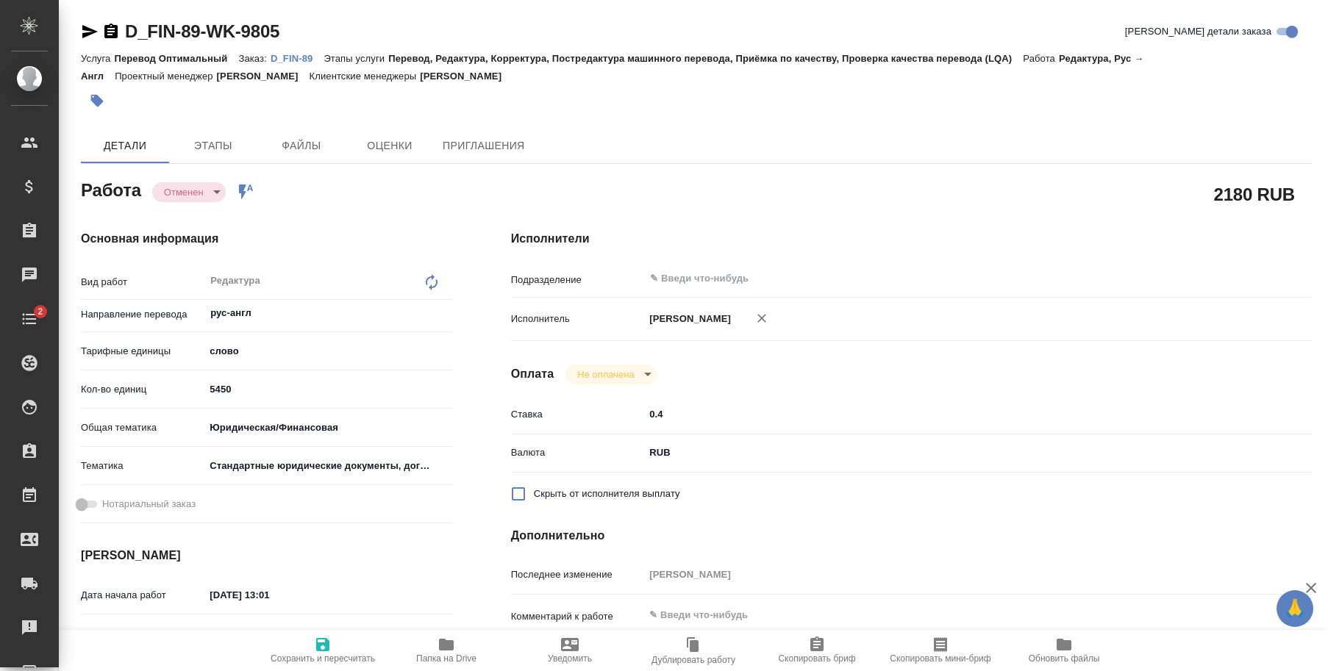
type textarea "x"
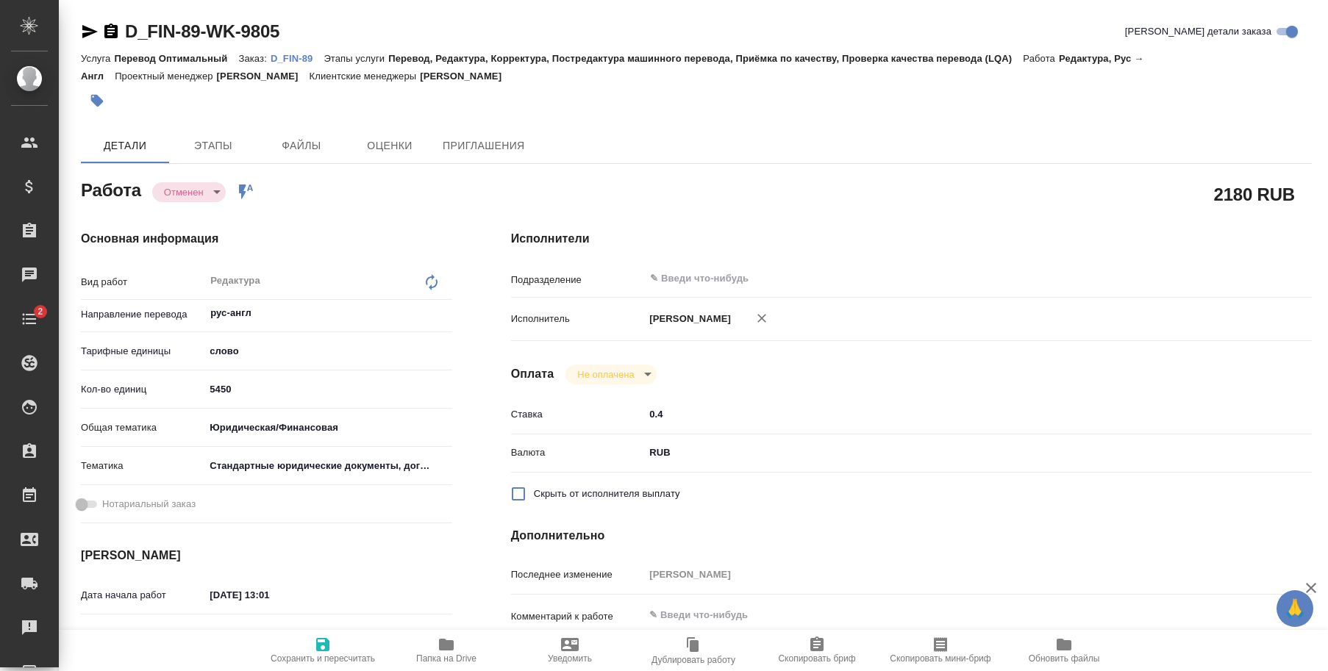
type textarea "x"
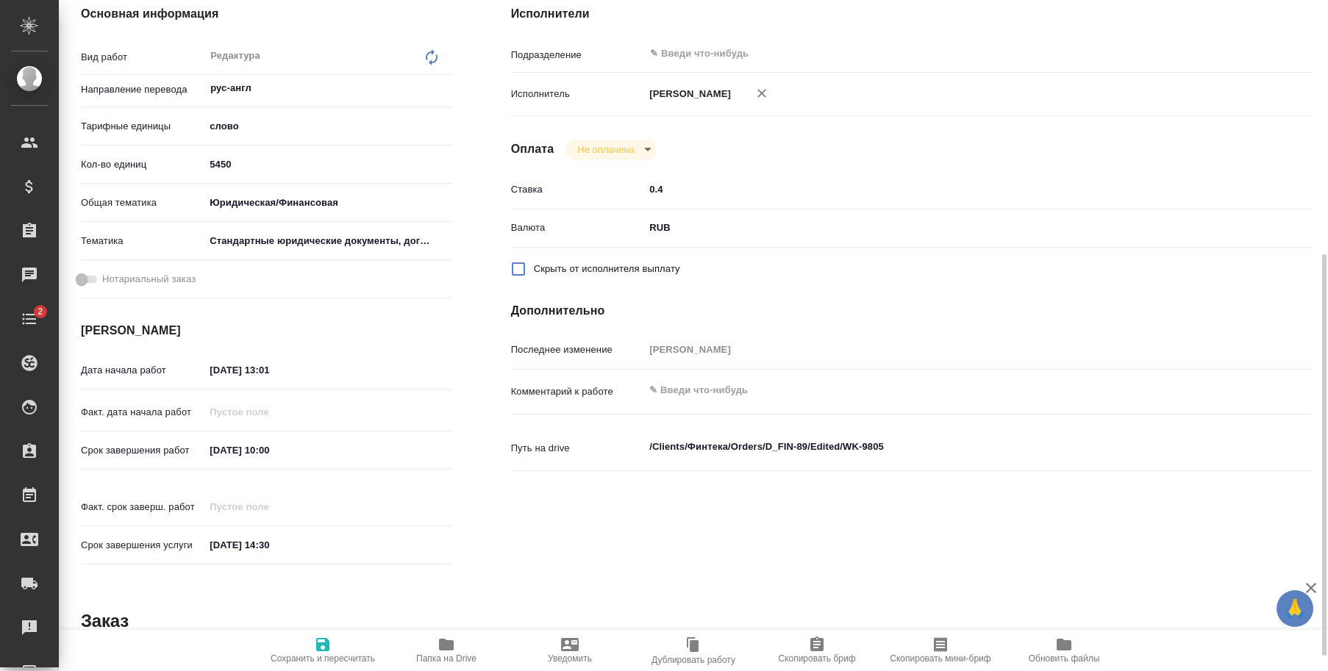
type textarea "x"
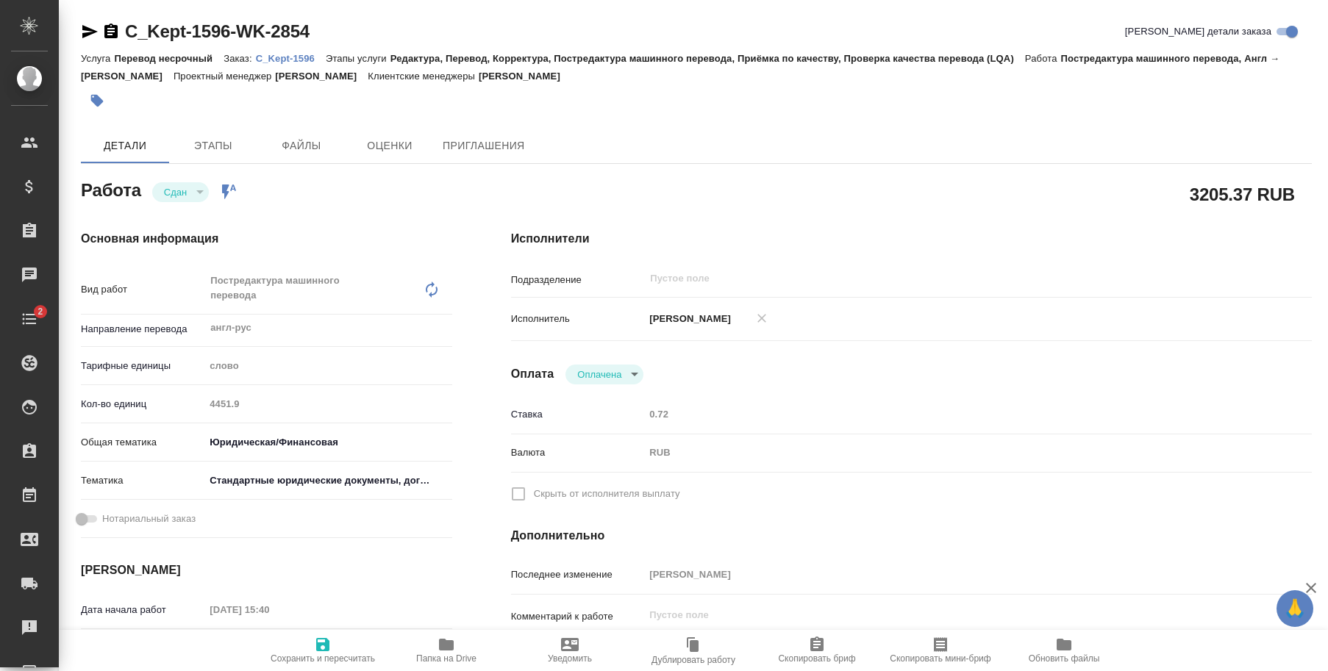
type textarea "x"
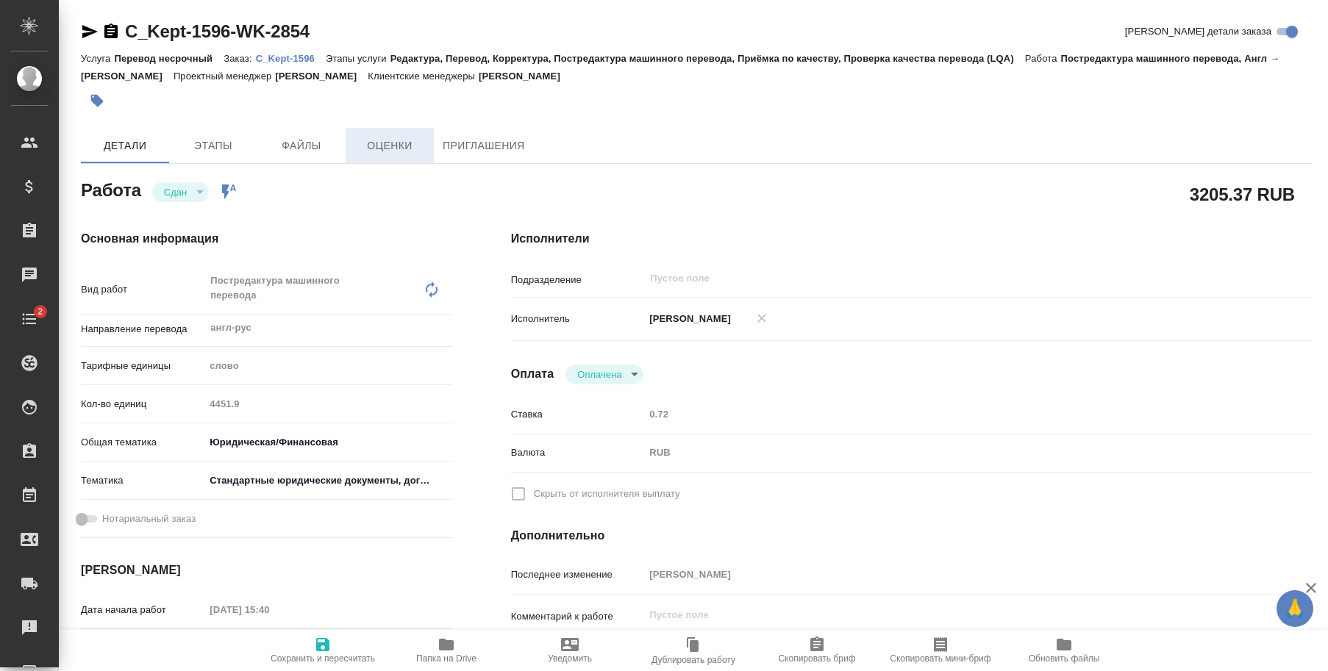
click at [407, 151] on span "Оценки" at bounding box center [389, 146] width 71 height 18
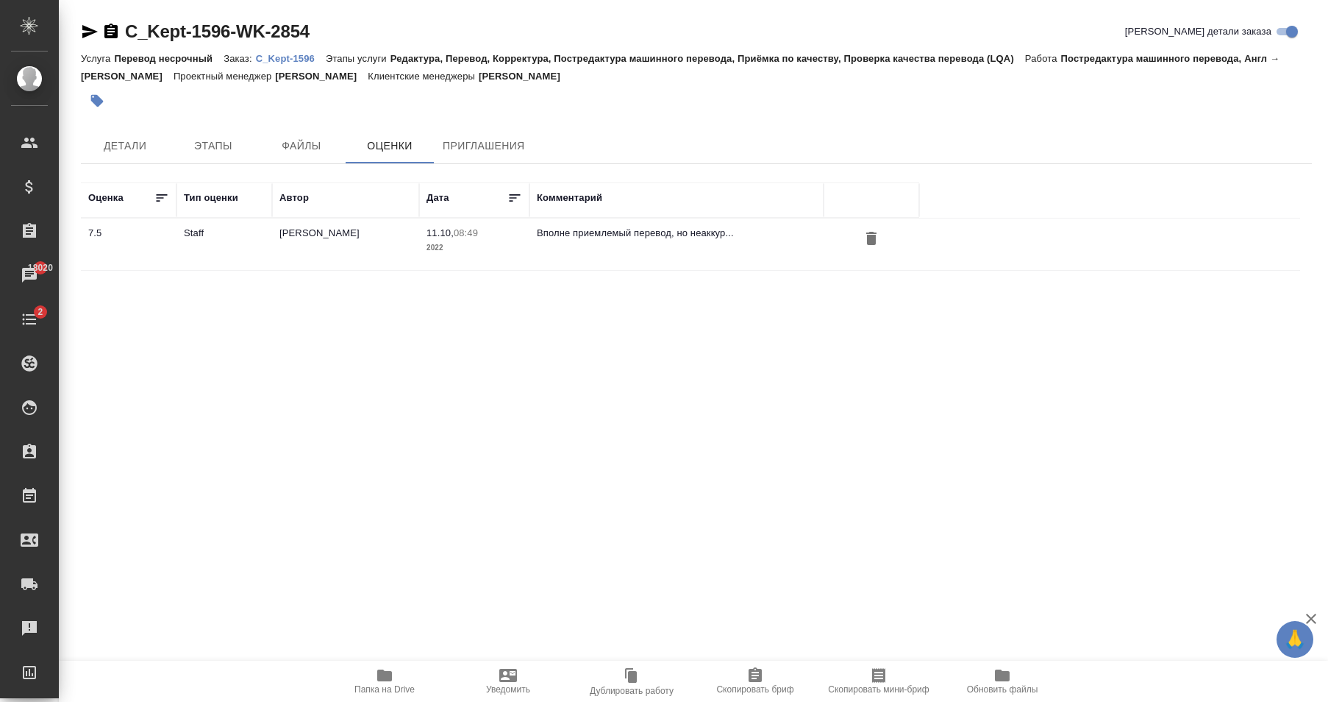
click at [357, 354] on div "Оценка Тип оценки Автор Дата Комментарий 7.5 Staff [PERSON_NAME] 11.10, 08:49 2…" at bounding box center [690, 347] width 1219 height 331
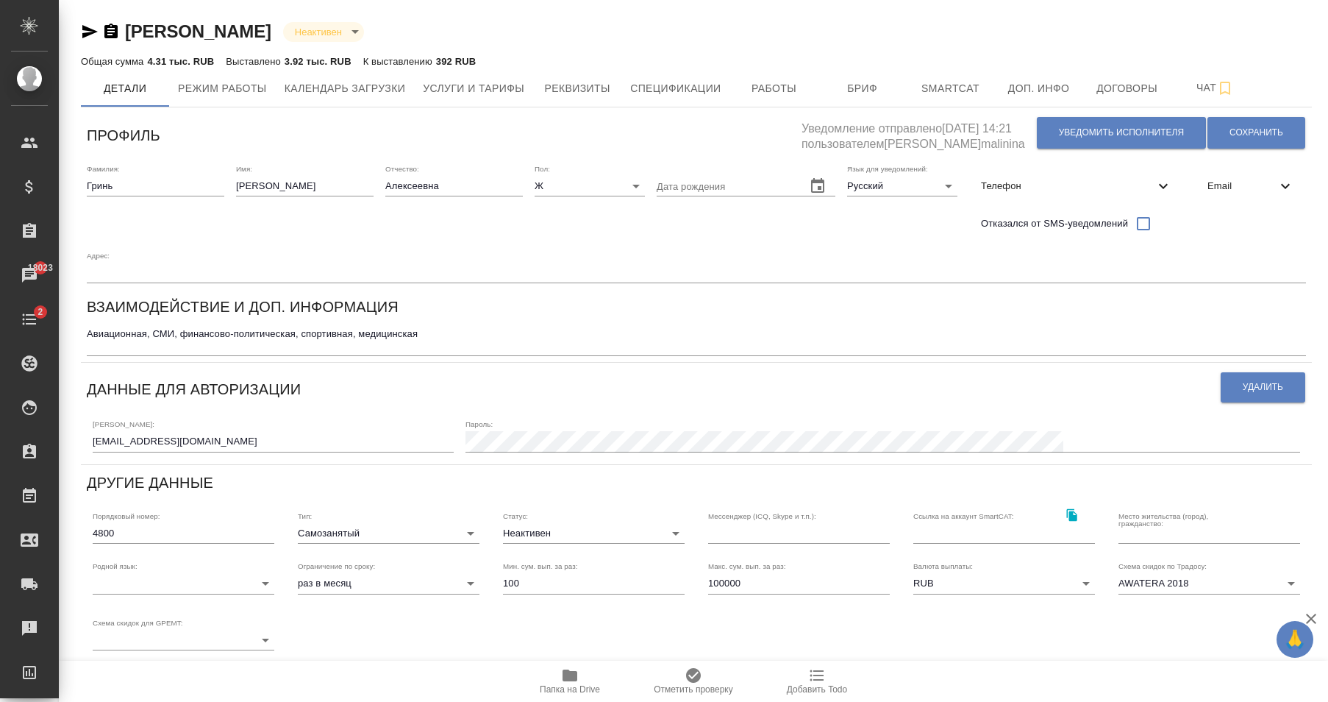
click at [244, 447] on input "[EMAIL_ADDRESS][DOMAIN_NAME]" at bounding box center [273, 441] width 361 height 21
click at [196, 121] on div "Профиль" at bounding box center [444, 132] width 715 height 39
click at [1261, 187] on span "Email" at bounding box center [1241, 186] width 69 height 15
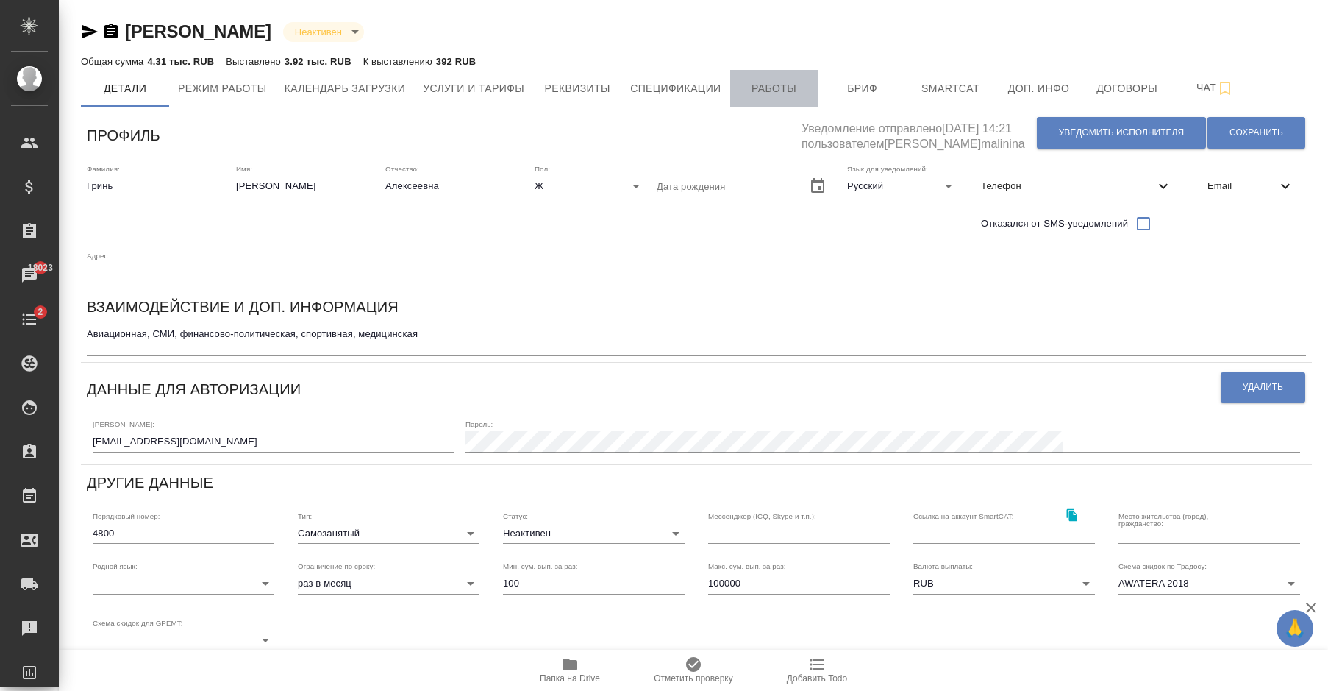
click at [771, 80] on span "Работы" at bounding box center [774, 88] width 71 height 18
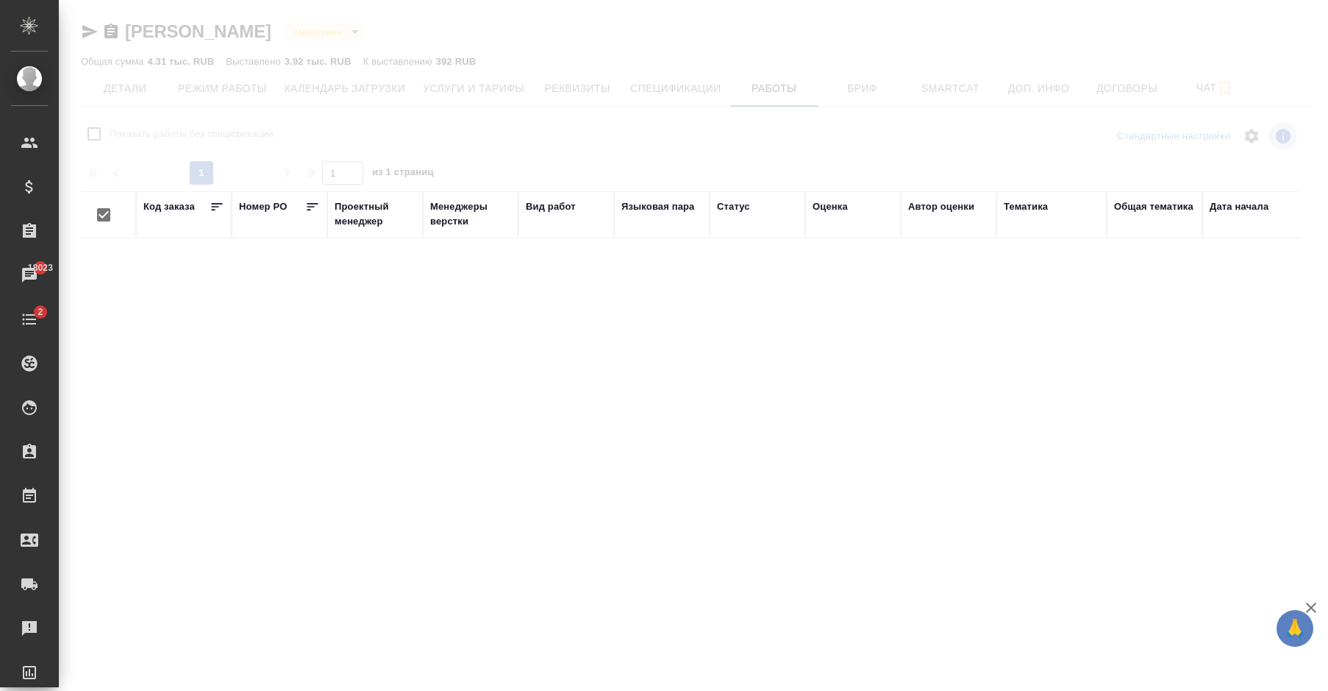
checkbox input "false"
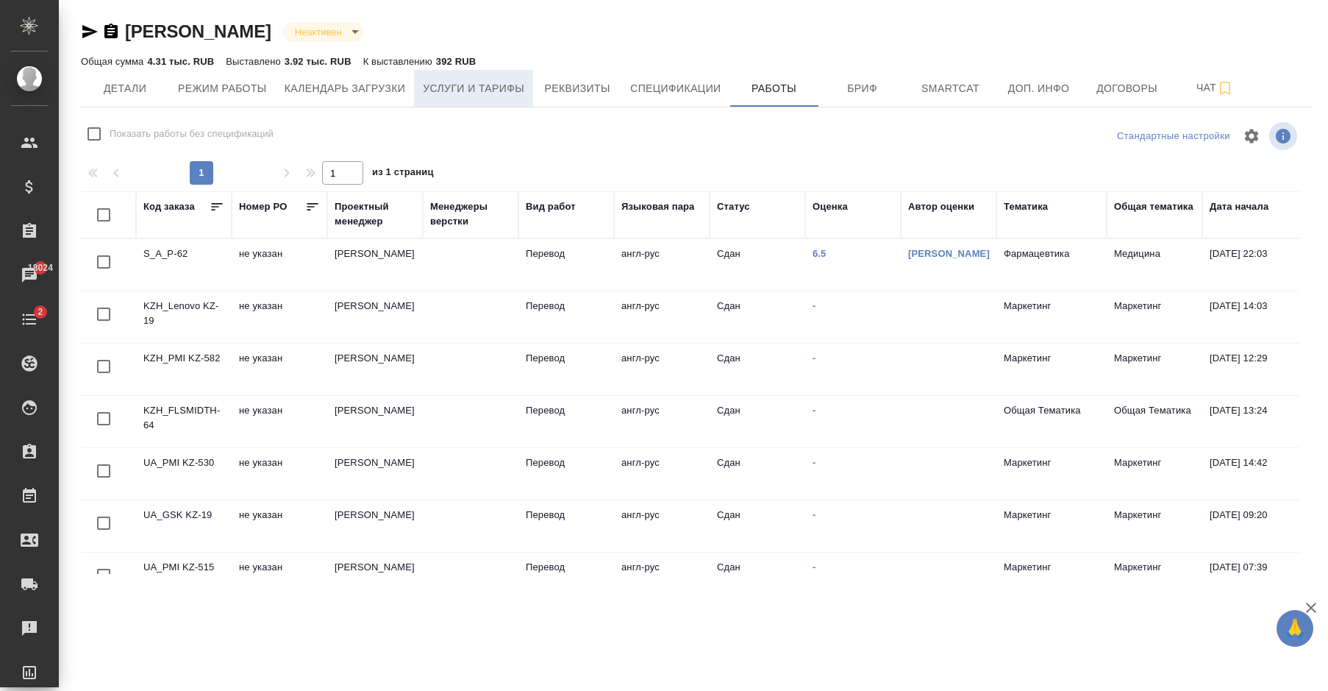
click at [507, 95] on span "Услуги и тарифы" at bounding box center [473, 88] width 101 height 18
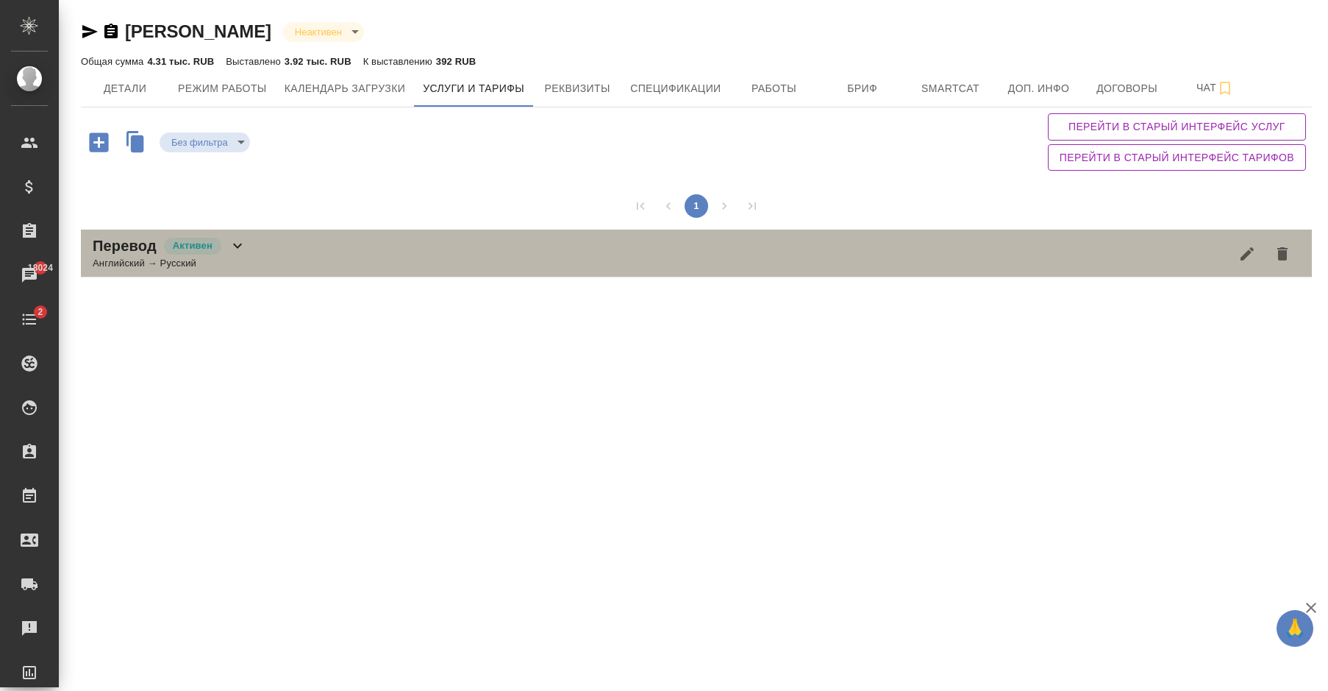
click at [235, 244] on icon at bounding box center [238, 246] width 18 height 18
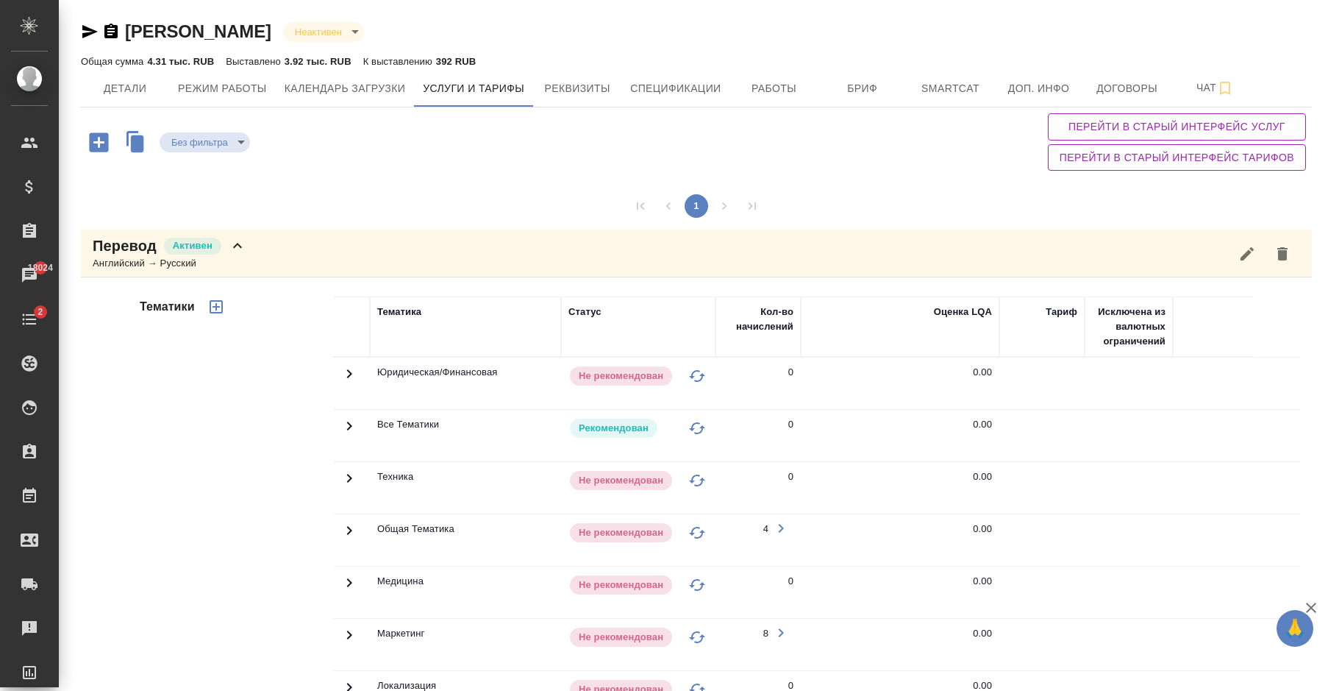
click at [246, 249] on icon at bounding box center [238, 246] width 18 height 18
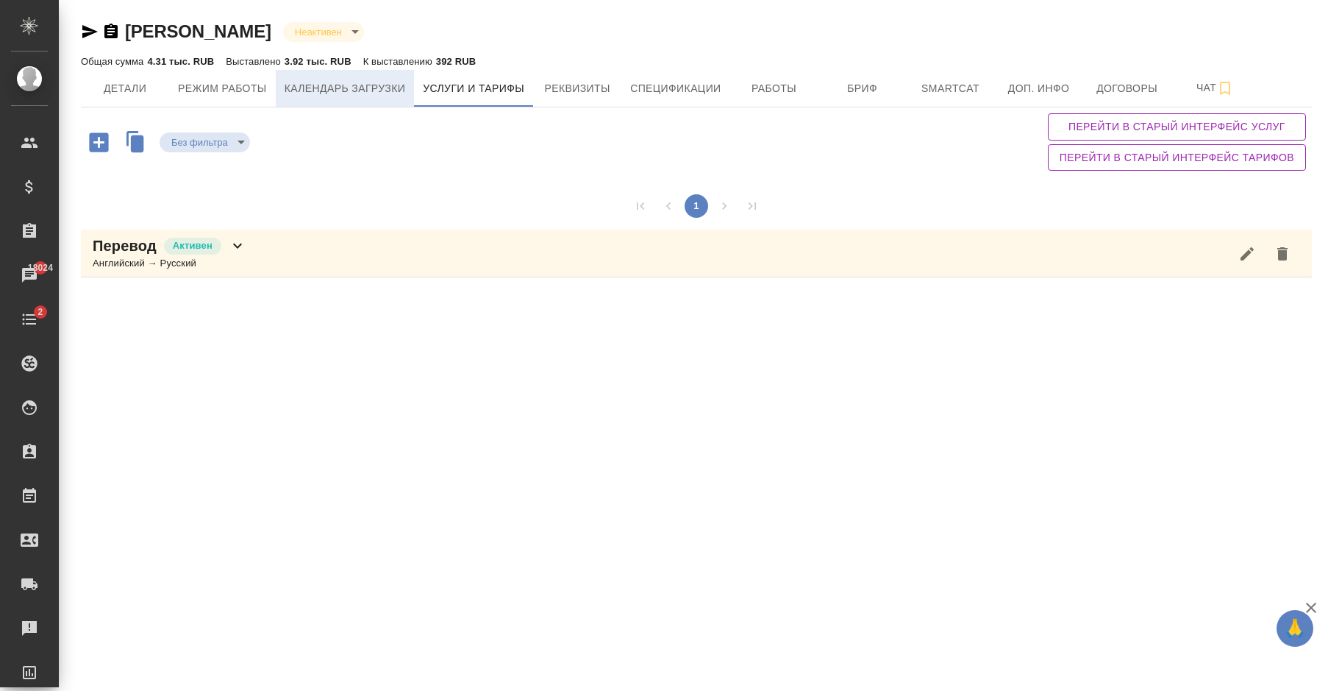
click at [332, 88] on span "Календарь загрузки" at bounding box center [345, 88] width 121 height 18
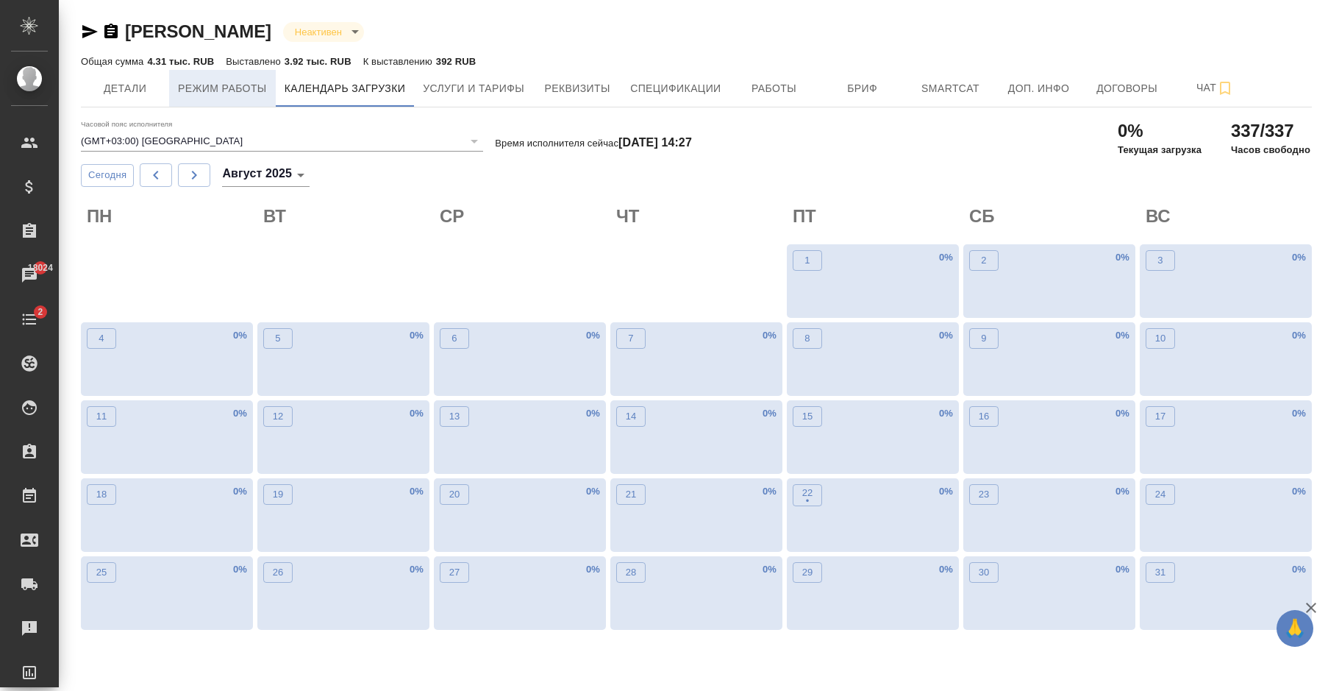
click at [204, 91] on span "Режим работы" at bounding box center [222, 88] width 89 height 18
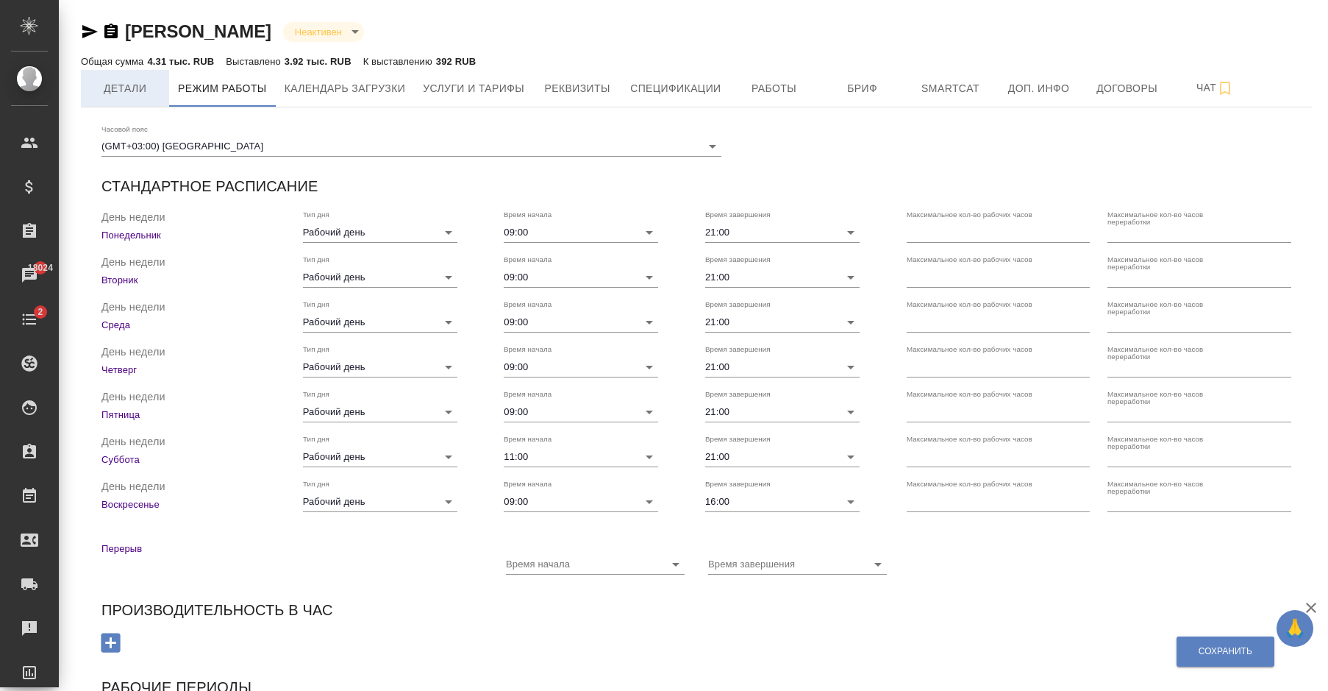
click at [138, 96] on span "Детали" at bounding box center [125, 88] width 71 height 18
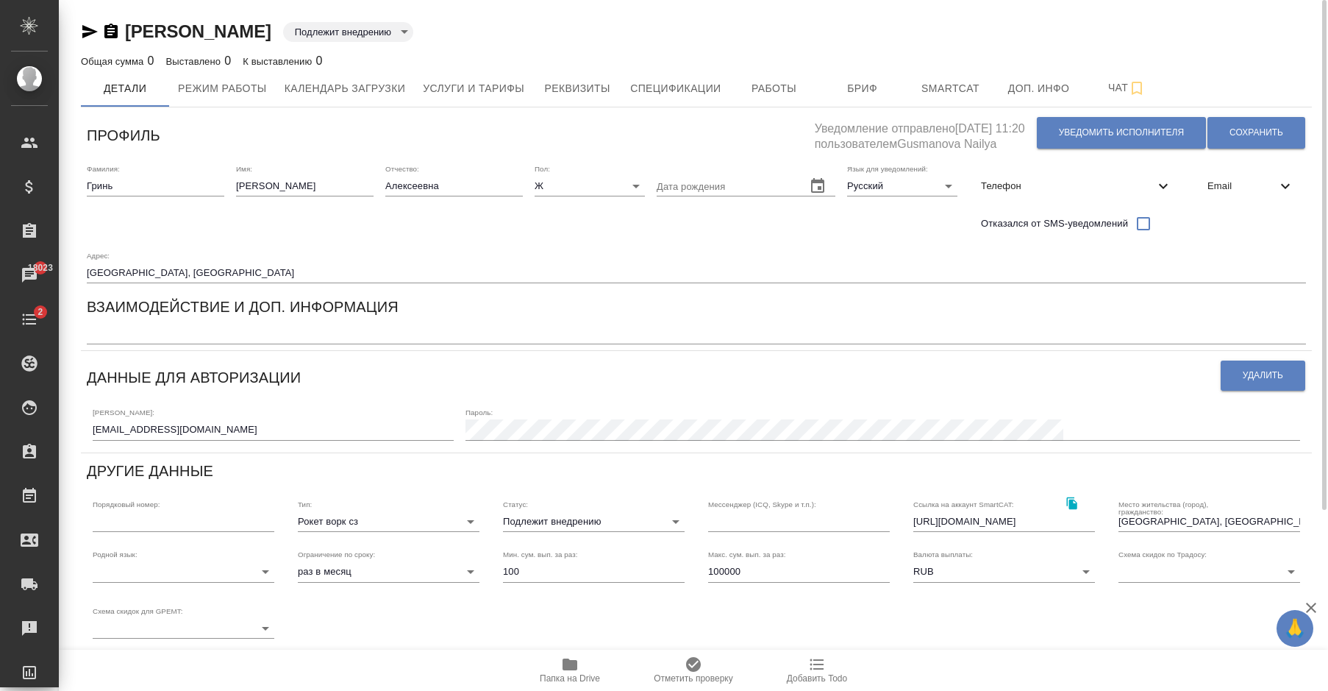
click at [1244, 190] on span "Email" at bounding box center [1241, 186] width 69 height 15
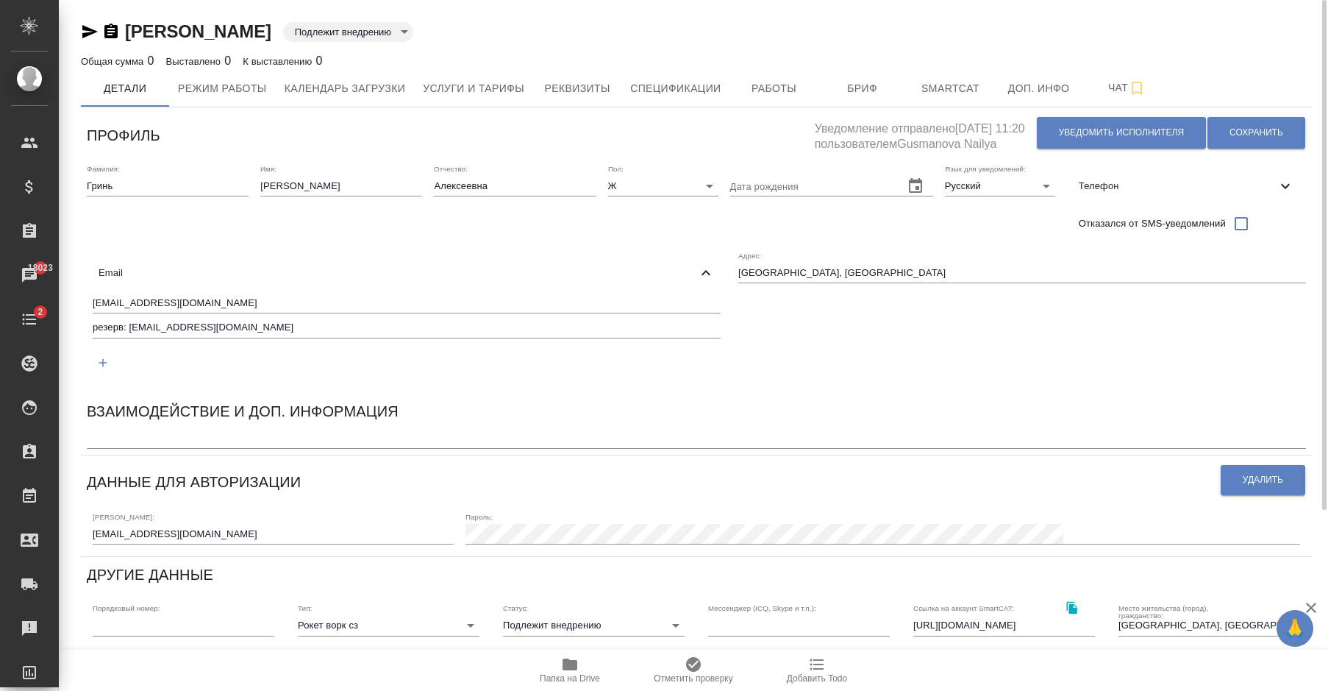
click at [697, 265] on span "Email" at bounding box center [398, 272] width 599 height 15
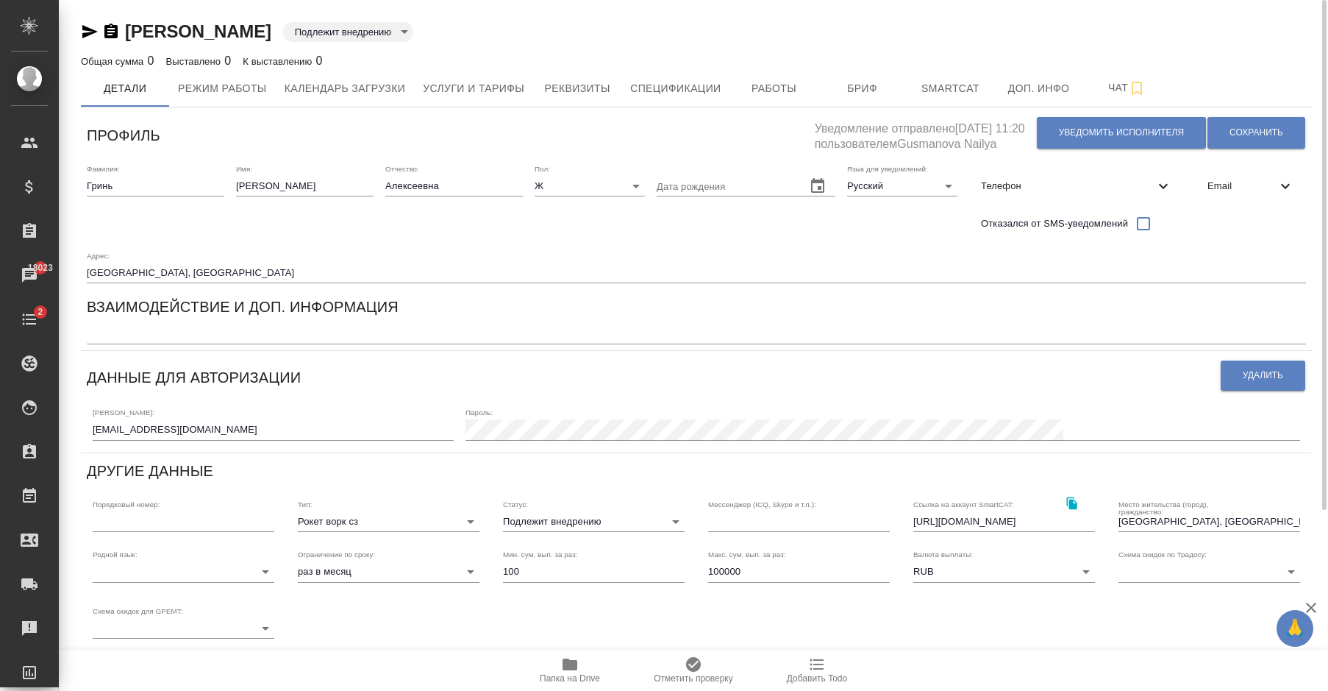
click at [1199, 182] on div "Email" at bounding box center [1251, 186] width 110 height 32
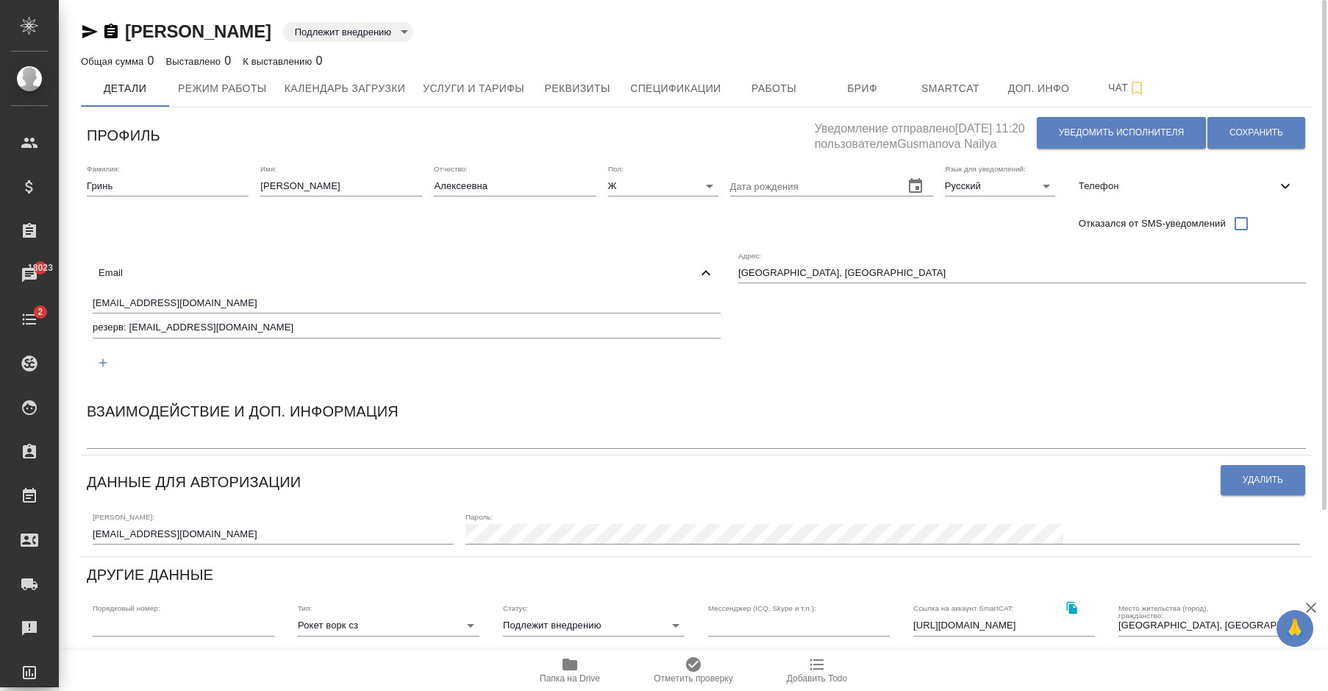
click at [697, 265] on span "Email" at bounding box center [398, 272] width 599 height 15
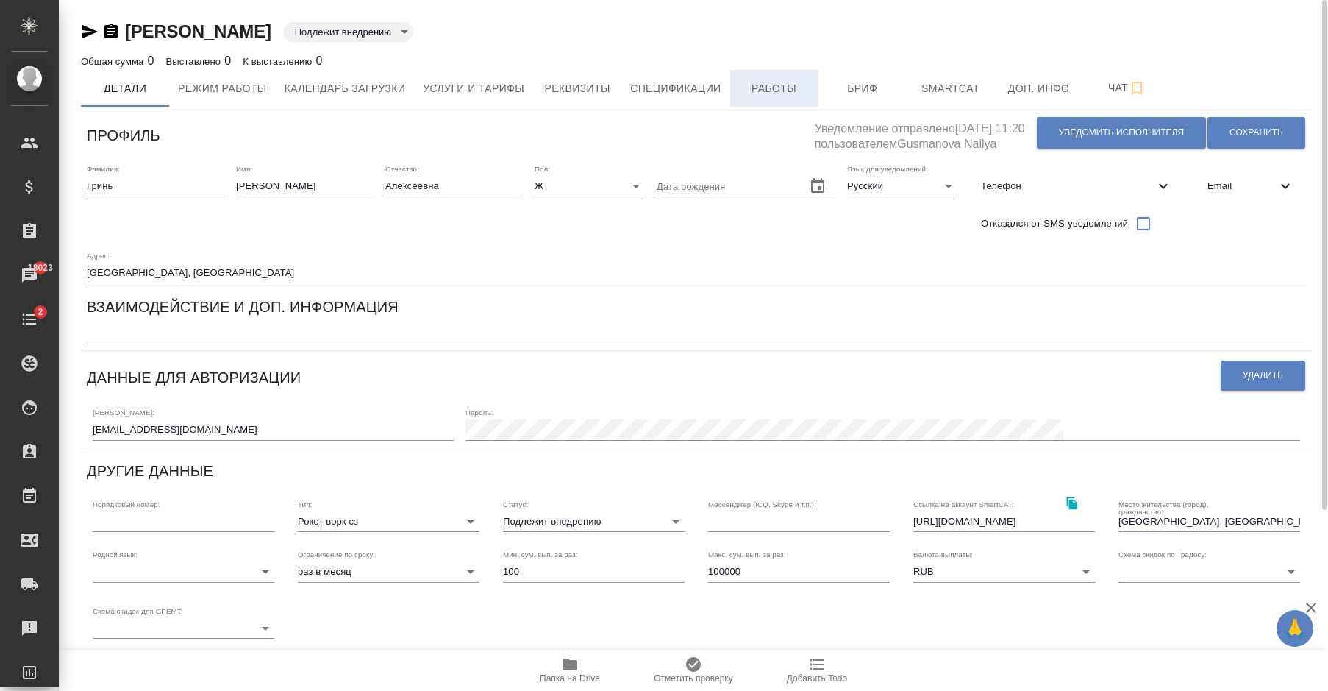
click at [748, 89] on span "Работы" at bounding box center [774, 88] width 71 height 18
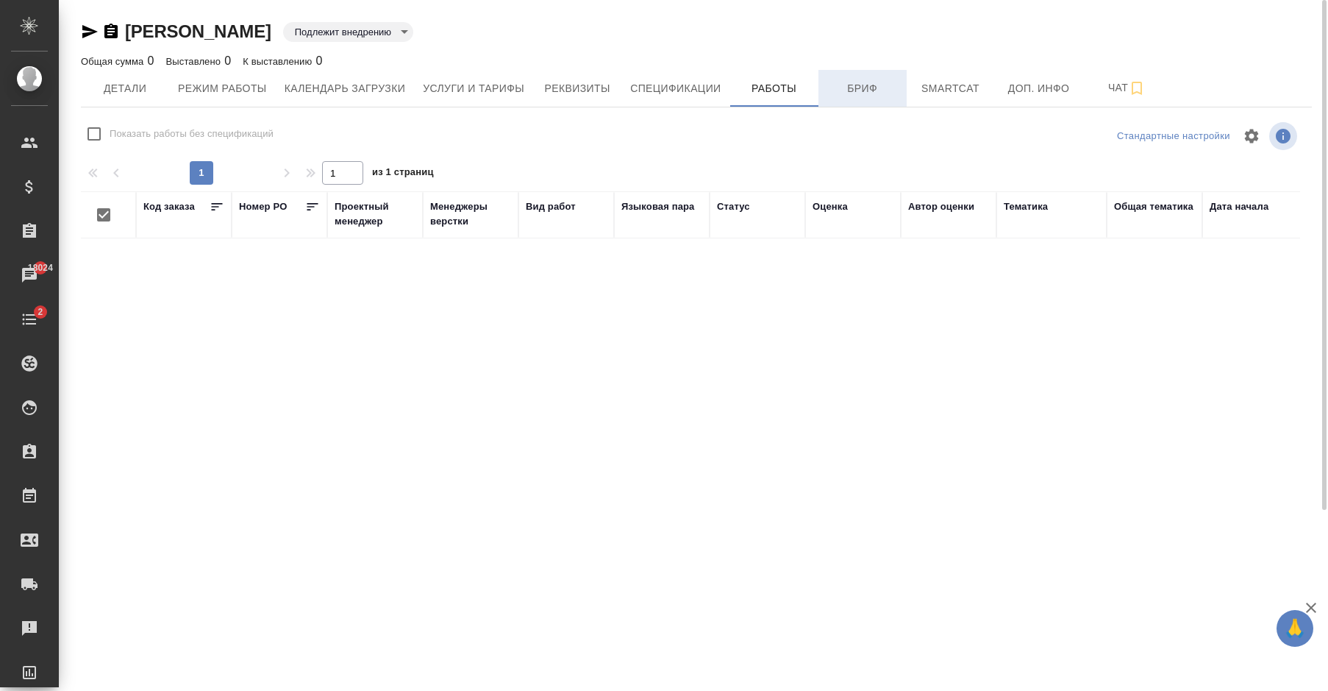
click at [843, 93] on span "Бриф" at bounding box center [862, 88] width 71 height 18
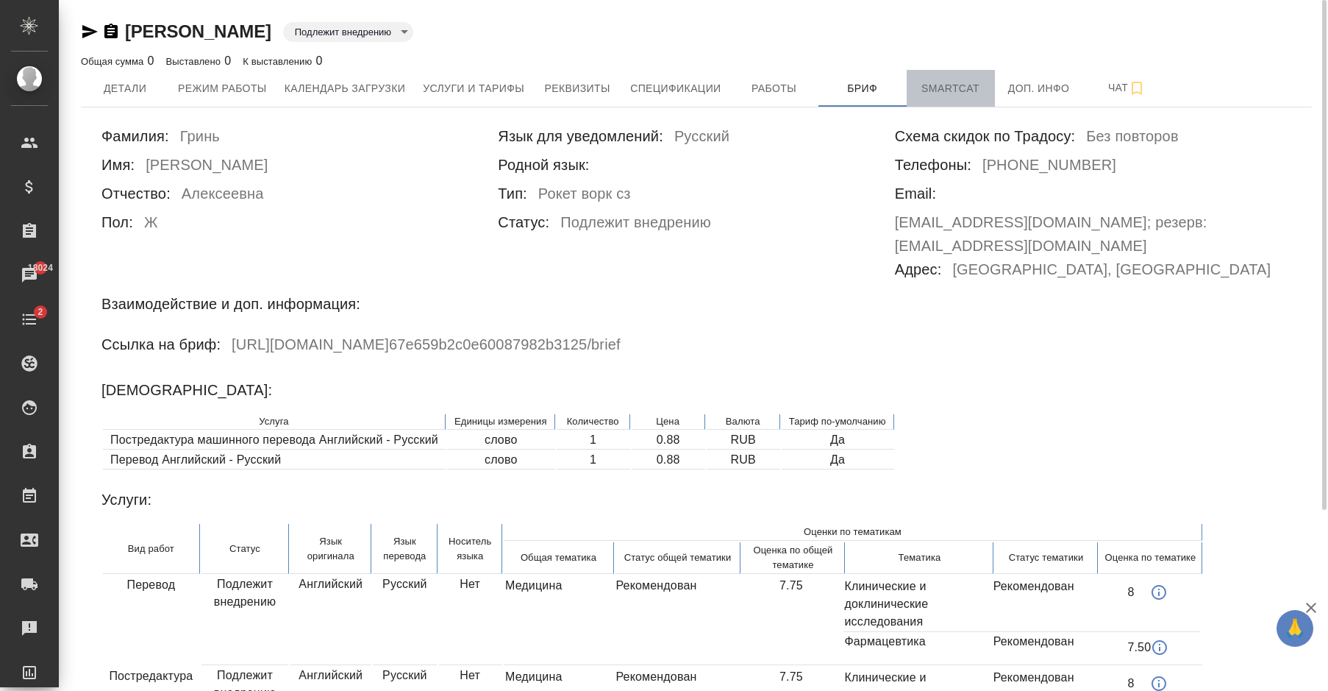
click at [938, 94] on span "Smartcat" at bounding box center [951, 88] width 71 height 18
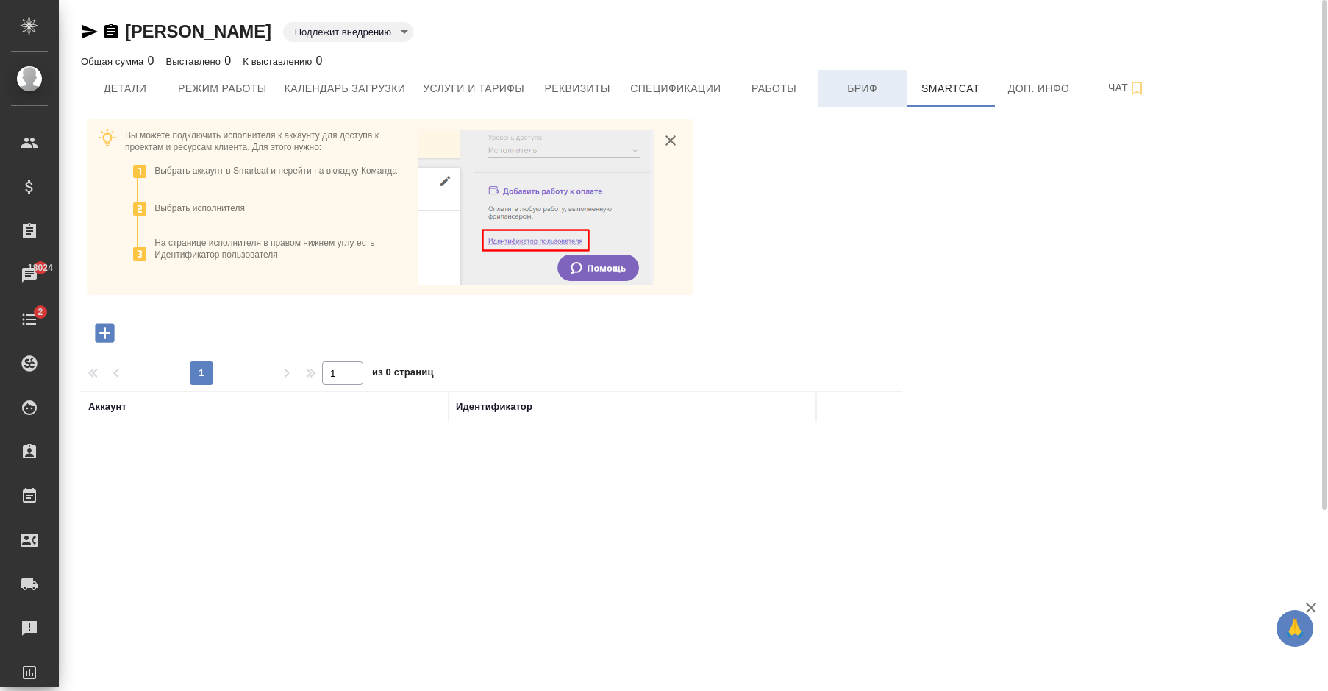
click at [866, 92] on span "Бриф" at bounding box center [862, 88] width 71 height 18
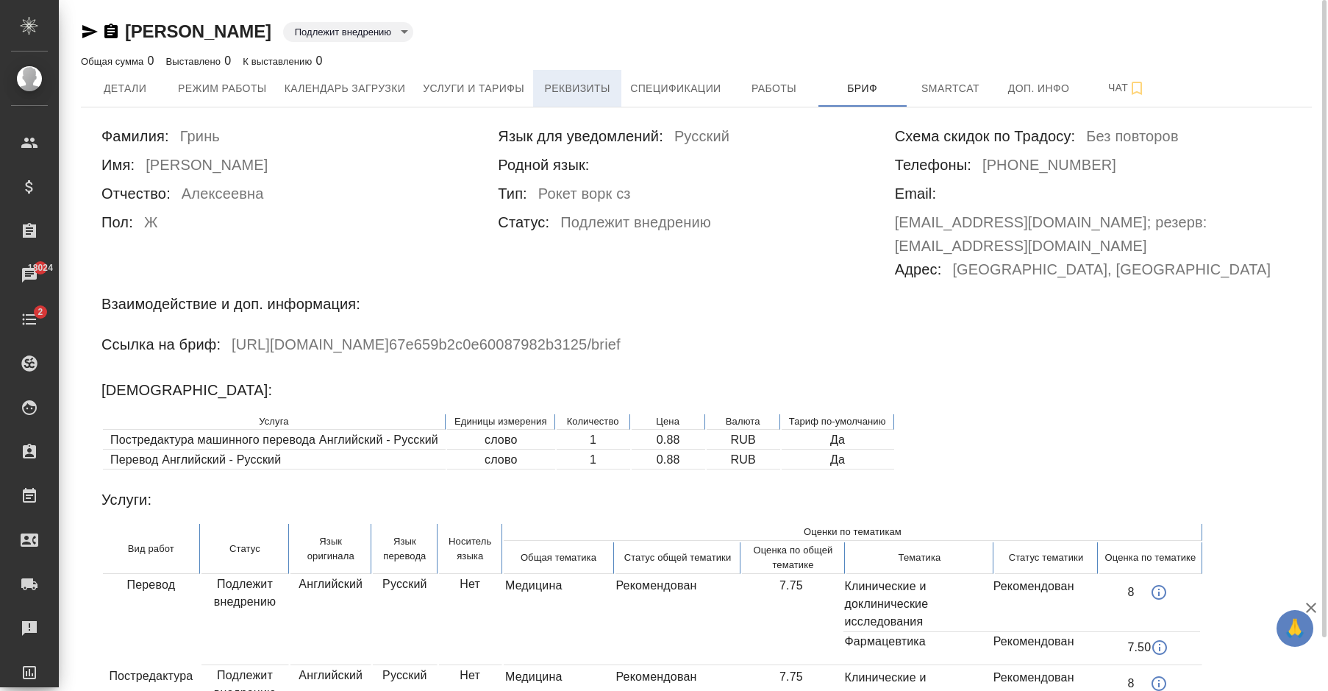
click at [584, 96] on span "Реквизиты" at bounding box center [577, 88] width 71 height 18
select select "10"
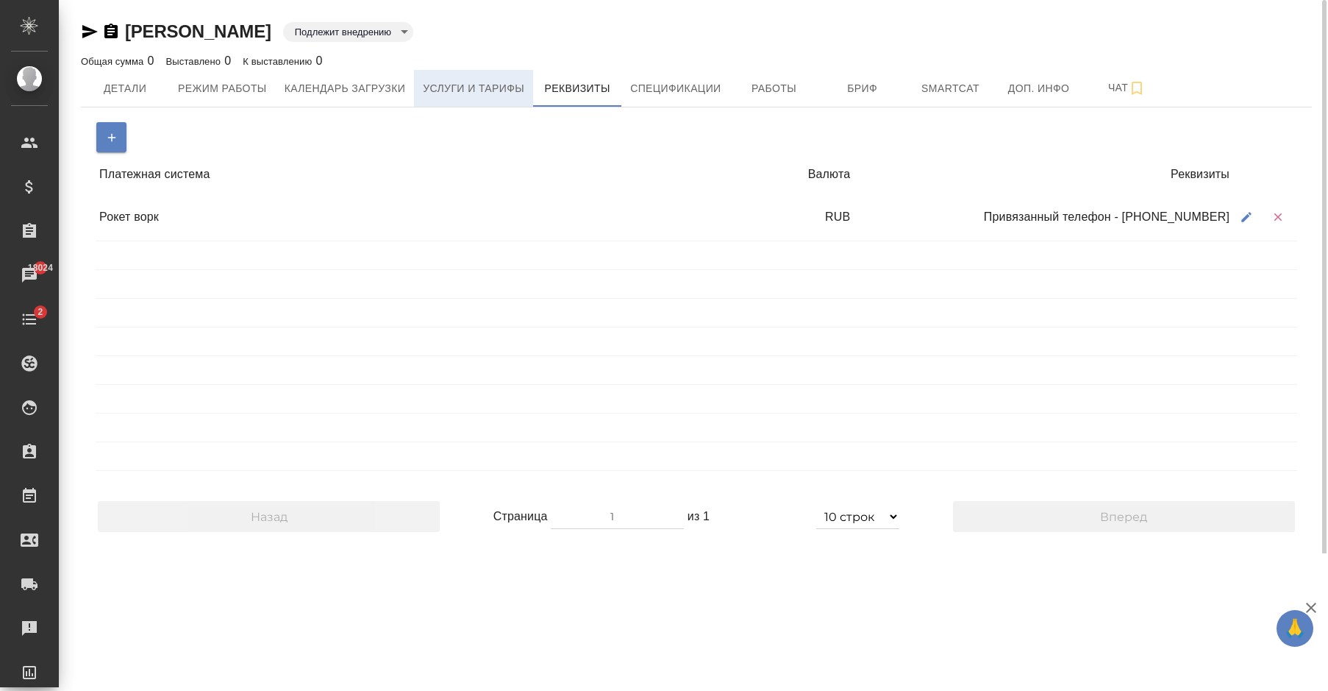
click at [513, 99] on button "Услуги и тарифы" at bounding box center [473, 88] width 119 height 37
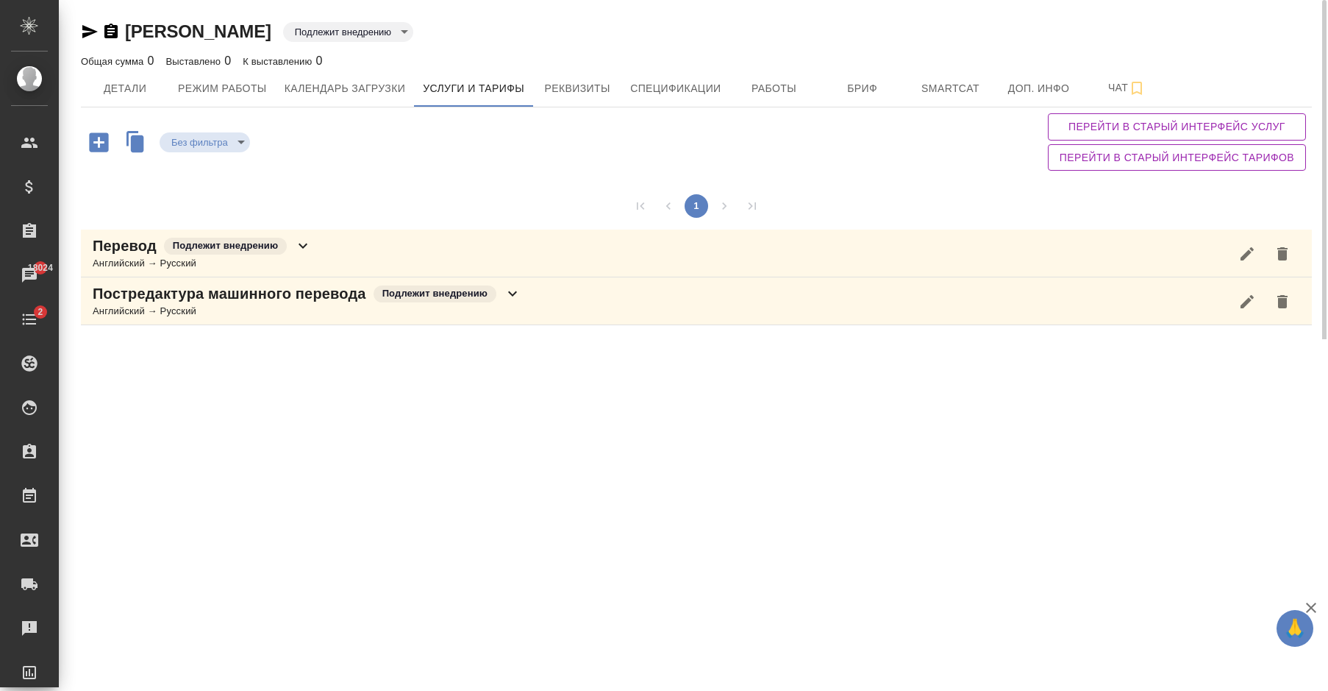
click at [515, 294] on icon at bounding box center [512, 293] width 9 height 5
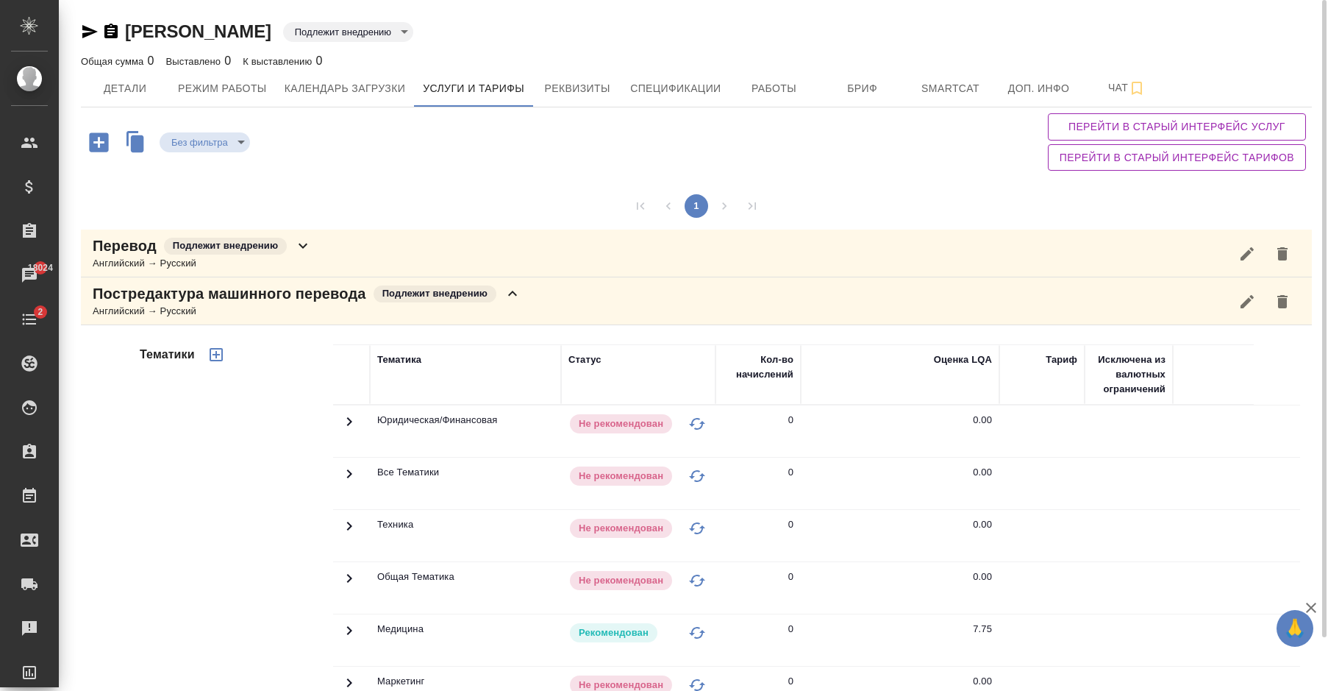
click at [309, 244] on icon at bounding box center [303, 246] width 18 height 18
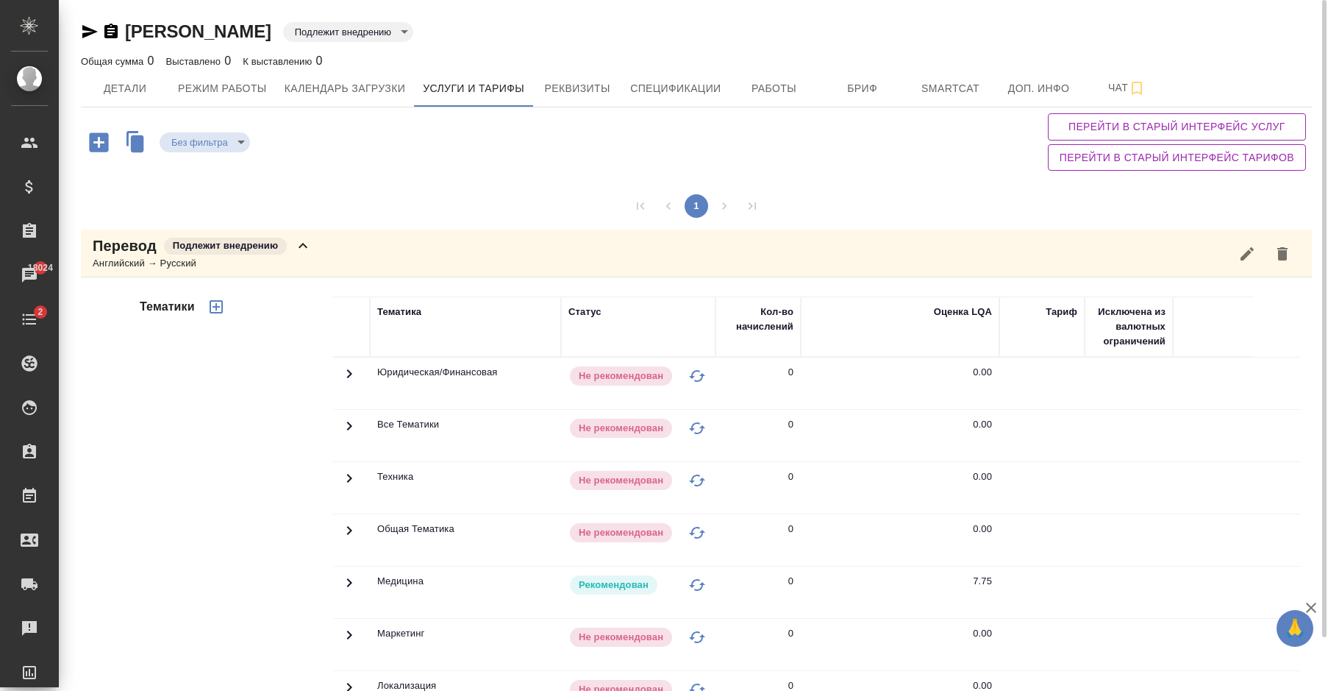
click at [299, 245] on icon at bounding box center [303, 246] width 18 height 18
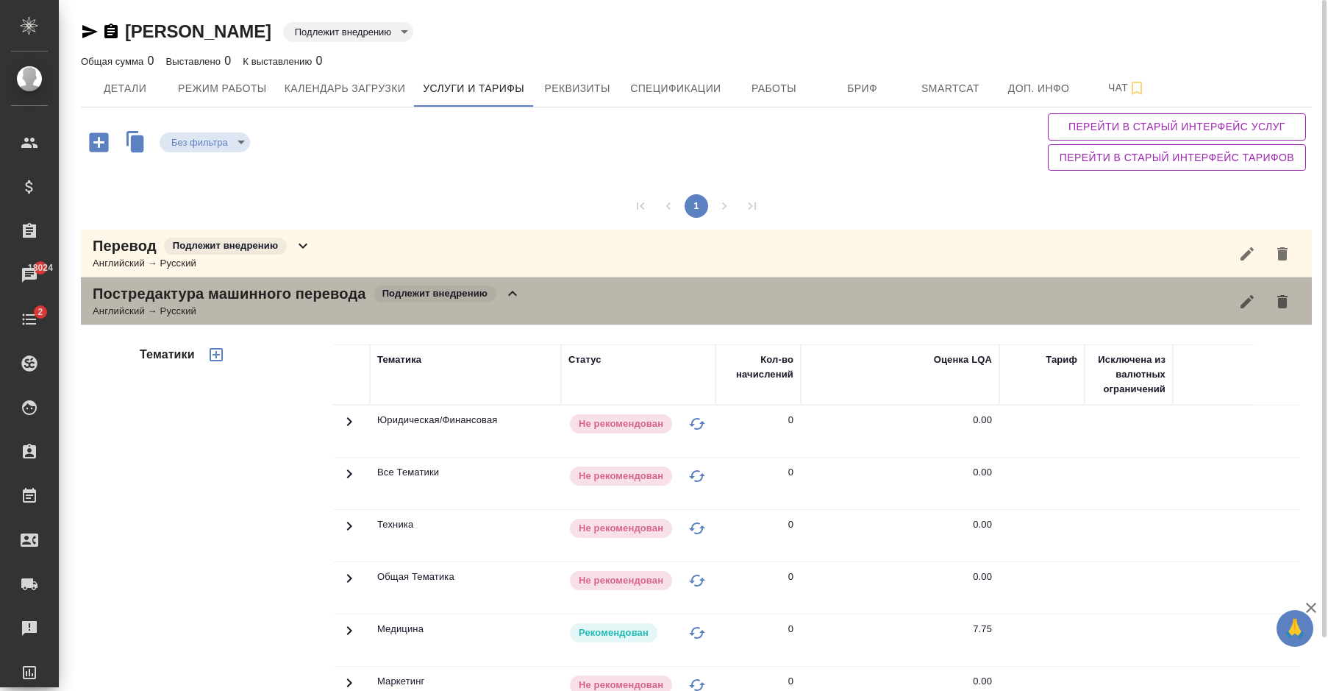
click at [514, 295] on icon at bounding box center [513, 294] width 18 height 18
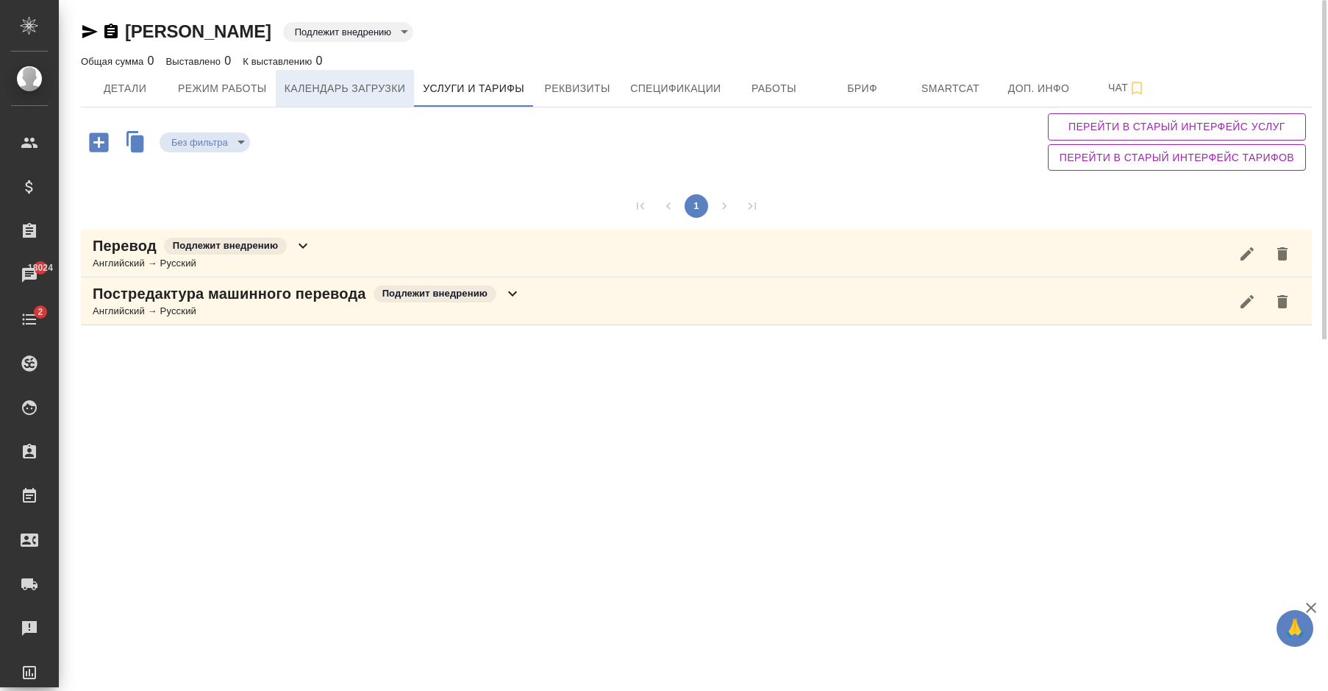
click at [347, 95] on span "Календарь загрузки" at bounding box center [345, 88] width 121 height 18
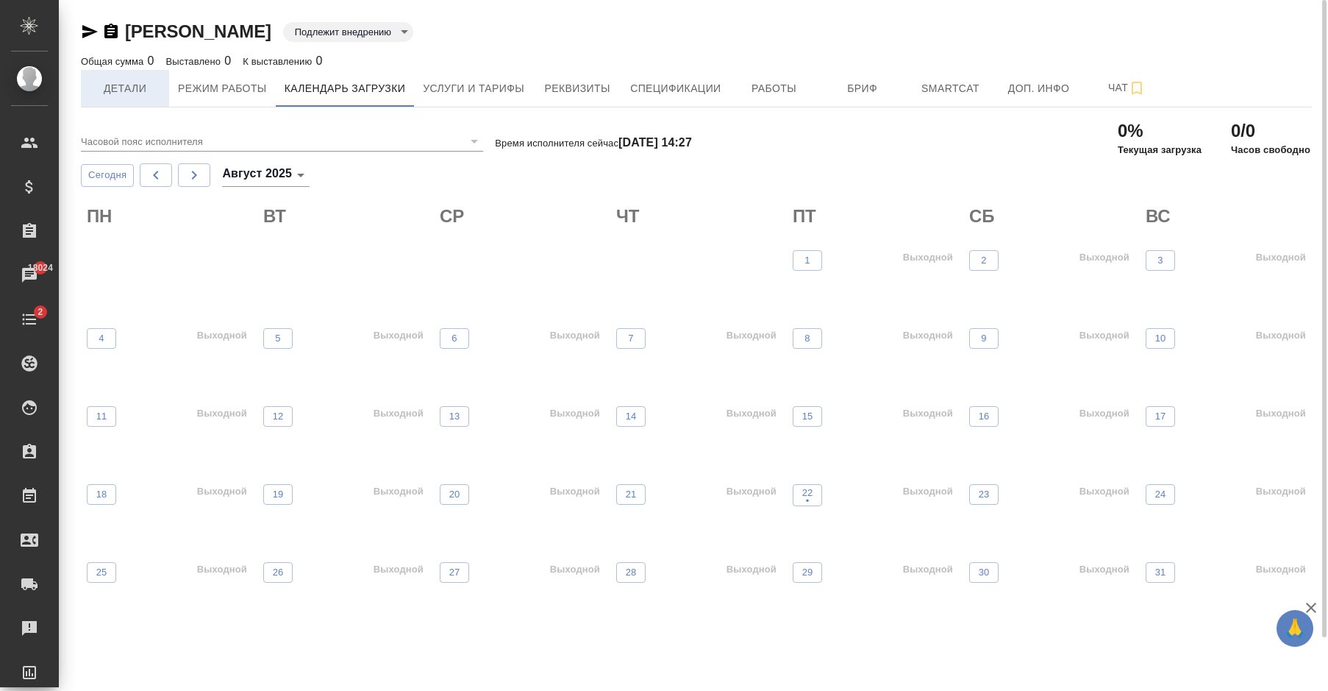
click at [115, 92] on span "Детали" at bounding box center [125, 88] width 71 height 18
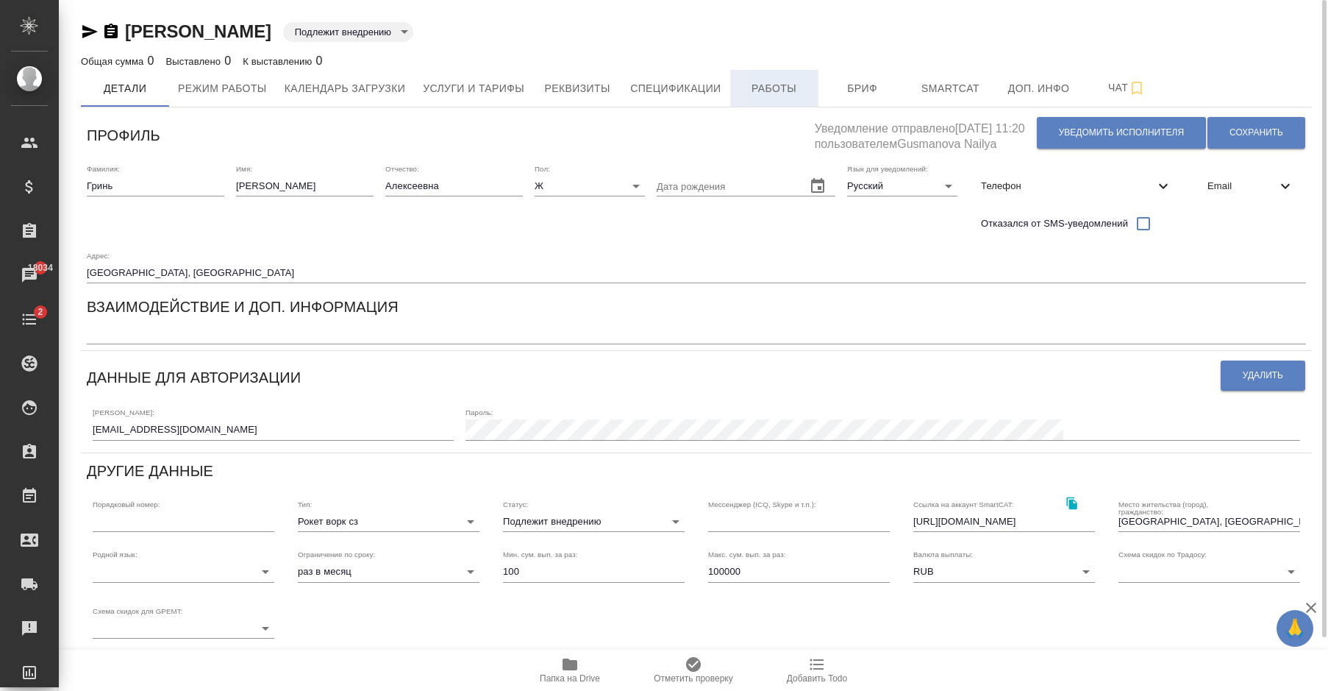
click at [772, 91] on span "Работы" at bounding box center [774, 88] width 71 height 18
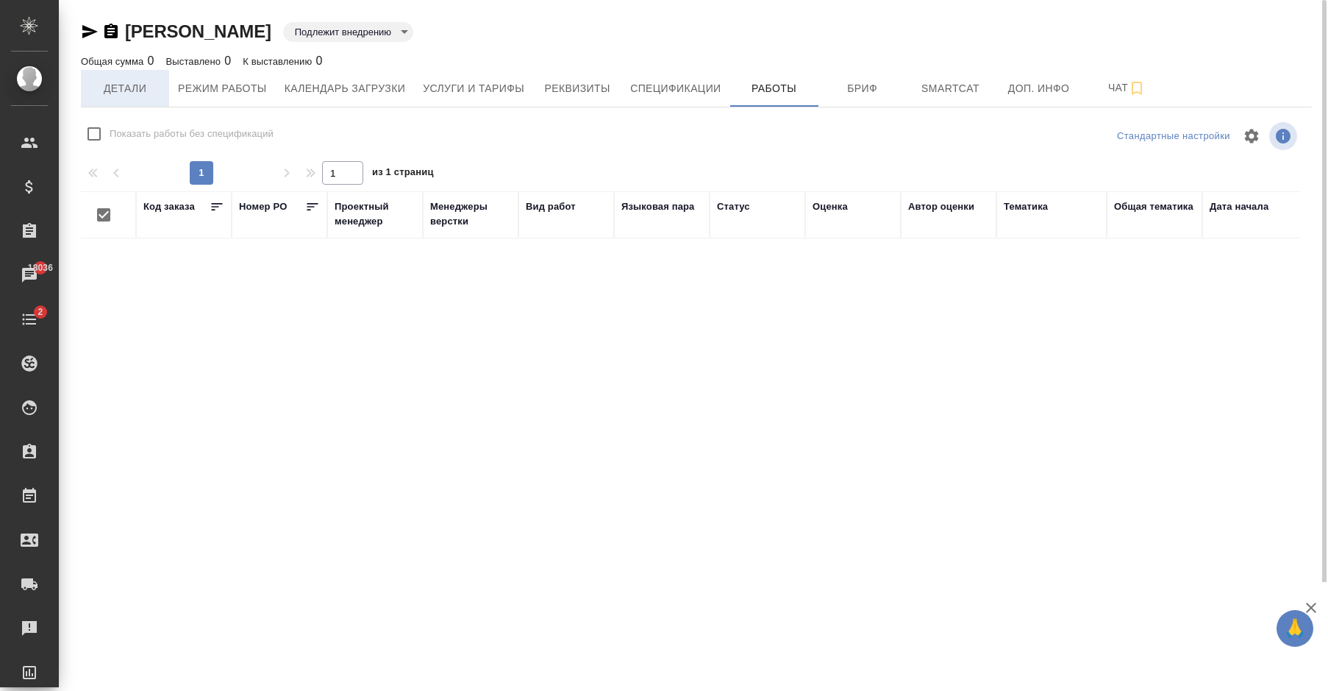
click at [129, 89] on span "Детали" at bounding box center [125, 88] width 71 height 18
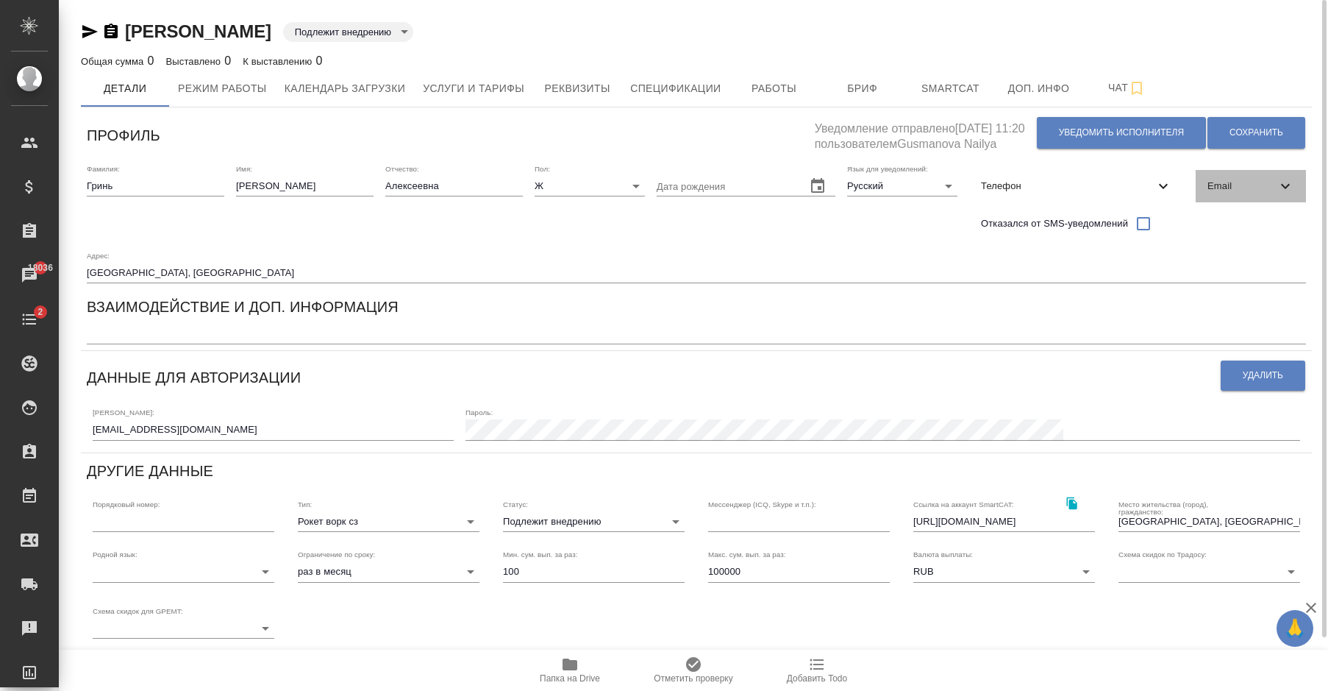
click at [1260, 189] on span "Email" at bounding box center [1241, 186] width 69 height 15
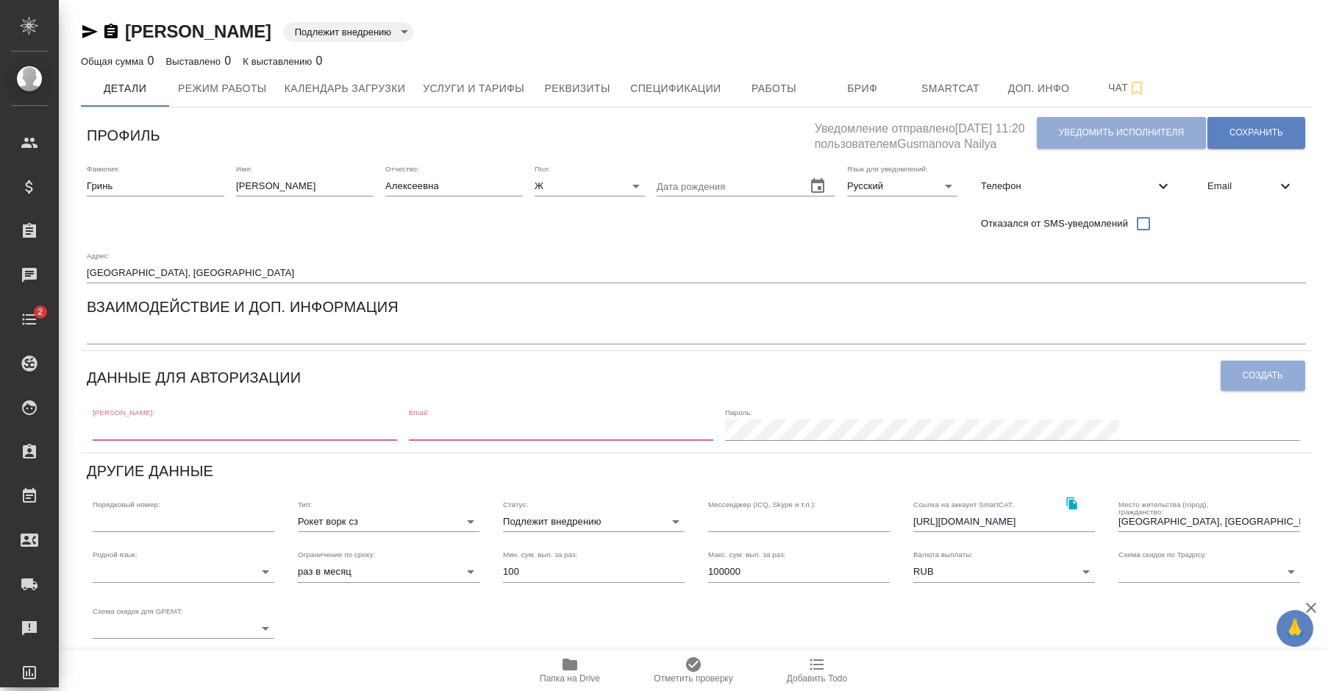
click at [450, 27] on body "🙏 .cls-1 fill:#fff; AWATERA [PERSON_NAME] Спецификации Заказы Чаты 2 Todo Проек…" at bounding box center [664, 345] width 1328 height 691
click at [674, 54] on div at bounding box center [664, 345] width 1328 height 691
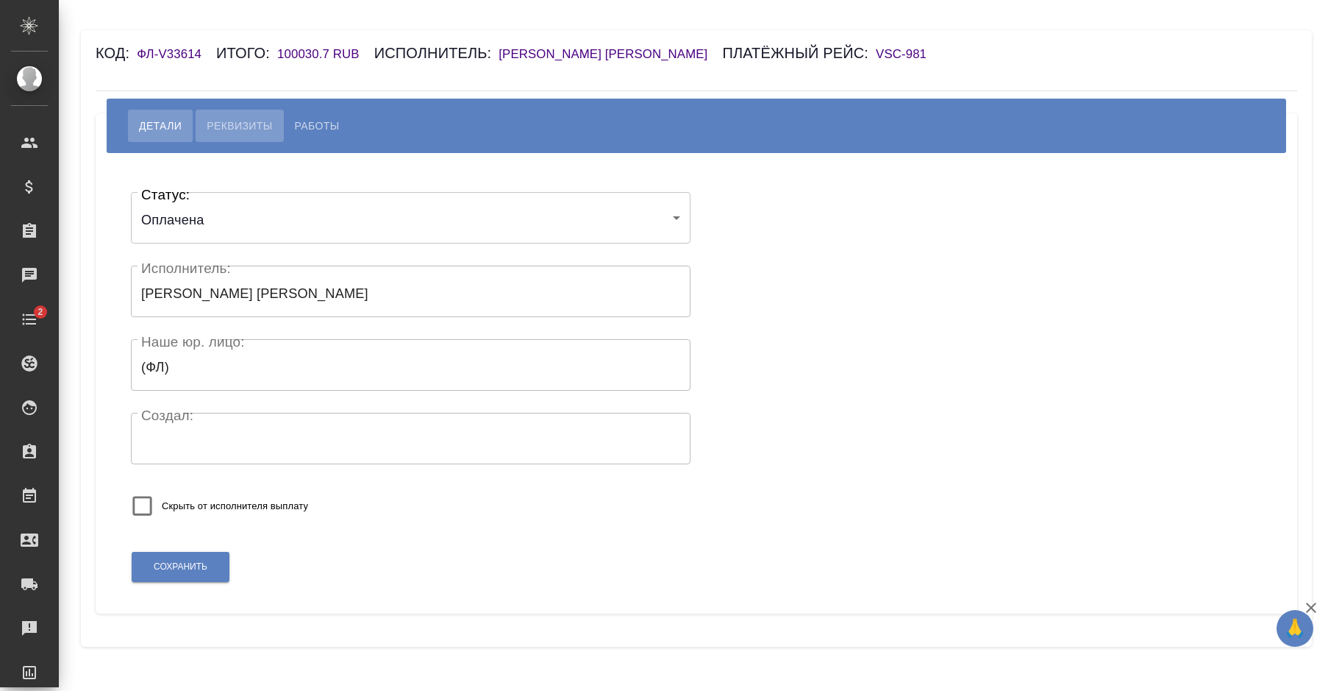
click at [259, 131] on span "Реквизиты" at bounding box center [239, 126] width 65 height 18
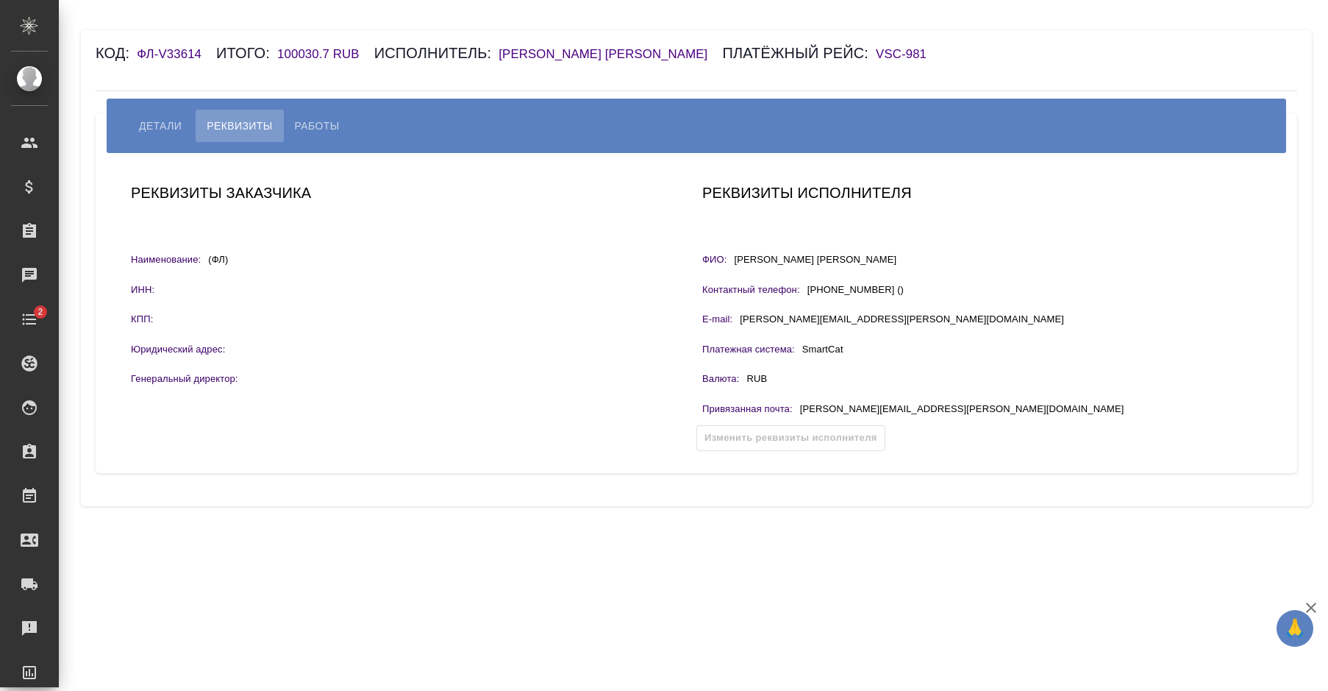
click at [304, 127] on span "Работы" at bounding box center [317, 126] width 45 height 18
select select "10"
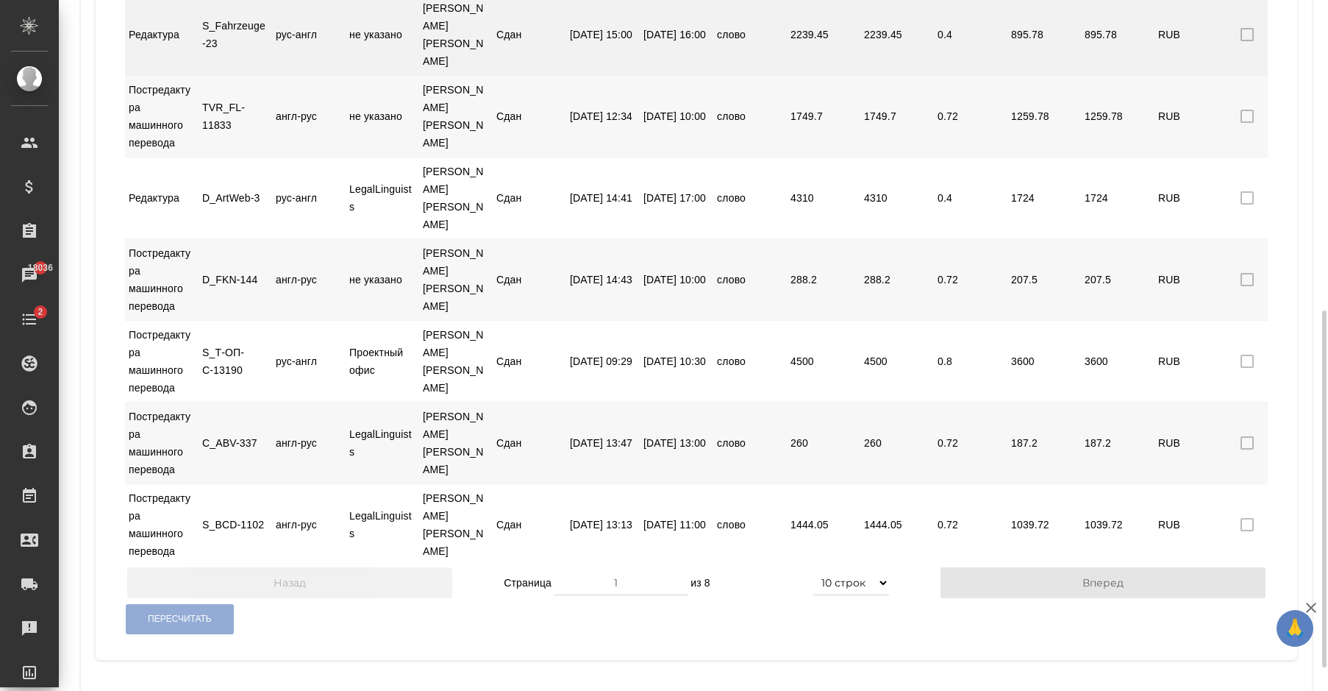
scroll to position [645, 0]
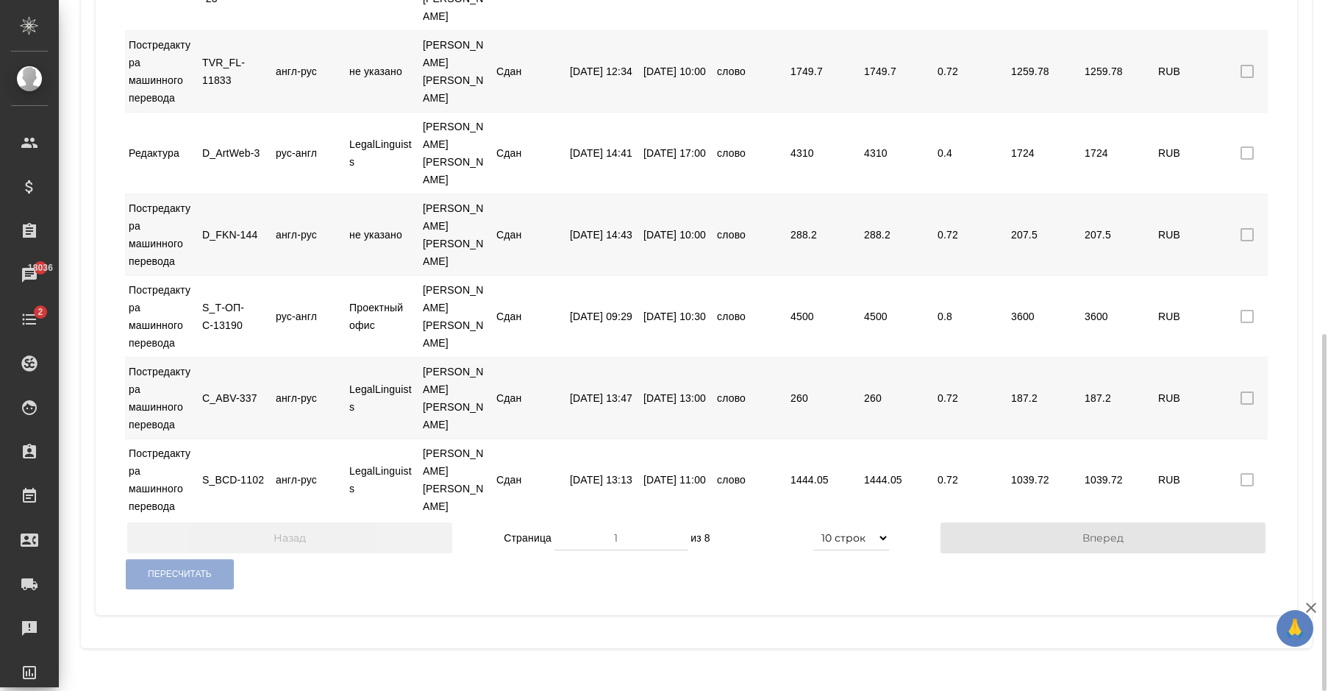
click at [688, 551] on input "1" at bounding box center [620, 537] width 133 height 26
click at [688, 546] on input "2" at bounding box center [620, 537] width 133 height 26
type input "1"
click at [688, 551] on input "1" at bounding box center [620, 537] width 133 height 26
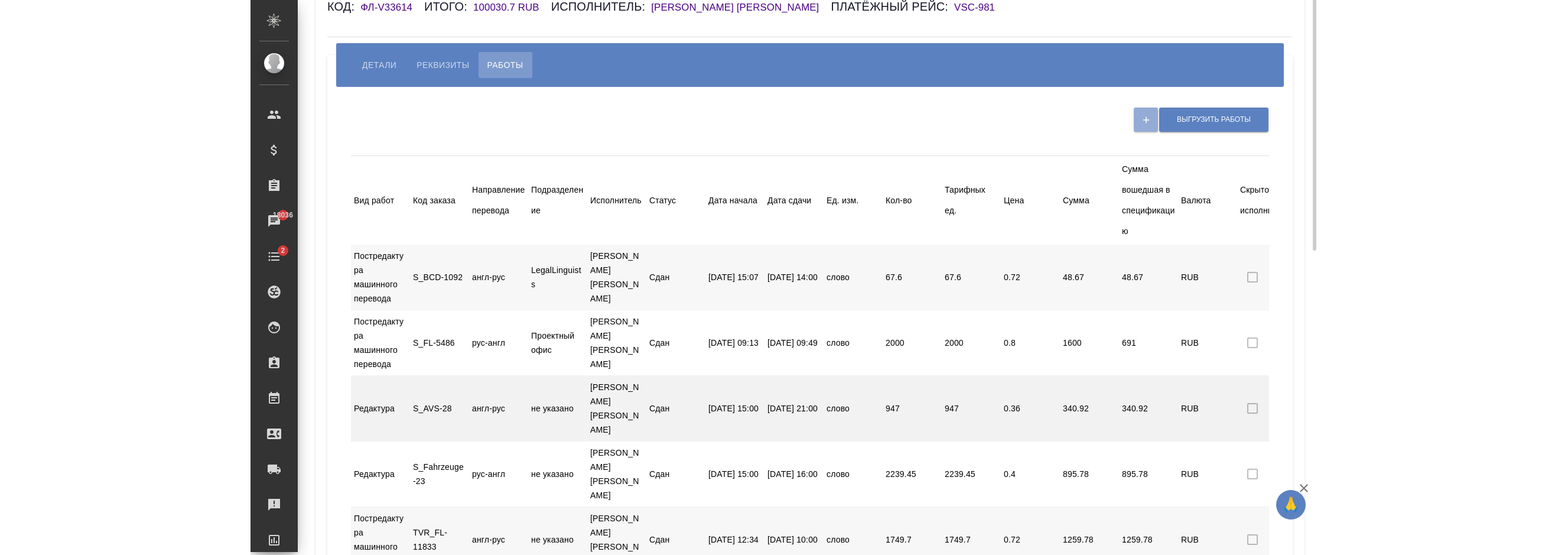
scroll to position [0, 0]
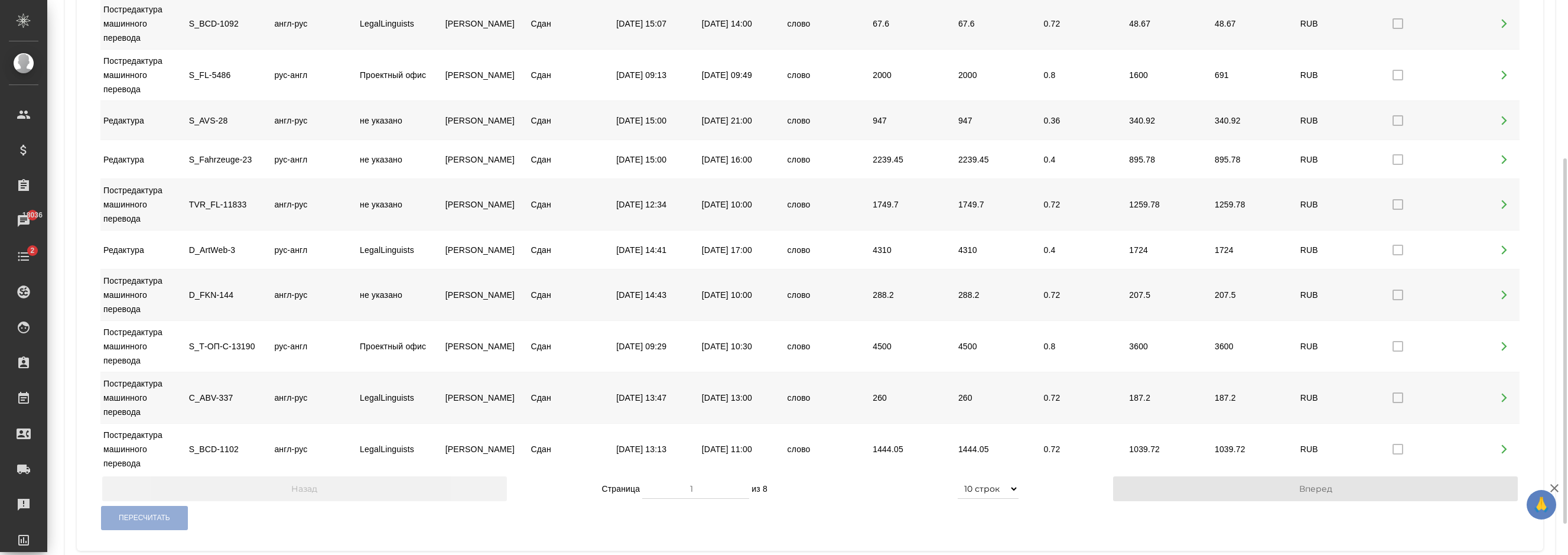
scroll to position [288, 0]
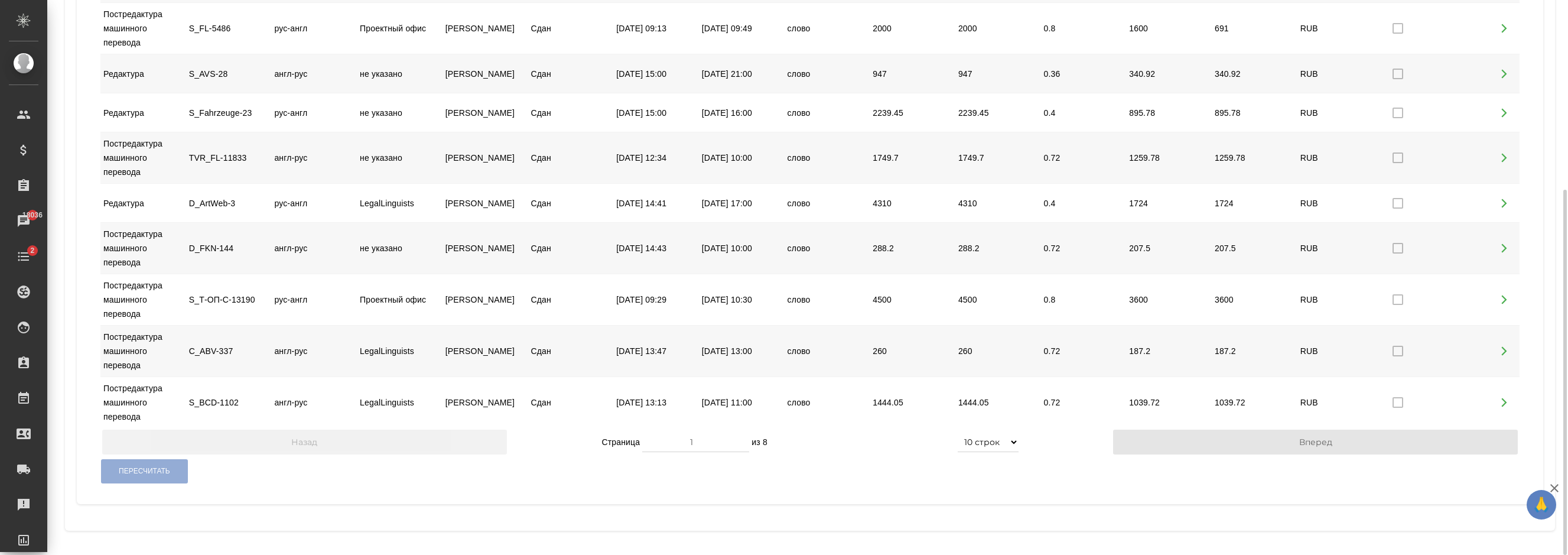
click at [749, 445] on input "1" at bounding box center [695, 442] width 107 height 21
click at [749, 439] on input "2" at bounding box center [695, 442] width 107 height 21
click at [749, 439] on input "3" at bounding box center [695, 442] width 107 height 21
click at [749, 439] on input "4" at bounding box center [695, 442] width 107 height 21
type input "5"
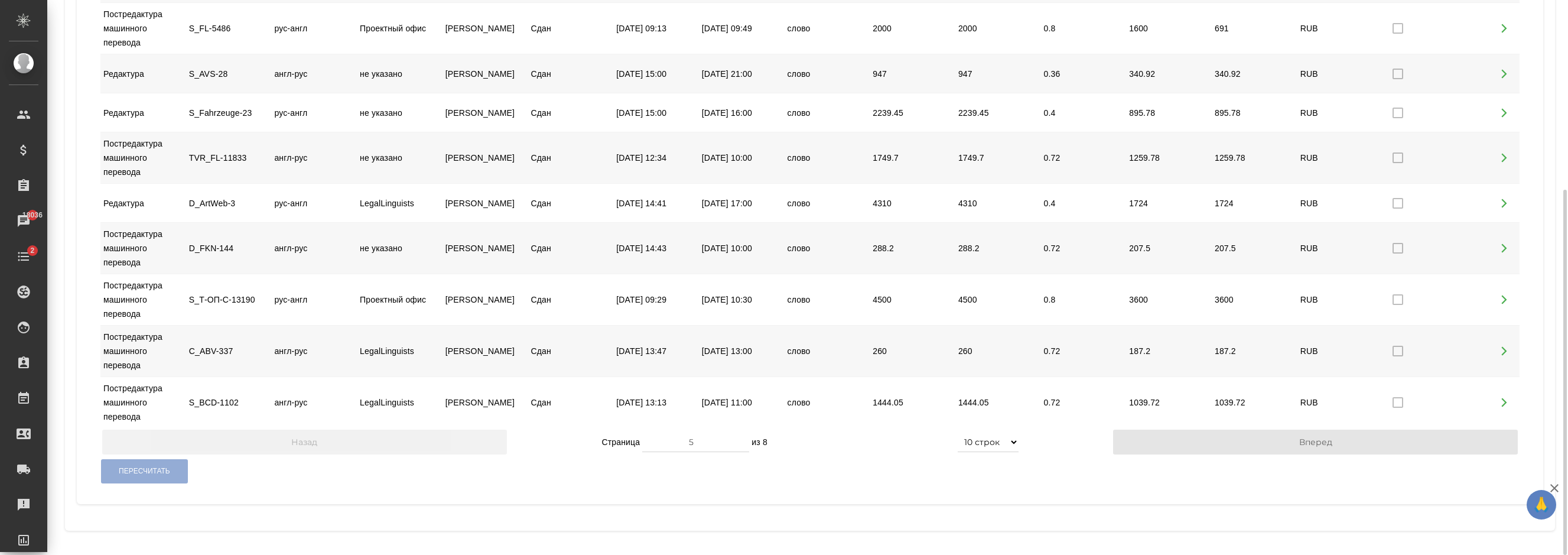
click at [749, 439] on input "5" at bounding box center [695, 442] width 107 height 21
drag, startPoint x: 948, startPoint y: 438, endPoint x: 978, endPoint y: 443, distance: 30.4
click at [949, 438] on div "Страница 5 из 8 5 строк 10 строк 20 строк 25 строк 50 строк 100 строк" at bounding box center [810, 442] width 606 height 25
click at [958, 431] on select "5 строк 10 строк 20 строк 25 строк 50 строк 100 строк" at bounding box center [988, 442] width 61 height 21
select select "100"
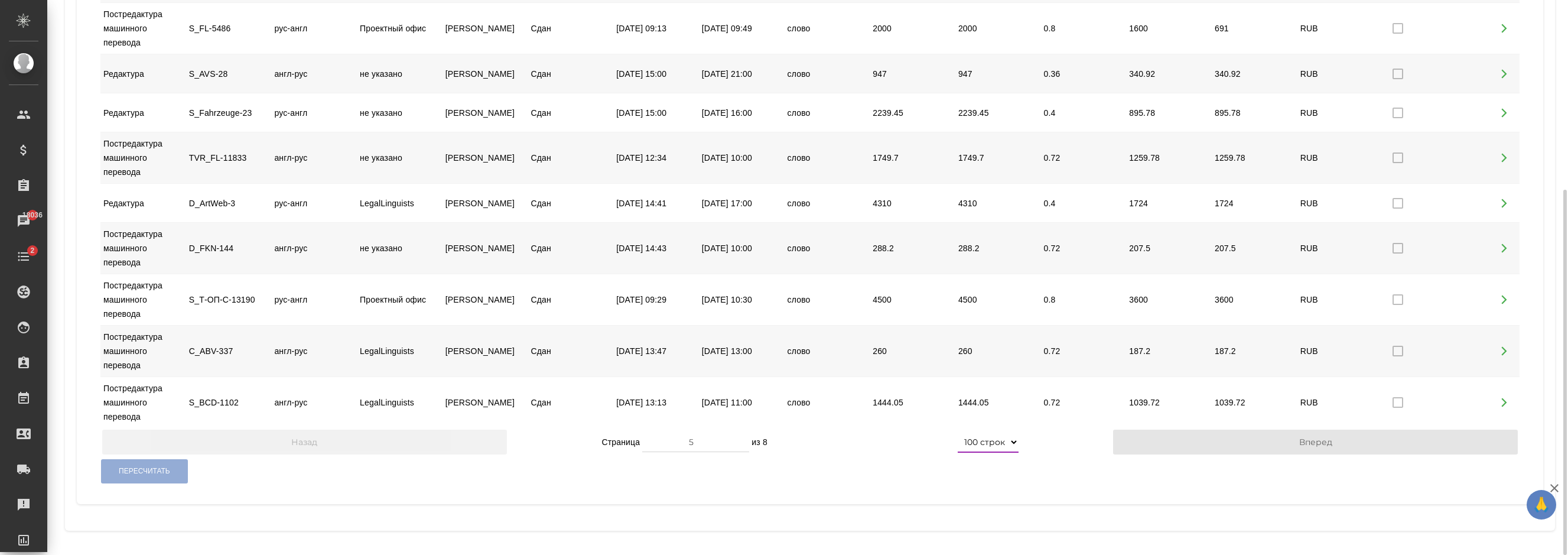
click option "100 строк" at bounding box center [0, 0] width 0 height 0
type input "1"
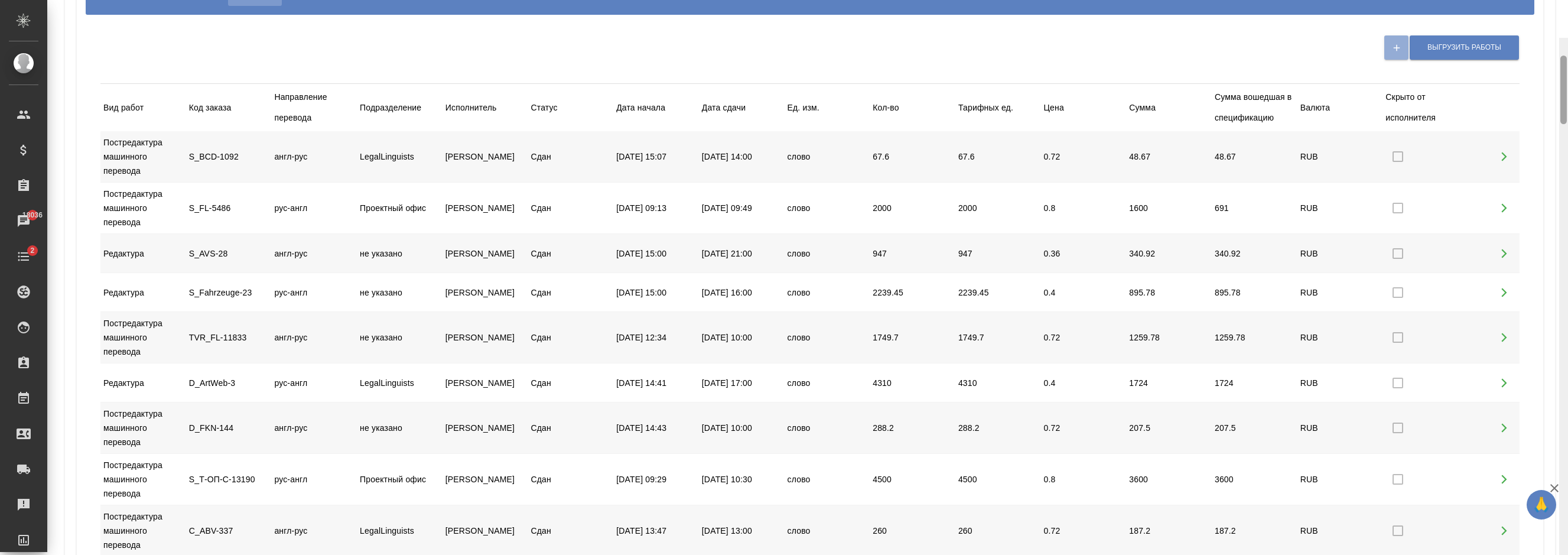
scroll to position [0, 0]
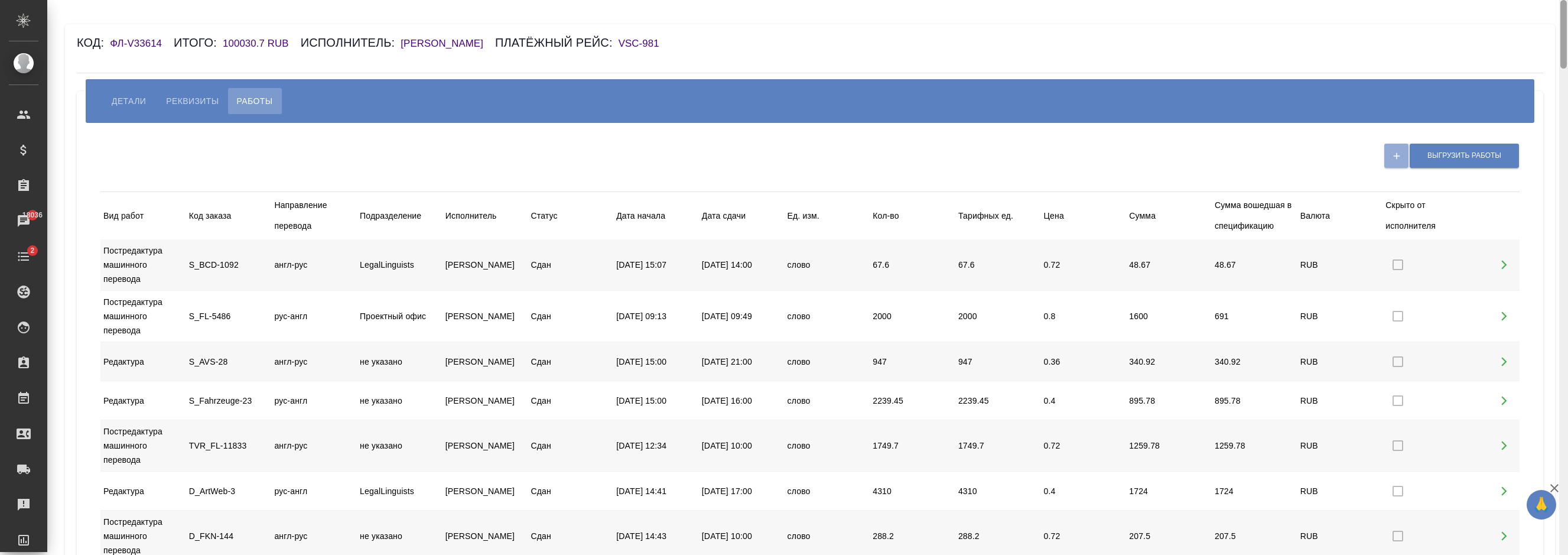
drag, startPoint x: 1564, startPoint y: 201, endPoint x: 1495, endPoint y: -21, distance: 232.5
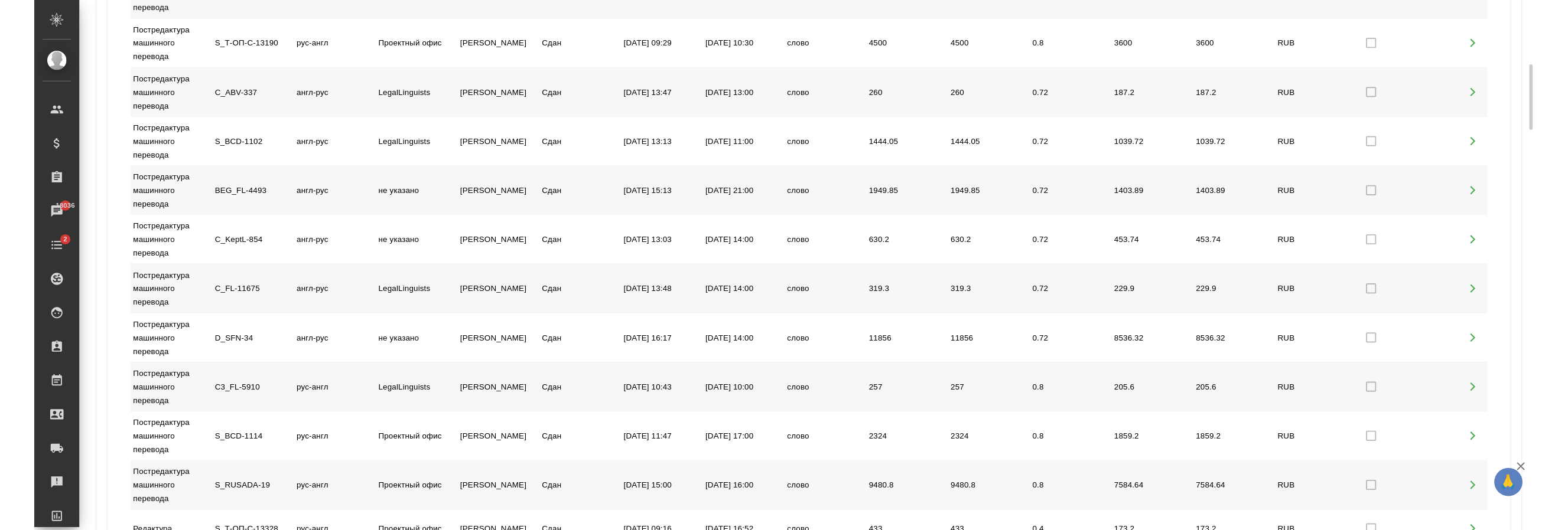
scroll to position [241, 0]
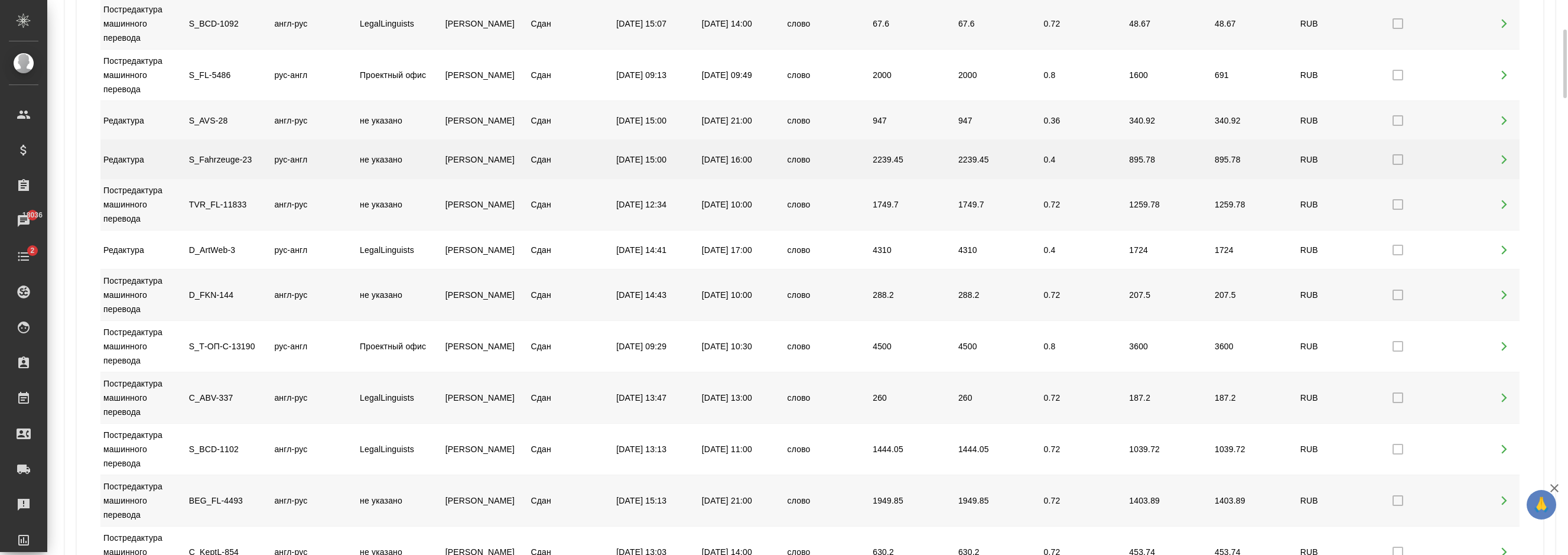
click at [390, 141] on div "Редактура S_Fahrzeuge-23 рус-англ не указано Демченко Наталья Владимировна Сдан…" at bounding box center [810, 159] width 1419 height 39
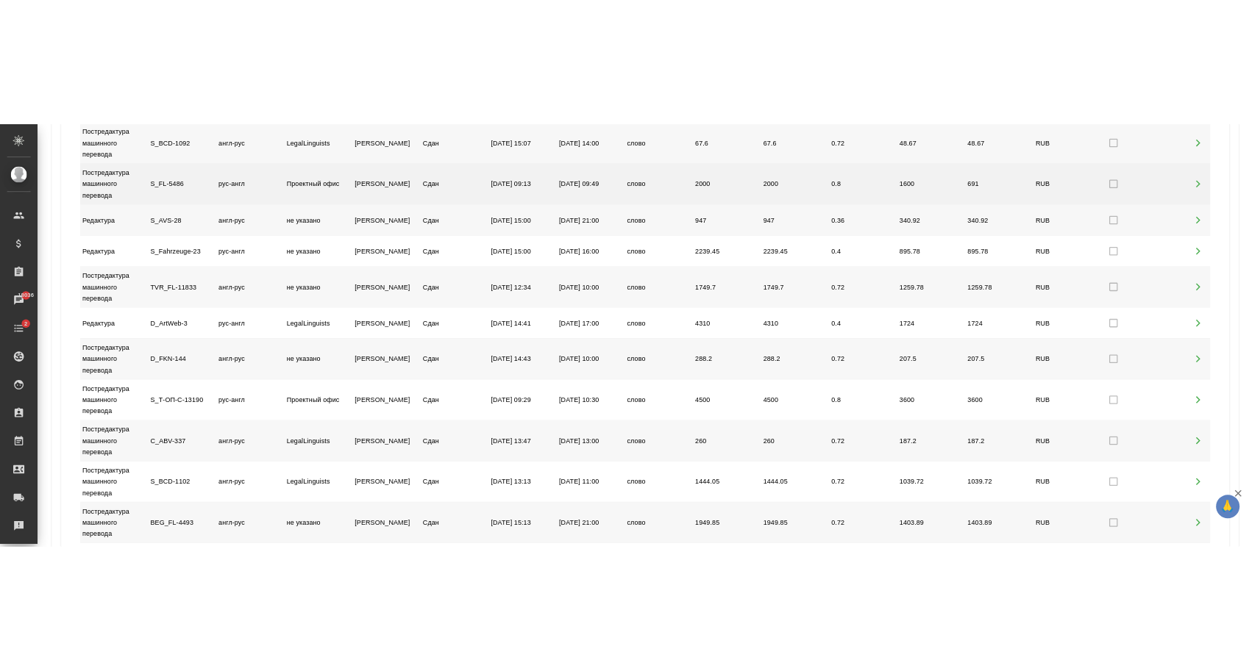
scroll to position [0, 0]
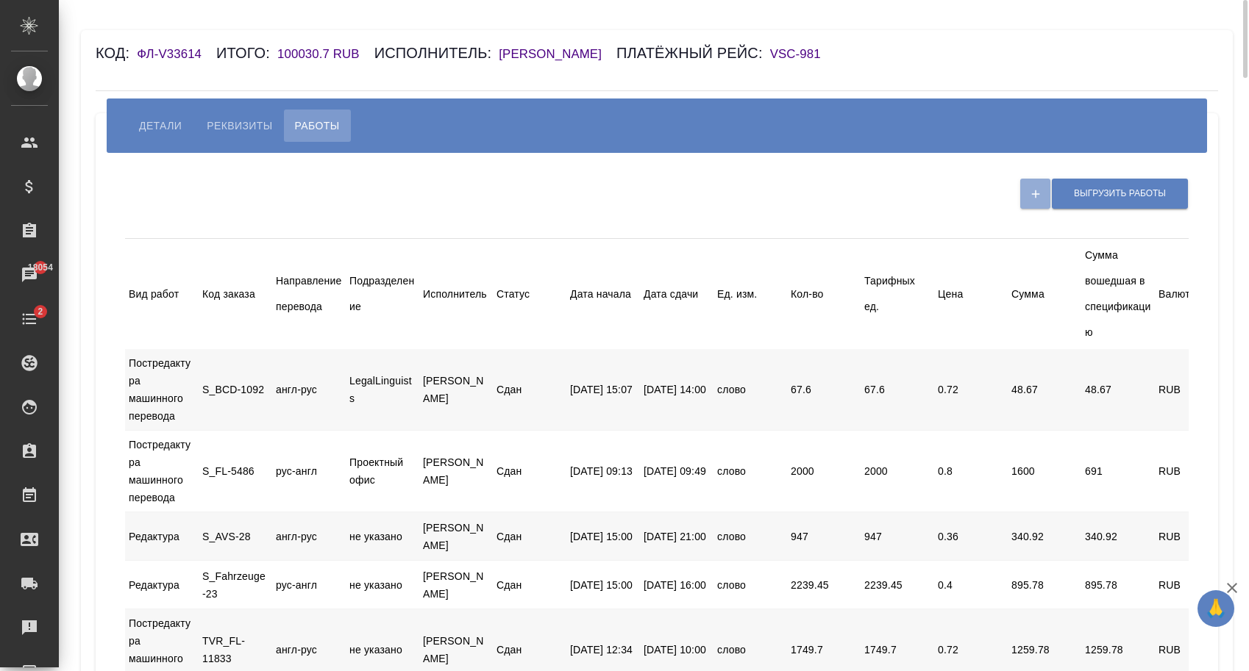
click at [145, 121] on span "Детали" at bounding box center [160, 126] width 43 height 18
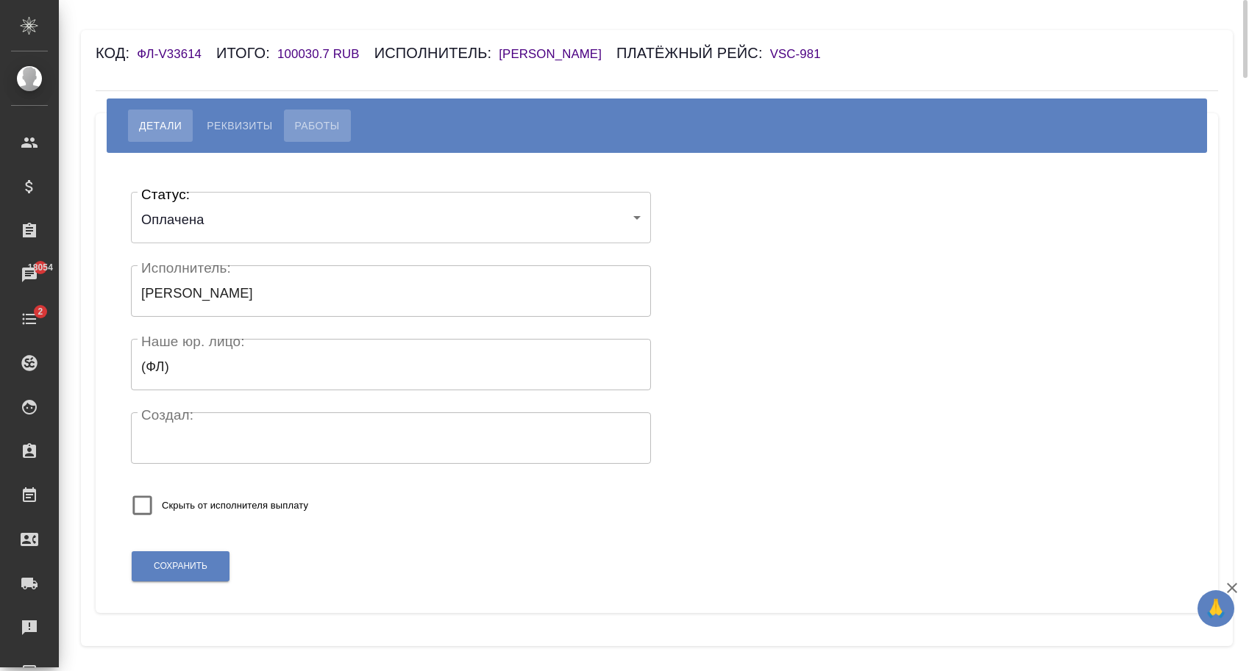
click at [315, 134] on span "Работы" at bounding box center [317, 126] width 45 height 18
select select "100"
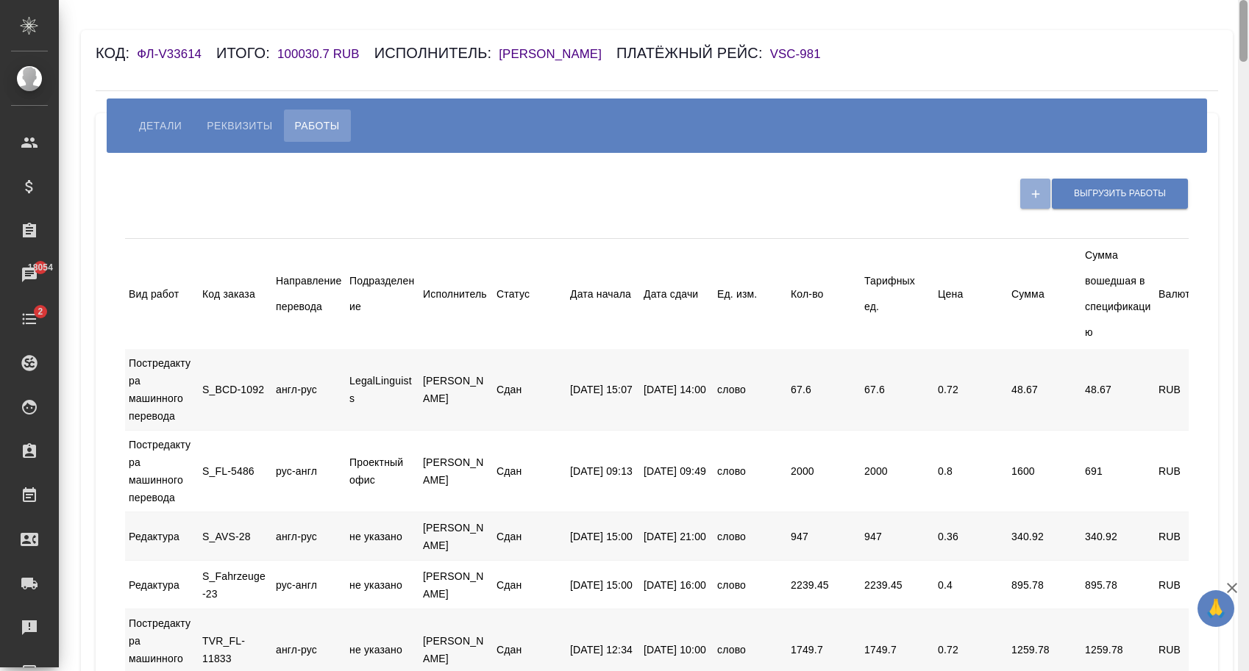
drag, startPoint x: 1240, startPoint y: 46, endPoint x: 1202, endPoint y: -63, distance: 115.4
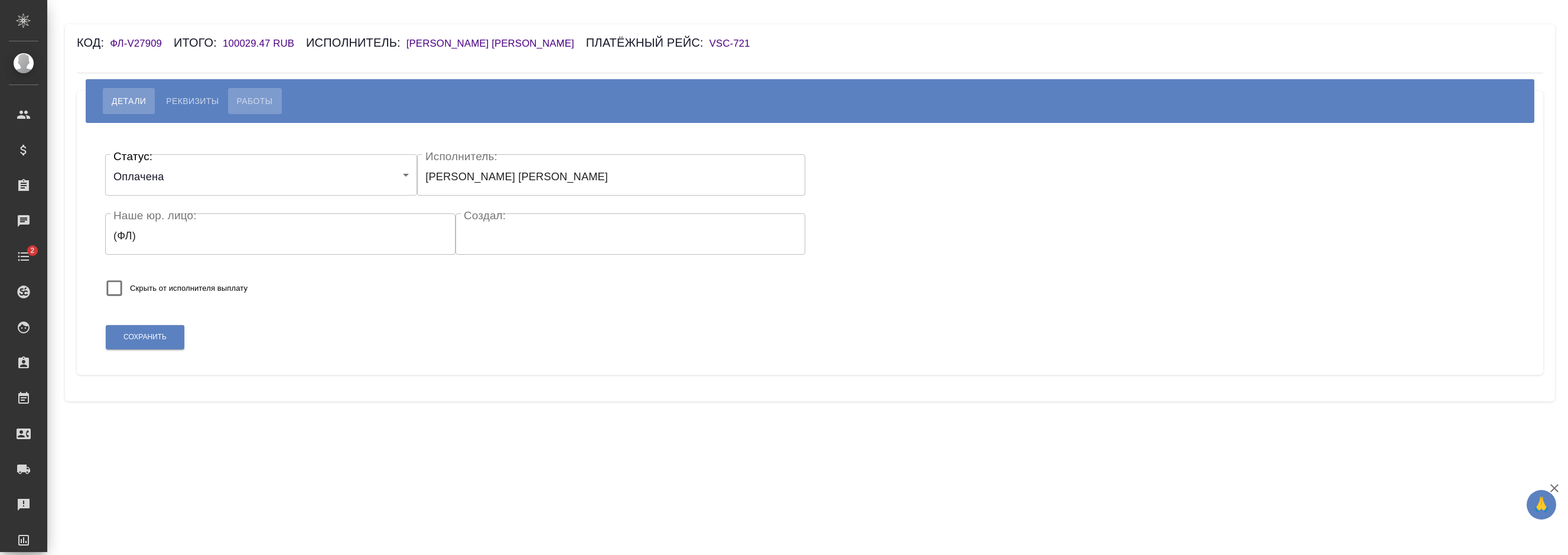
click at [258, 100] on span "Работы" at bounding box center [255, 101] width 36 height 14
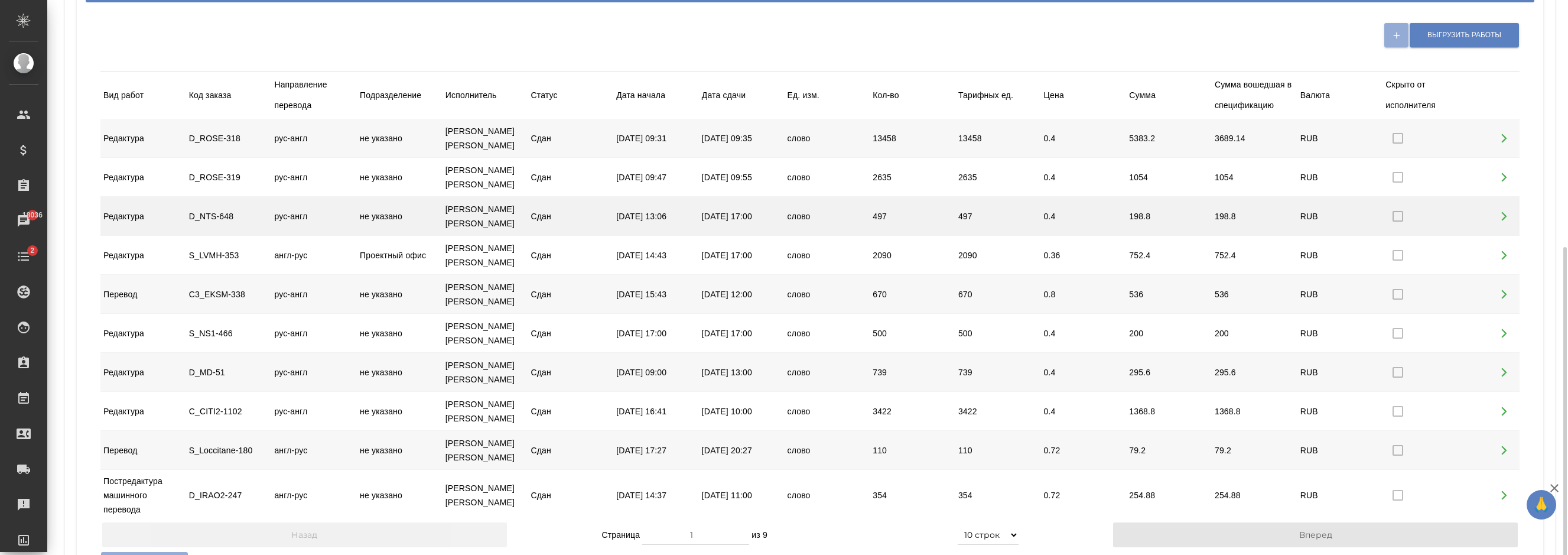
scroll to position [213, 0]
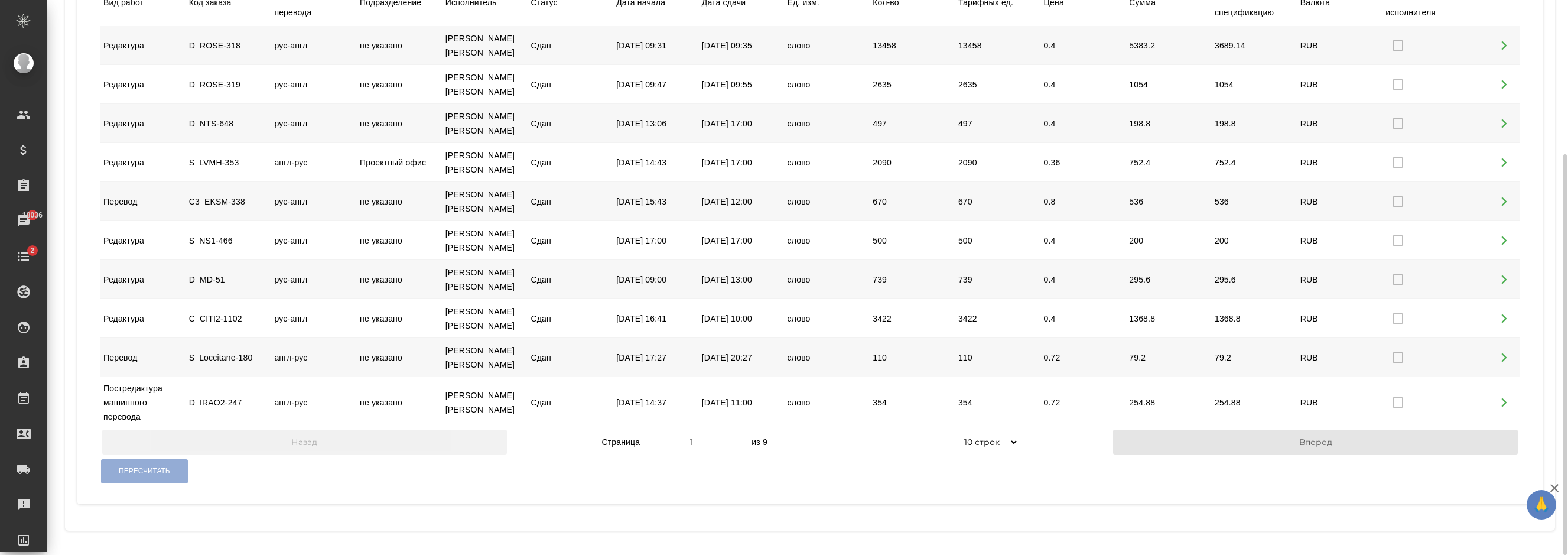
click at [974, 431] on div "Страница 1 из 9 5 строк 10 строк 20 строк 25 строк 50 строк 100 строк" at bounding box center [810, 442] width 606 height 25
click at [958, 431] on select "5 строк 10 строк 20 строк 25 строк 50 строк 100 строк" at bounding box center [988, 442] width 61 height 21
select select "100"
click option "100 строк" at bounding box center [0, 0] width 0 height 0
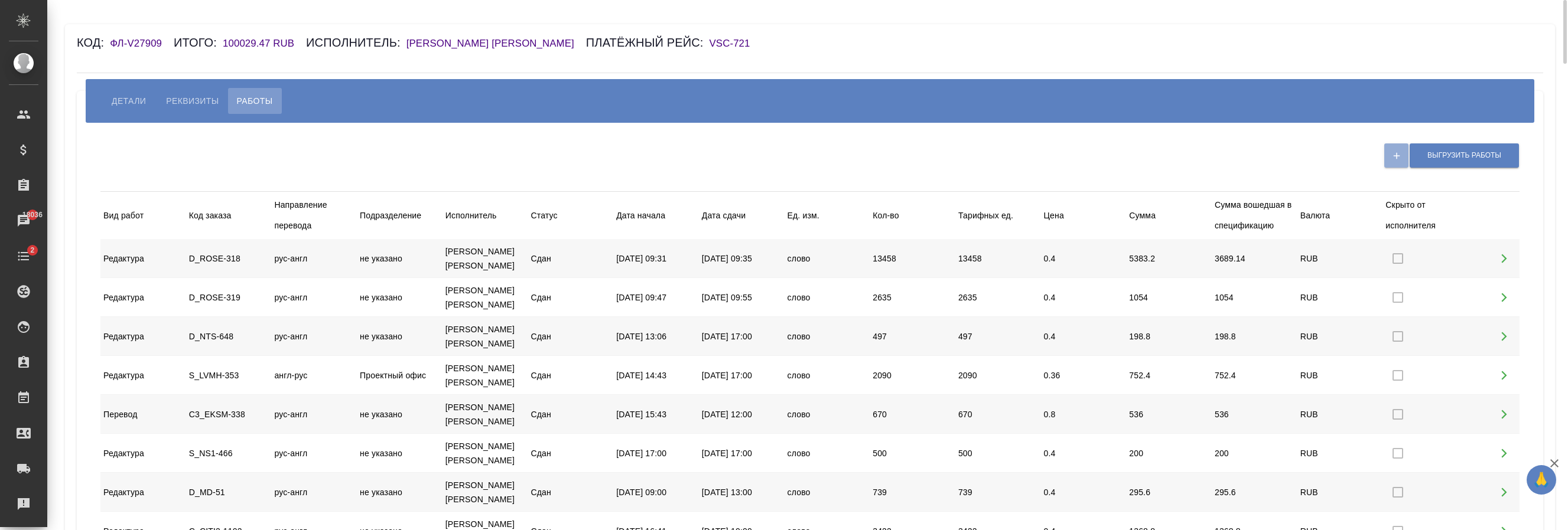
scroll to position [120, 0]
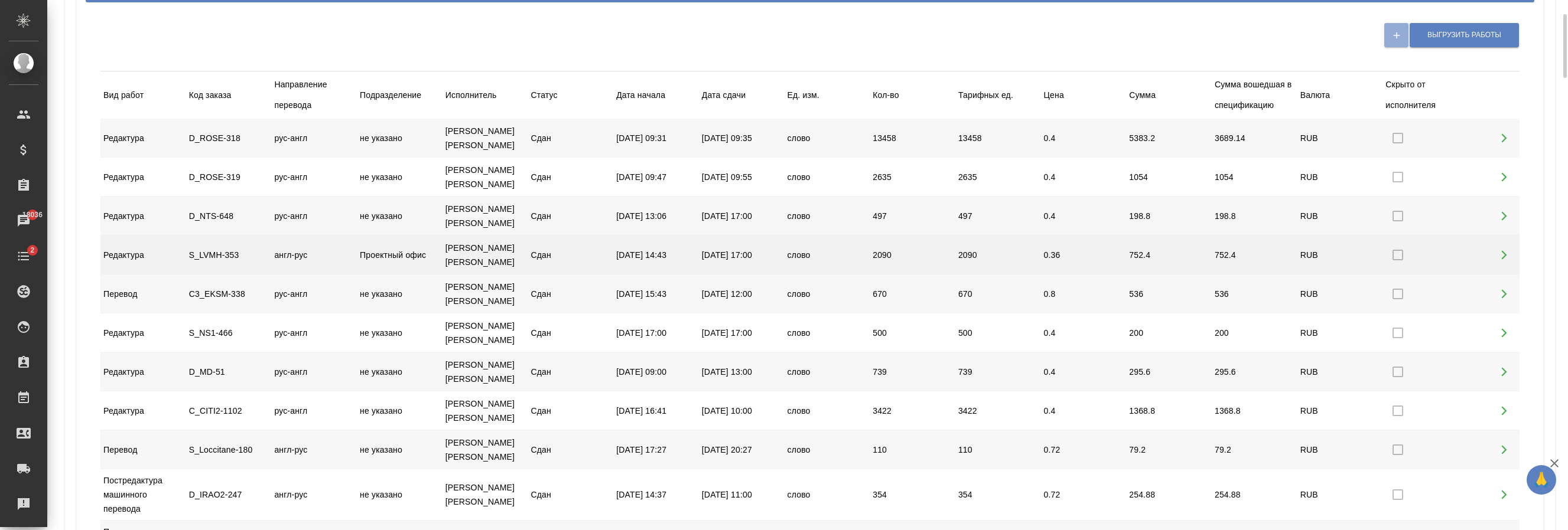
click at [430, 248] on div "Проектный офис" at bounding box center [399, 255] width 86 height 22
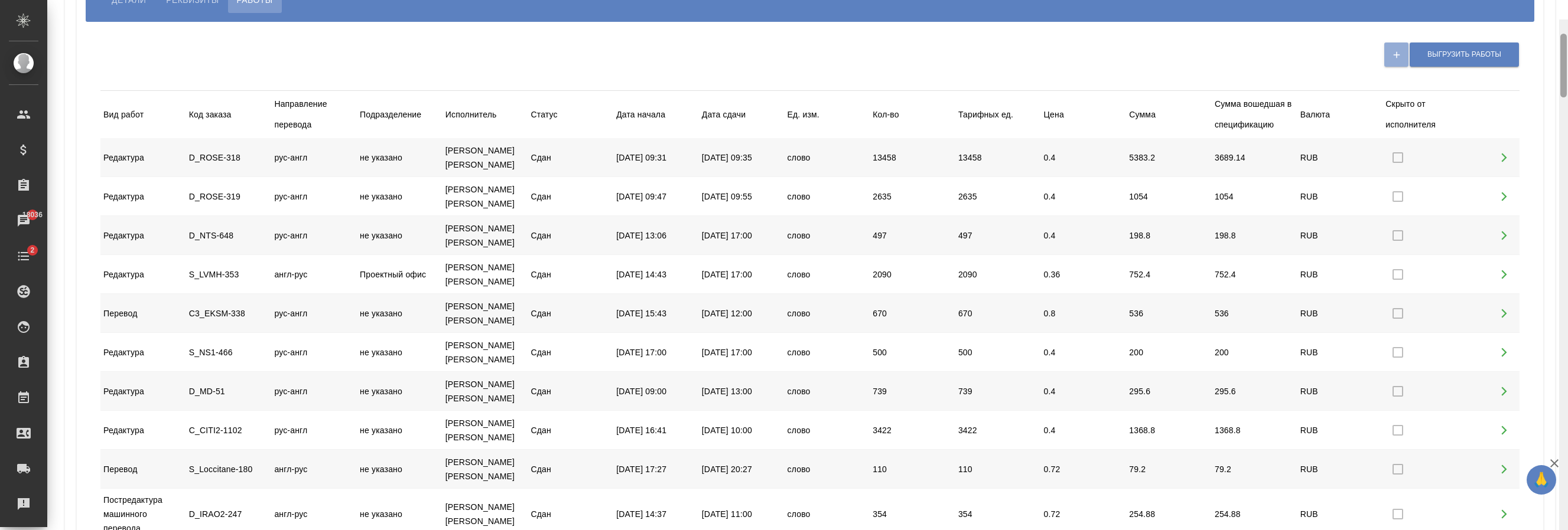
scroll to position [0, 0]
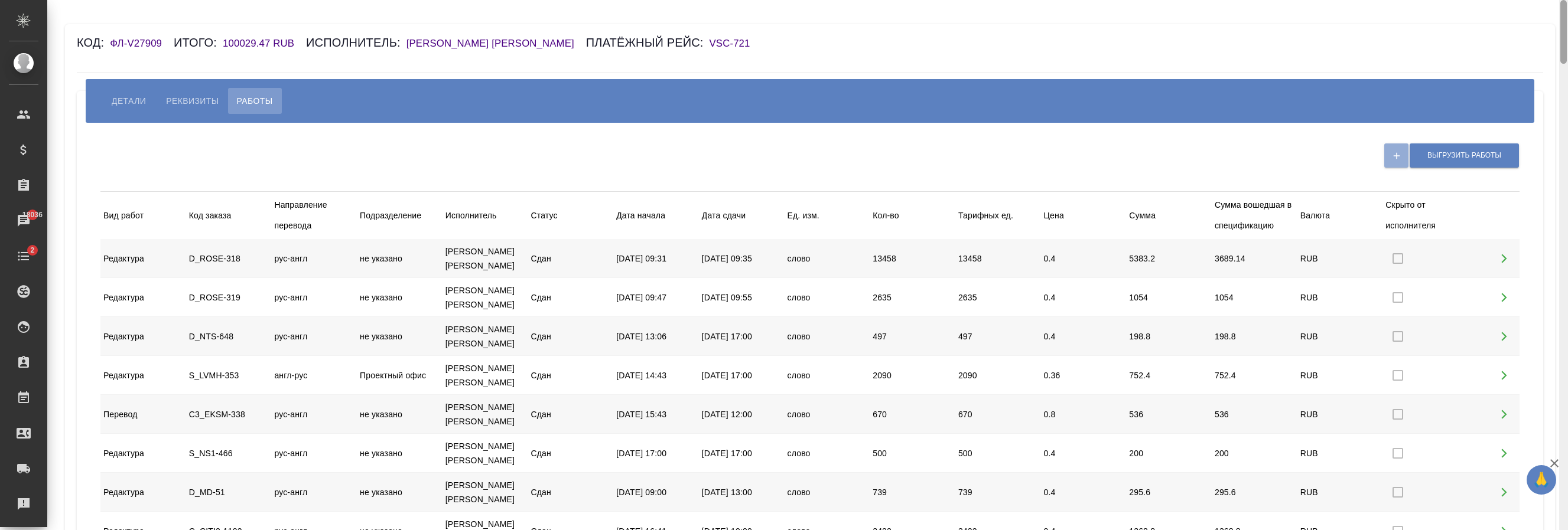
drag, startPoint x: 1564, startPoint y: 44, endPoint x: 1544, endPoint y: 28, distance: 25.6
click at [1544, 28] on div "Код: ФЛ-V27909 Итого: 100029.47 RUB Исполнитель: Демченко Наталья Владимировна …" at bounding box center [807, 265] width 1521 height 530
click at [126, 96] on span "Детали" at bounding box center [129, 101] width 35 height 14
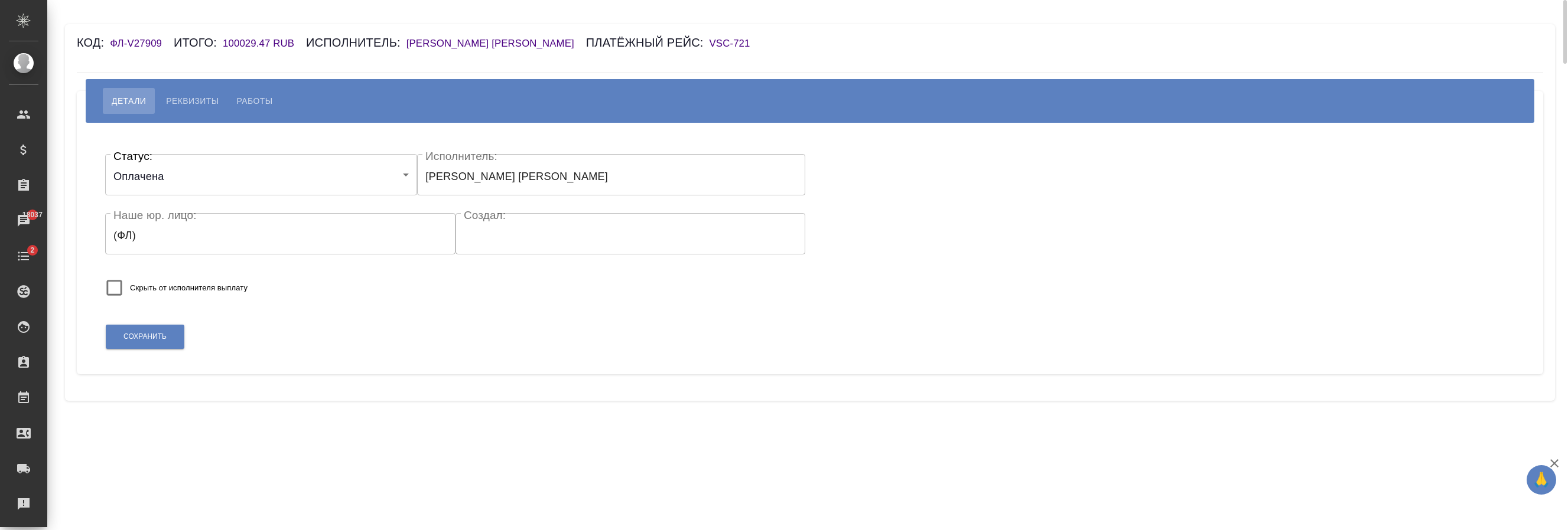
click at [194, 102] on span "Реквизиты" at bounding box center [192, 101] width 52 height 14
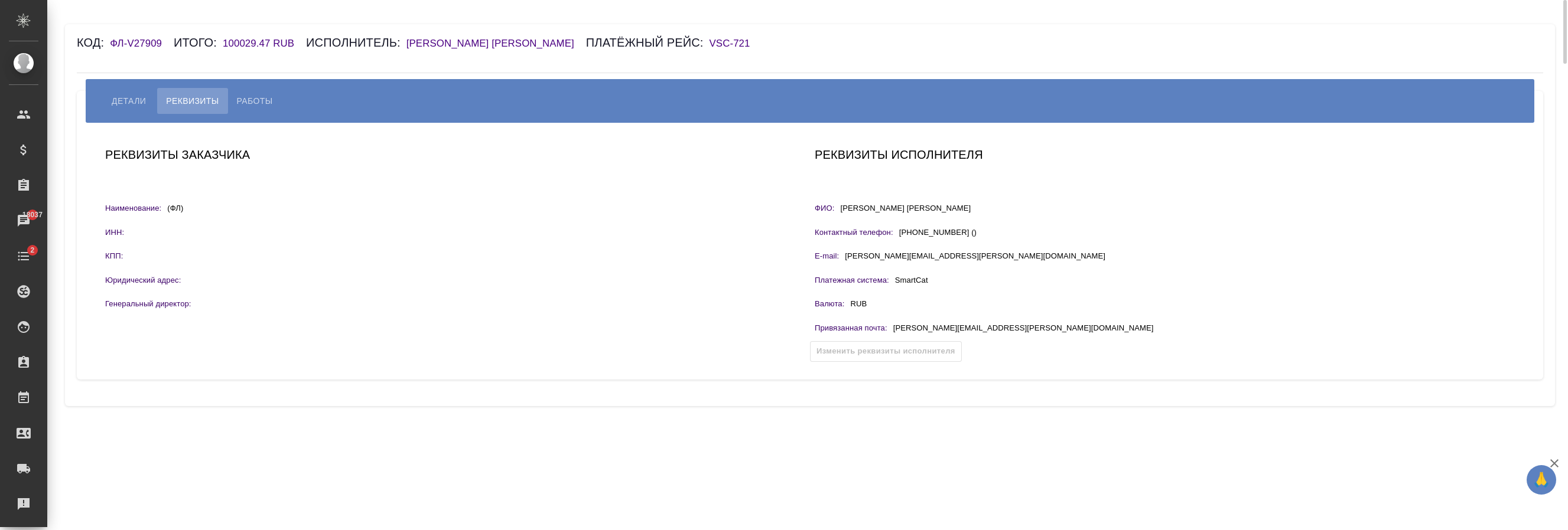
click at [253, 102] on span "Работы" at bounding box center [255, 101] width 36 height 14
select select "100"
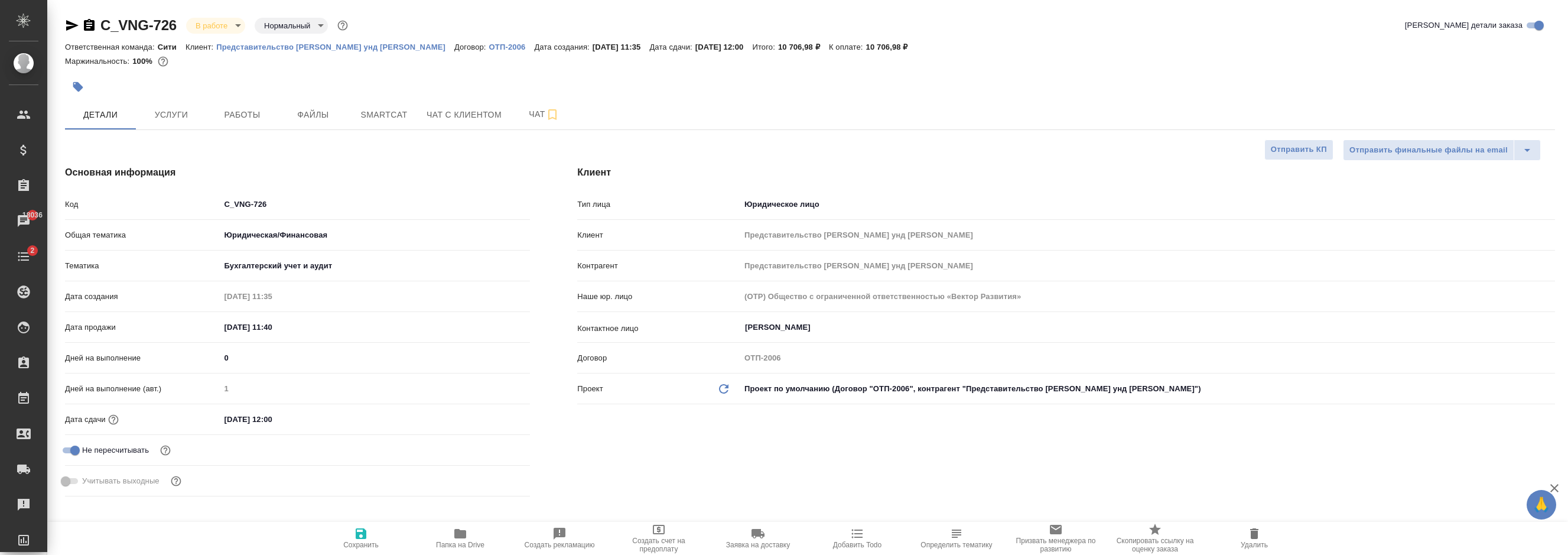
select select "RU"
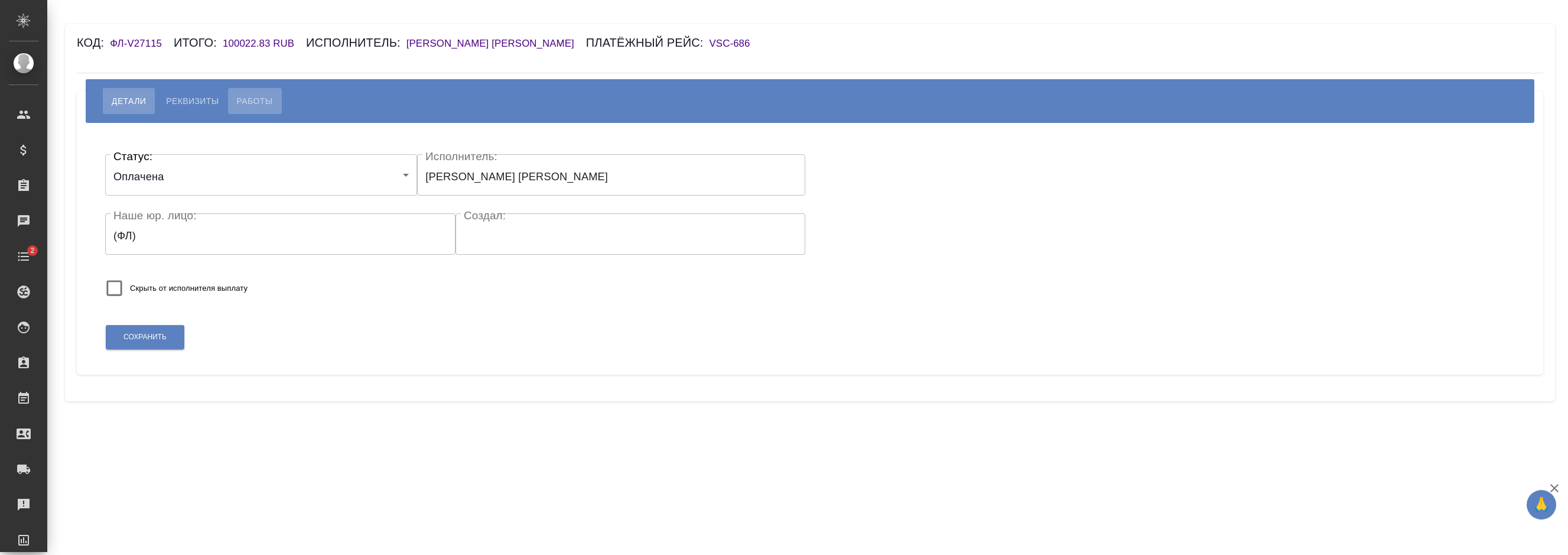
click at [280, 99] on button "Работы" at bounding box center [255, 101] width 54 height 26
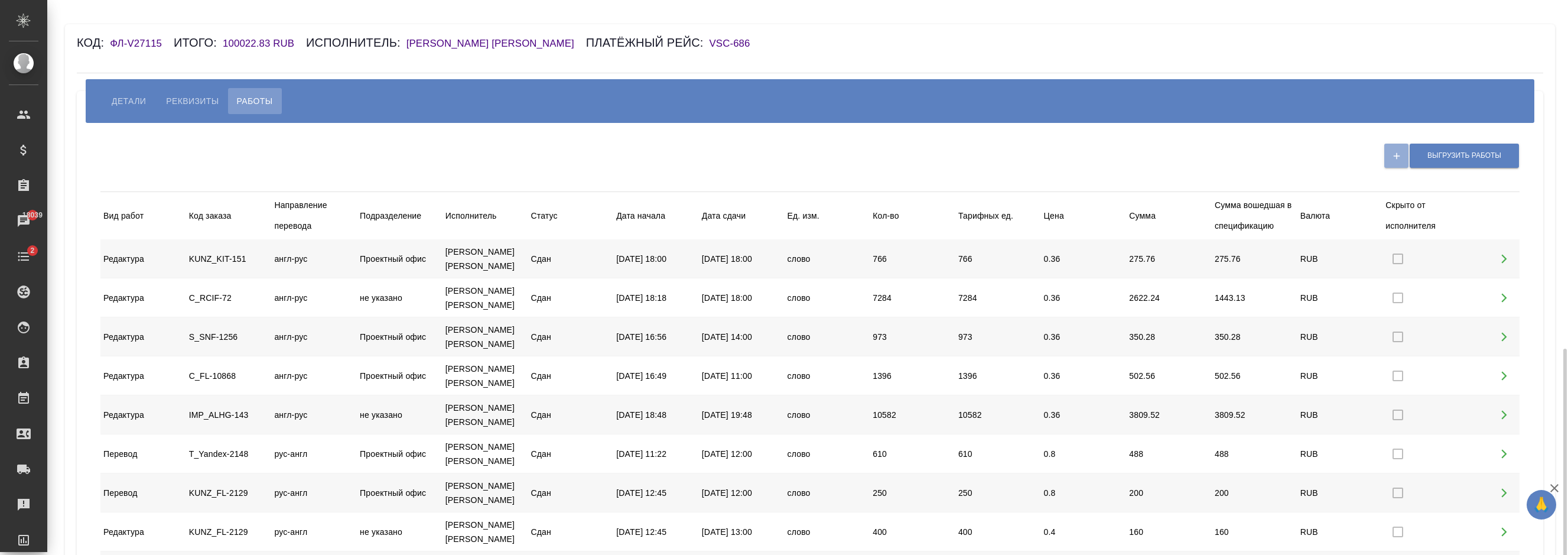
scroll to position [201, 0]
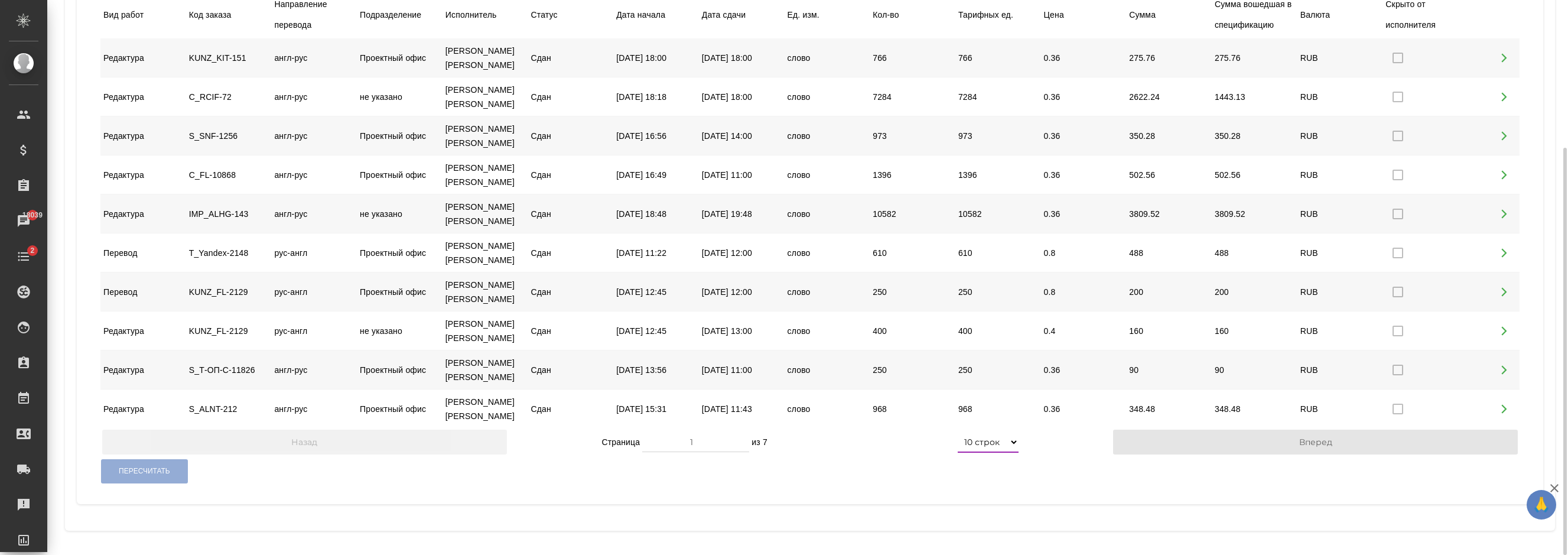
click at [958, 431] on select "5 строк 10 строк 20 строк 25 строк 50 строк 100 строк" at bounding box center [988, 442] width 61 height 21
select select "100"
click option "100 строк" at bounding box center [0, 0] width 0 height 0
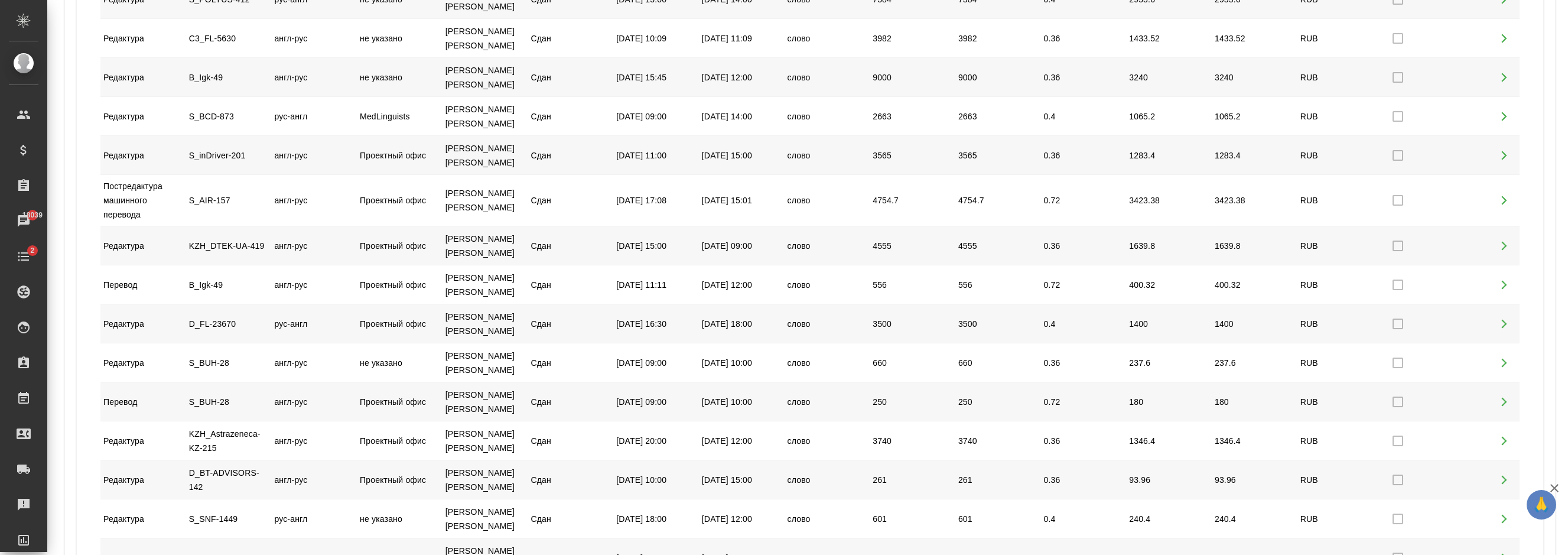
scroll to position [0, 0]
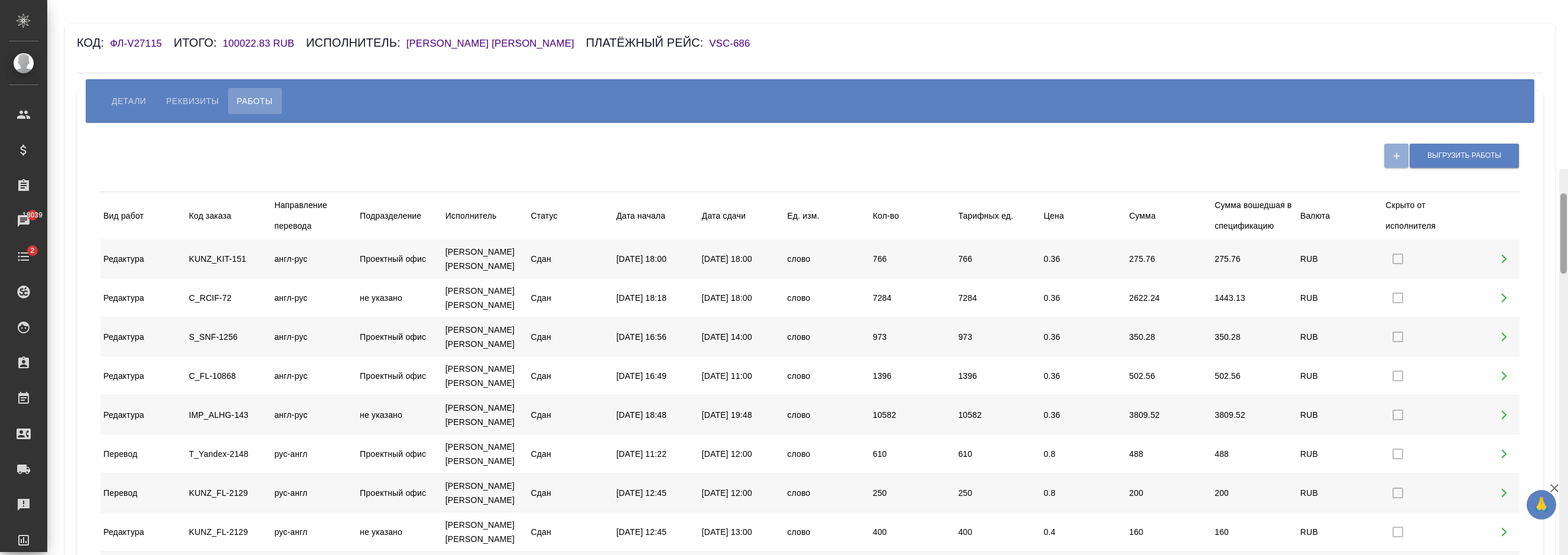
drag, startPoint x: 1563, startPoint y: 137, endPoint x: 1494, endPoint y: -29, distance: 179.8
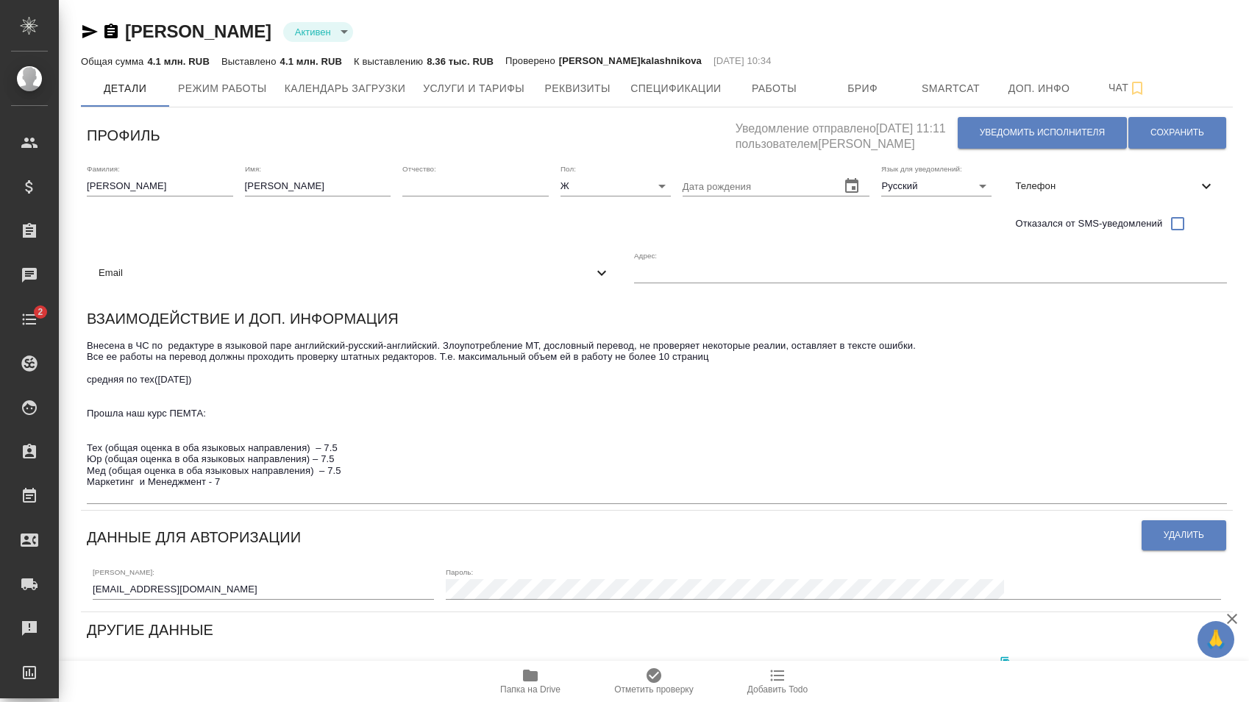
click at [328, 583] on input "[EMAIL_ADDRESS][DOMAIN_NAME]" at bounding box center [263, 589] width 341 height 21
click at [622, 257] on div "Email" at bounding box center [354, 273] width 535 height 32
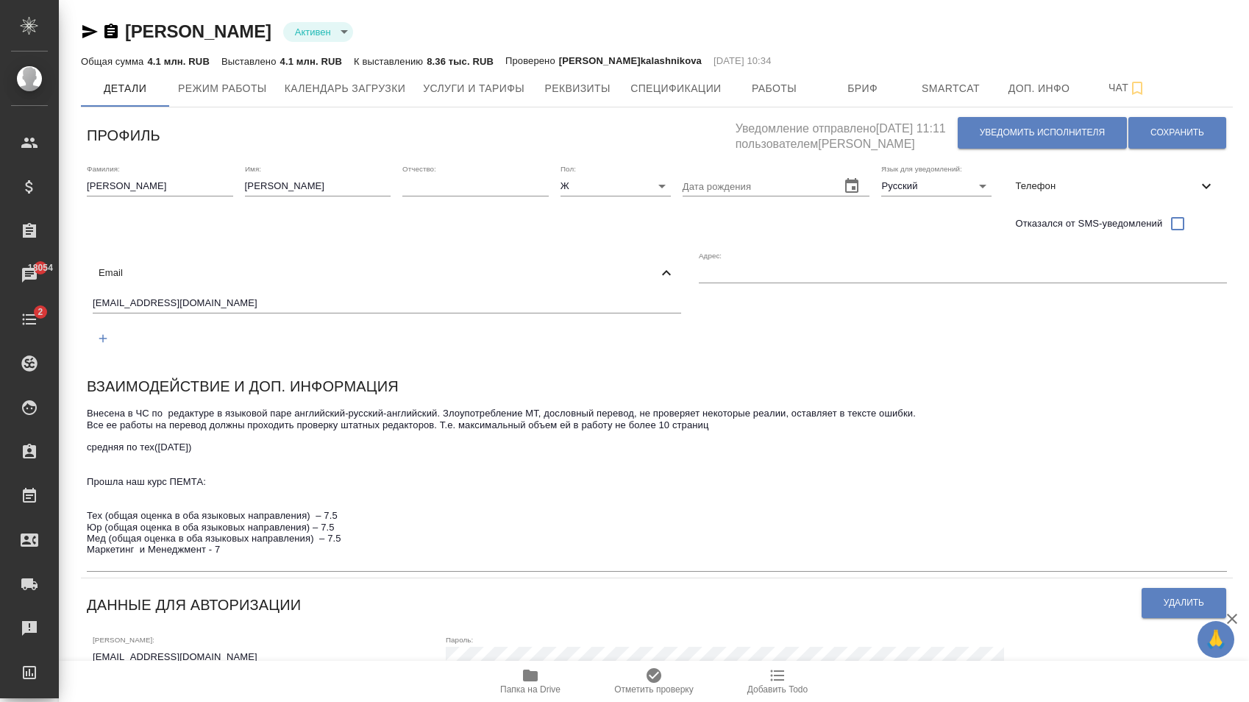
click at [328, 304] on input "[EMAIL_ADDRESS][DOMAIN_NAME]" at bounding box center [387, 304] width 588 height 18
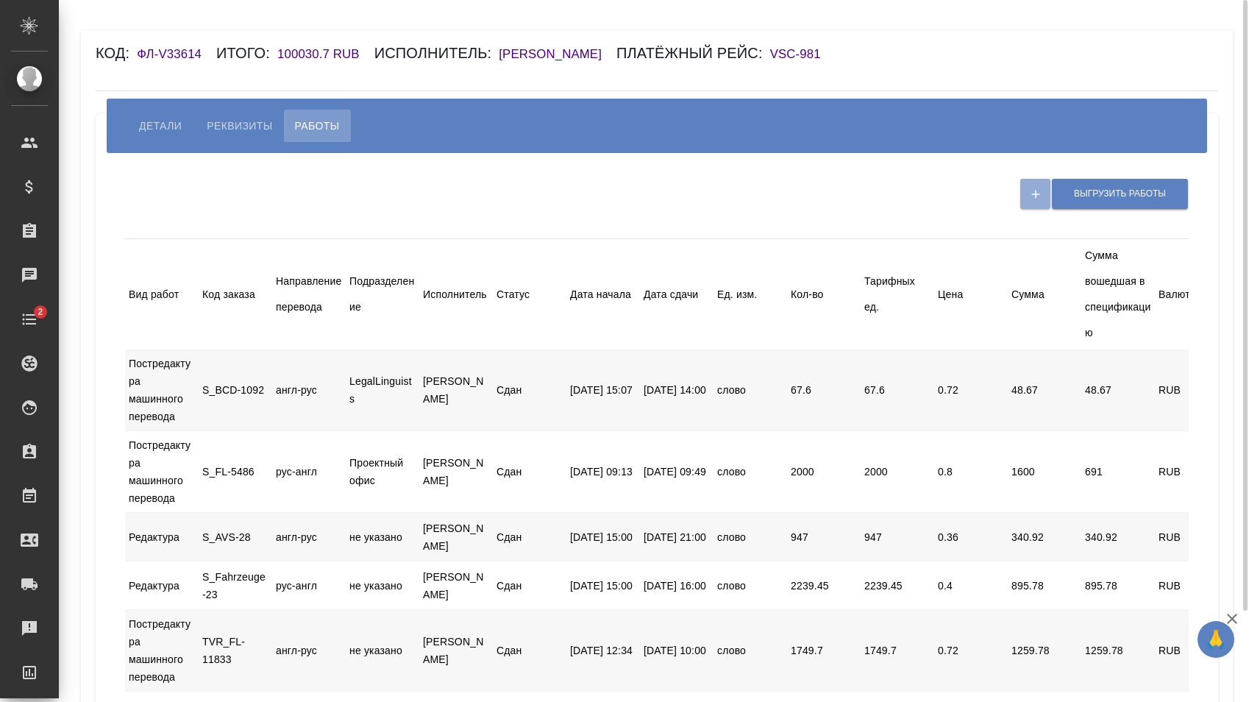
click at [165, 132] on span "Детали" at bounding box center [160, 126] width 43 height 18
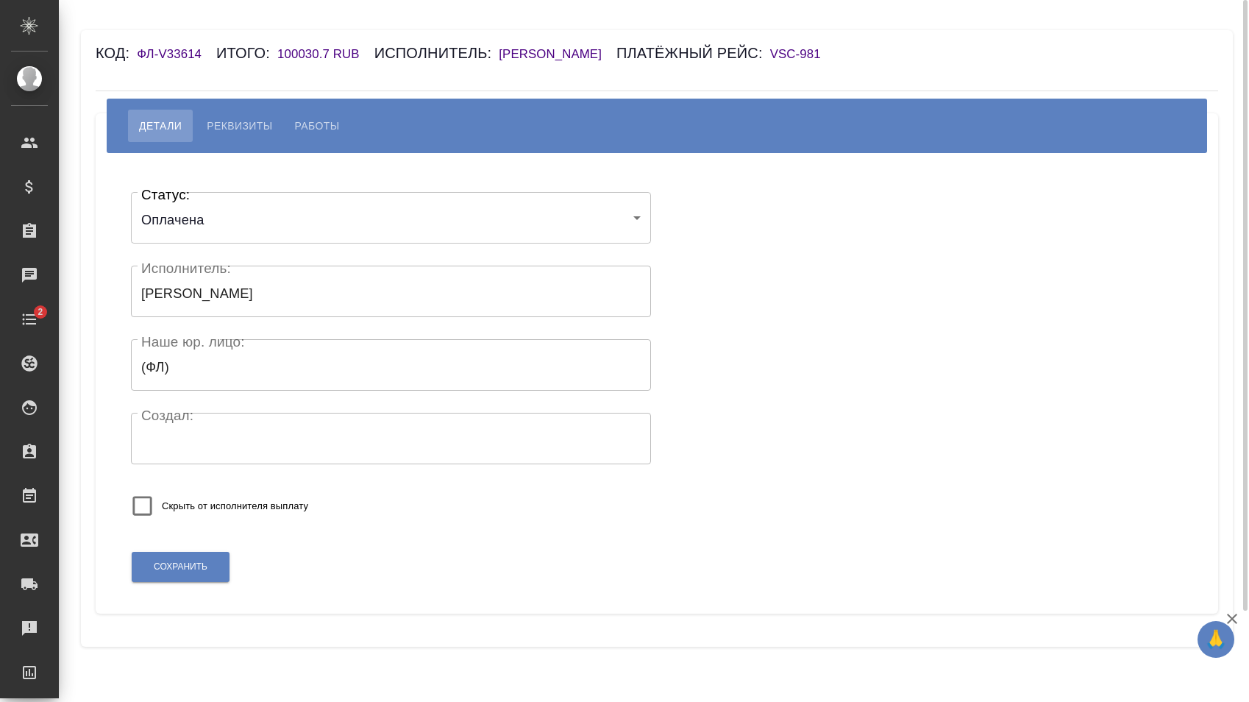
click at [291, 128] on button "Работы" at bounding box center [317, 126] width 67 height 32
select select "10"
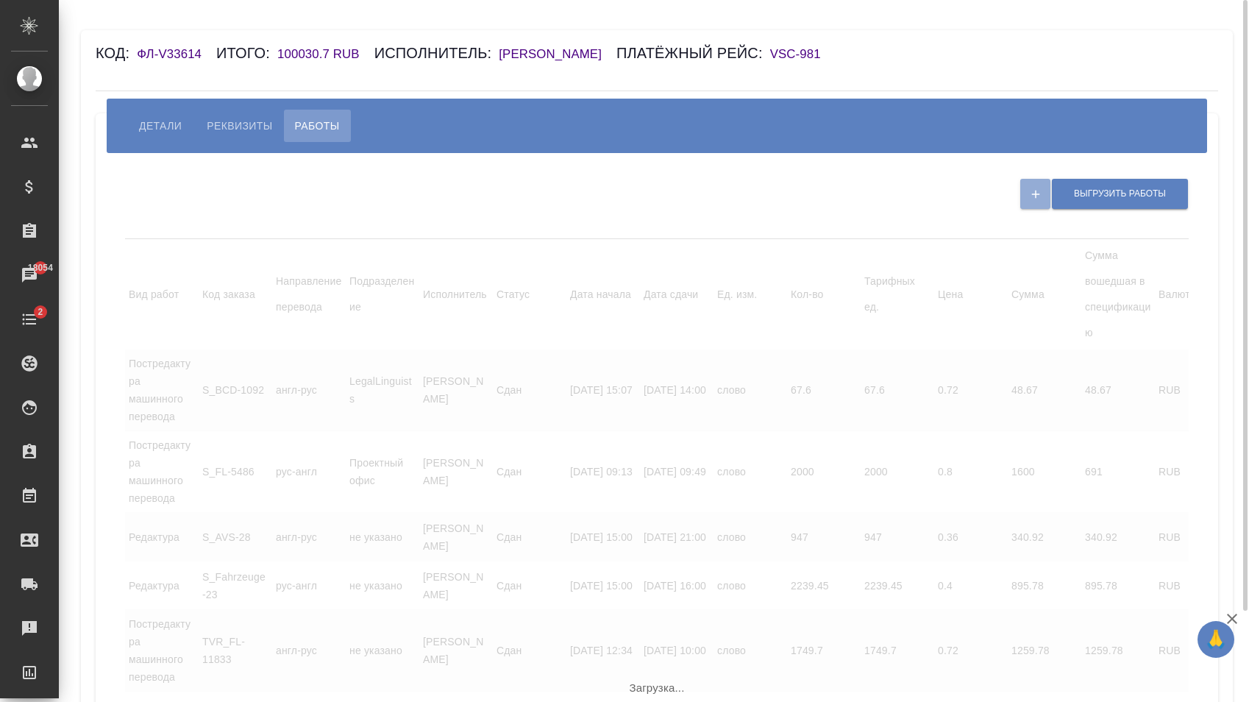
click at [835, 60] on h6 "VSC-981" at bounding box center [802, 54] width 65 height 14
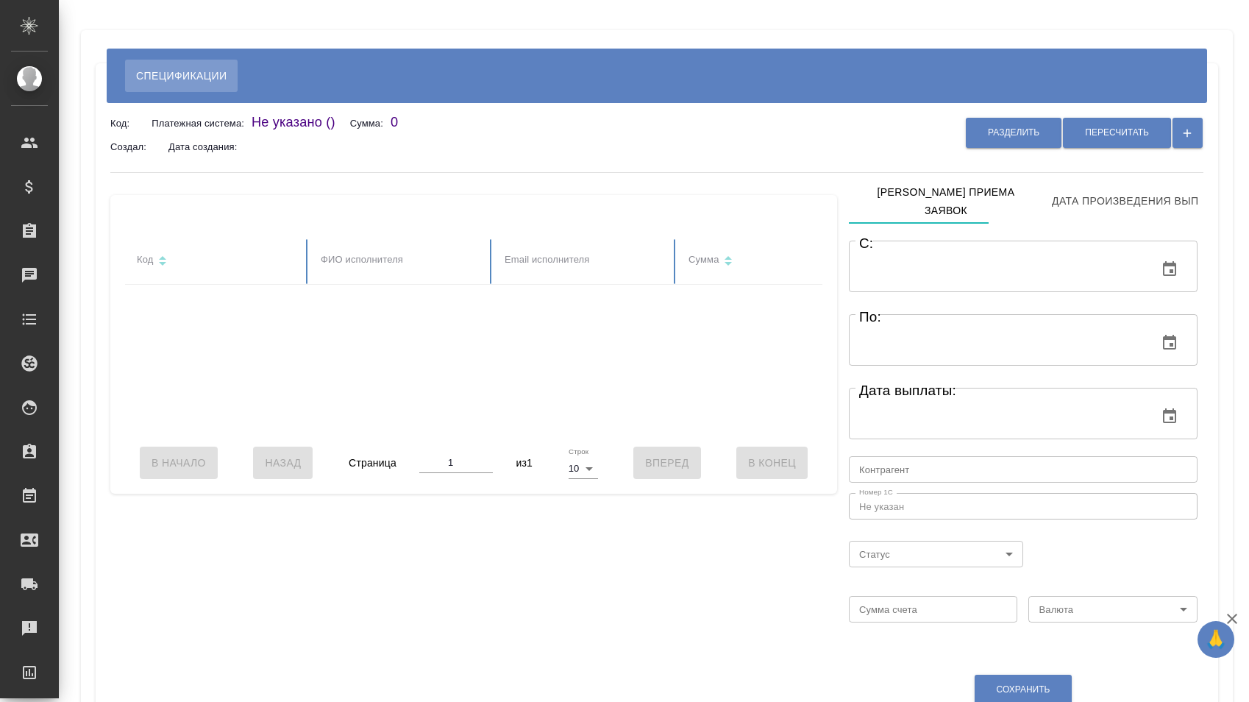
type input "[DATE] 00:00"
type input "[DATE] 23:59"
type input "notPayed"
type input "156060.8045"
type input "RUB"
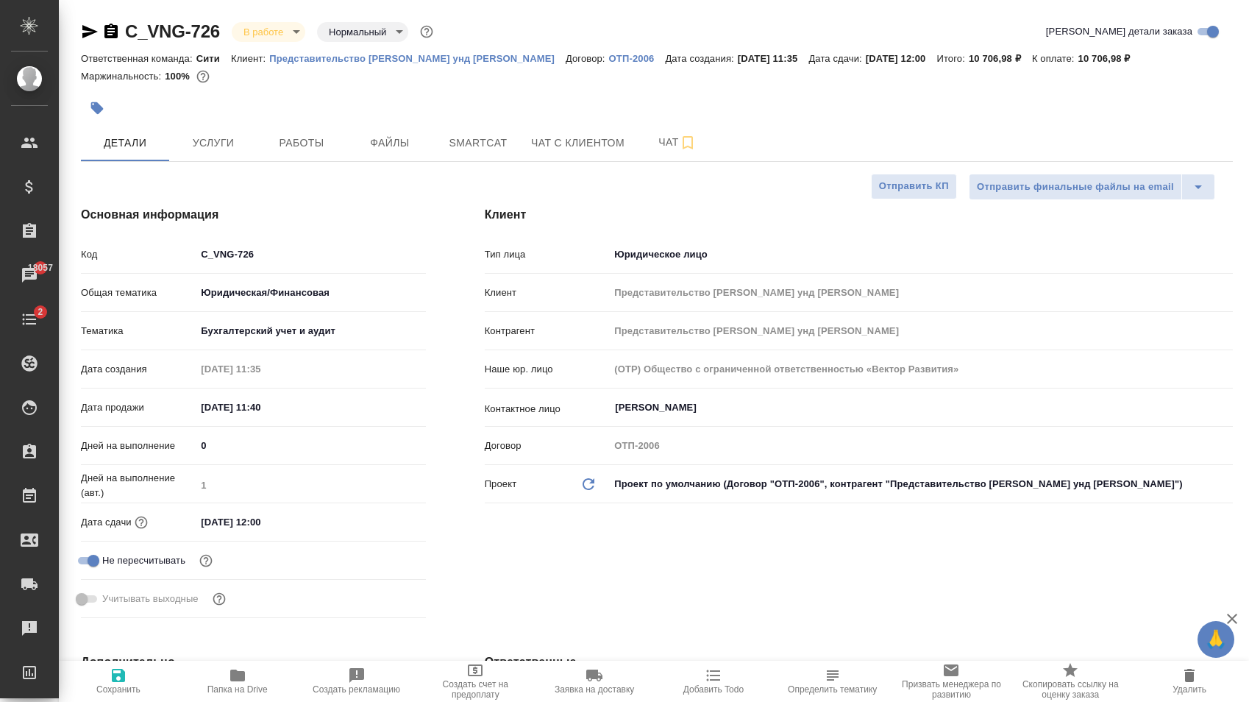
select select "RU"
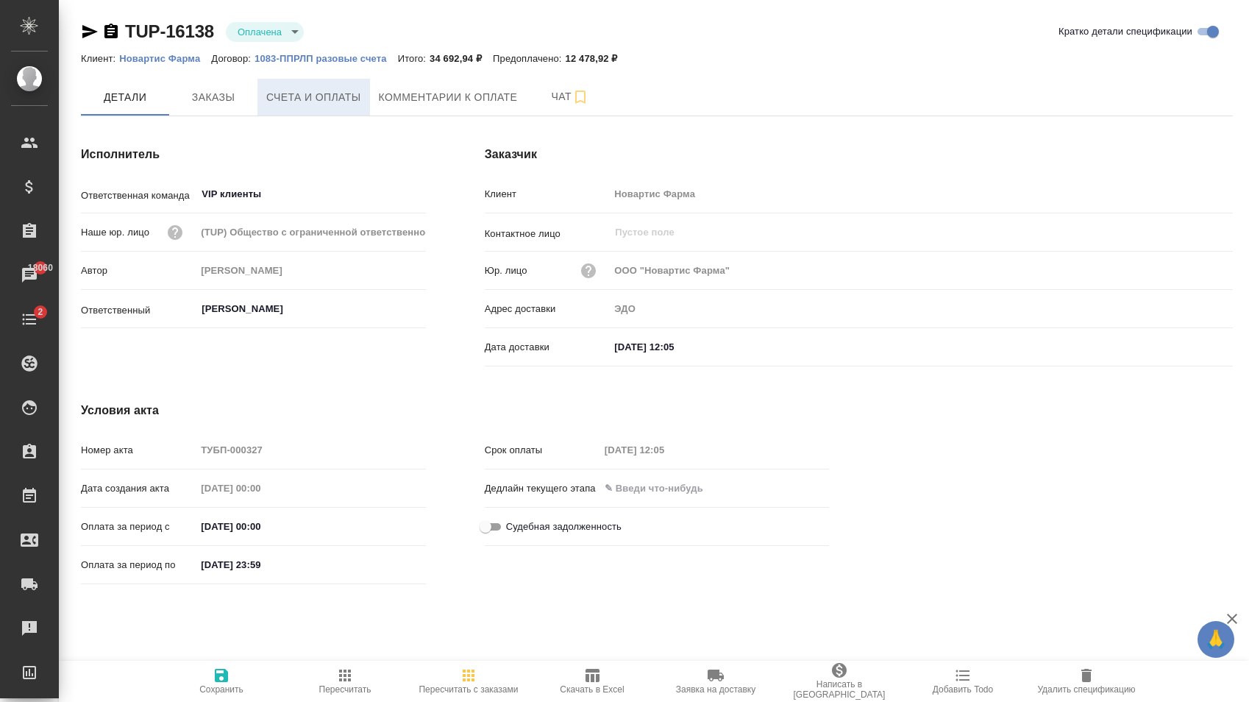
click at [315, 101] on span "Счета и оплаты" at bounding box center [313, 97] width 95 height 18
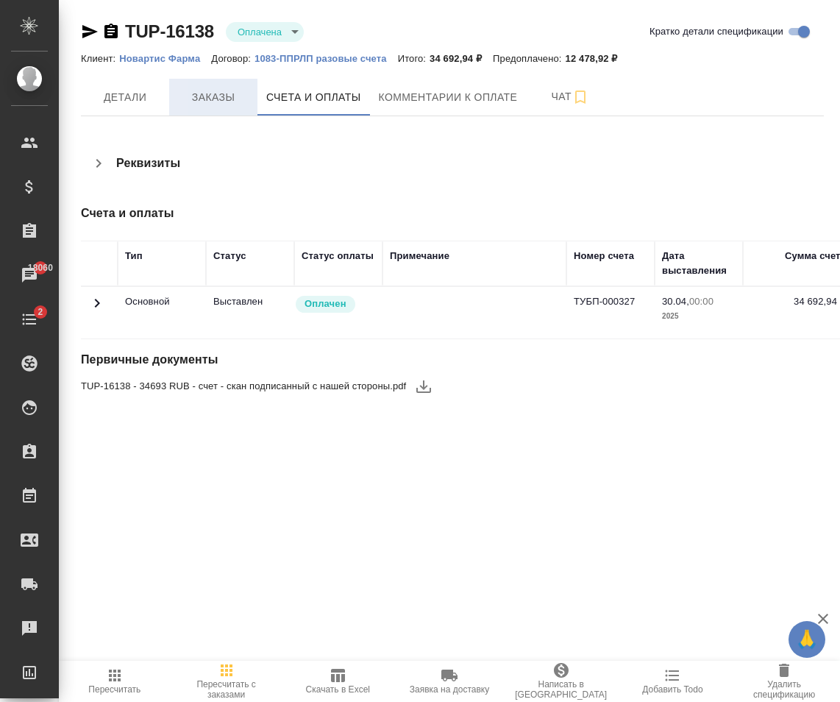
click at [220, 102] on span "Заказы" at bounding box center [213, 97] width 71 height 18
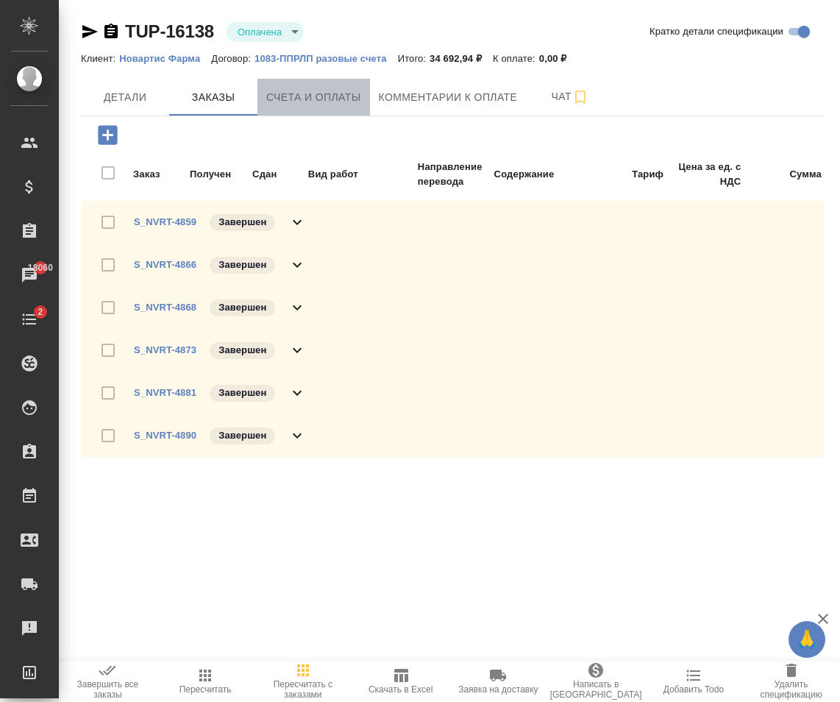
click at [318, 94] on span "Счета и оплаты" at bounding box center [313, 97] width 95 height 18
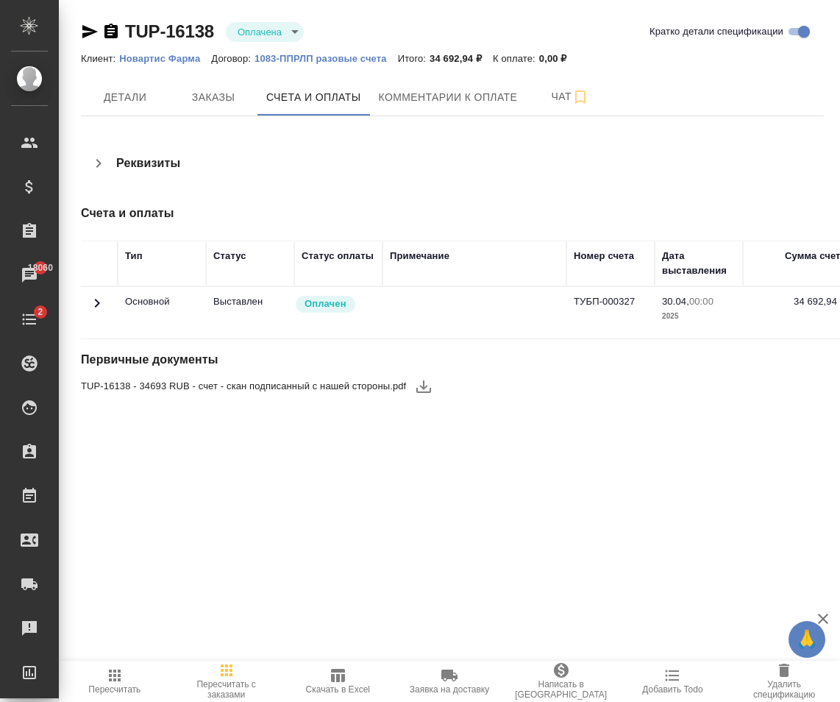
click at [98, 307] on icon at bounding box center [97, 303] width 18 height 18
